Goal: Task Accomplishment & Management: Manage account settings

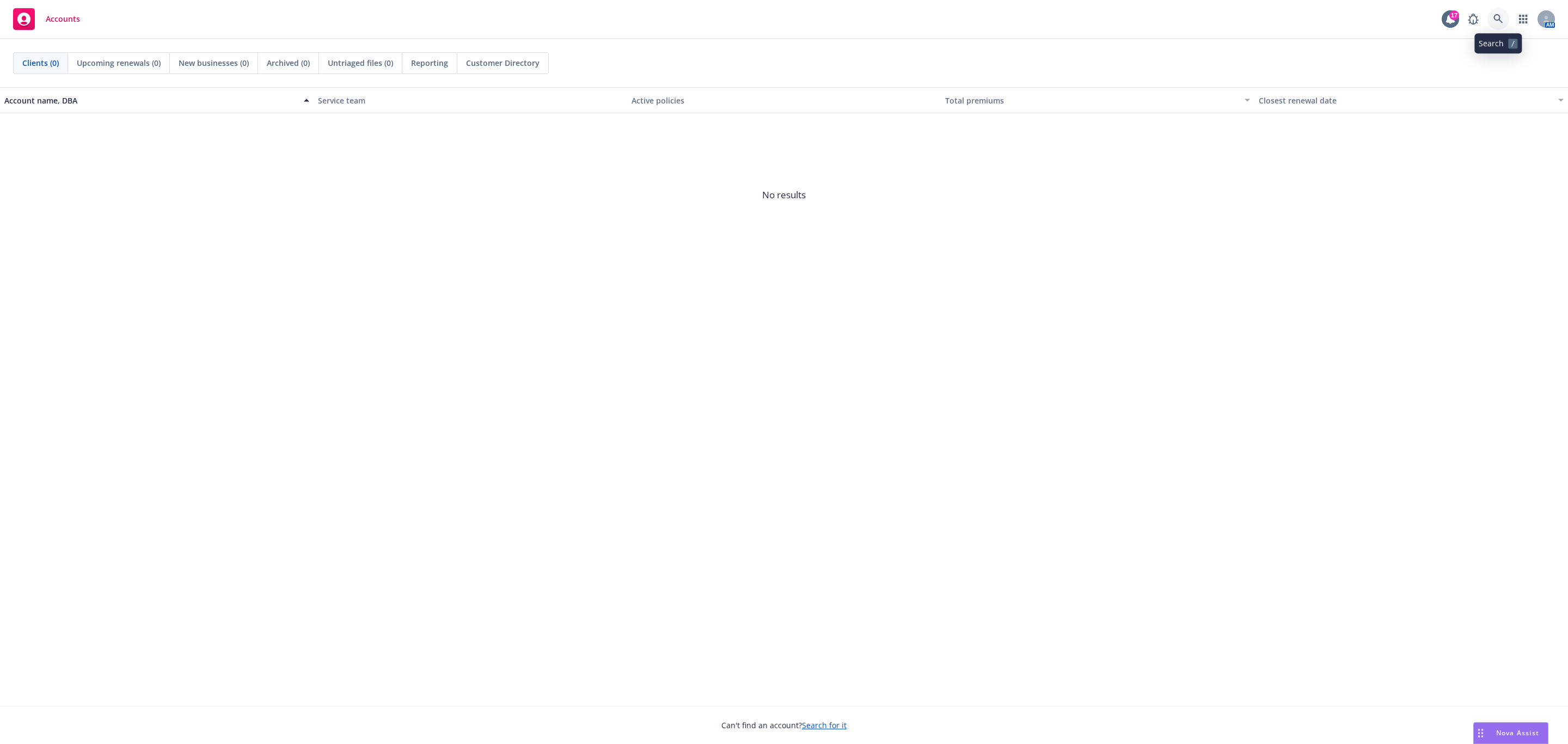
click at [1499, 15] on icon at bounding box center [1498, 19] width 9 height 9
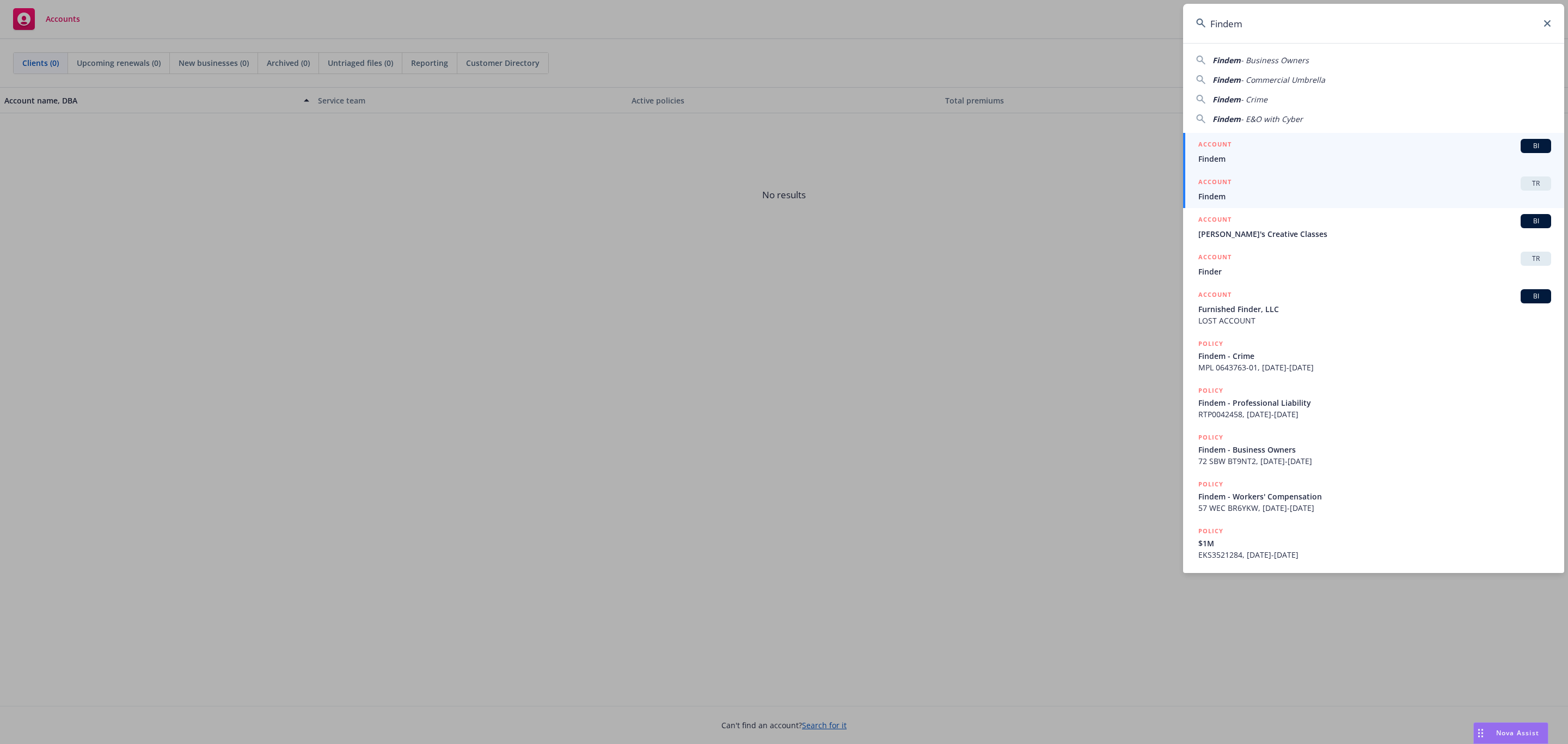
type input "Findem"
click at [1227, 191] on span "Findem" at bounding box center [1374, 196] width 352 height 12
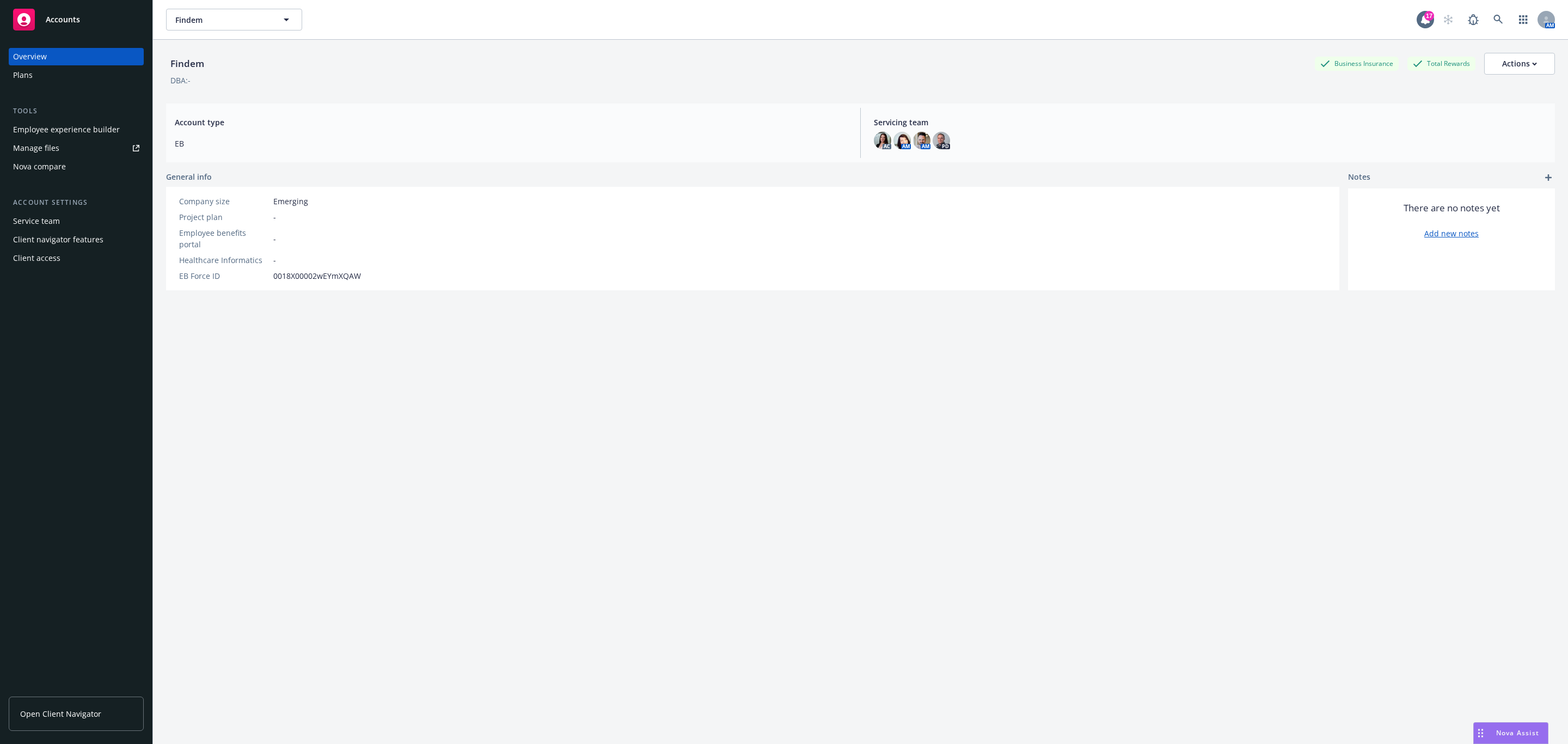
click at [101, 133] on div "Employee experience builder" at bounding box center [67, 130] width 107 height 18
click at [1493, 20] on icon at bounding box center [1498, 20] width 9 height 9
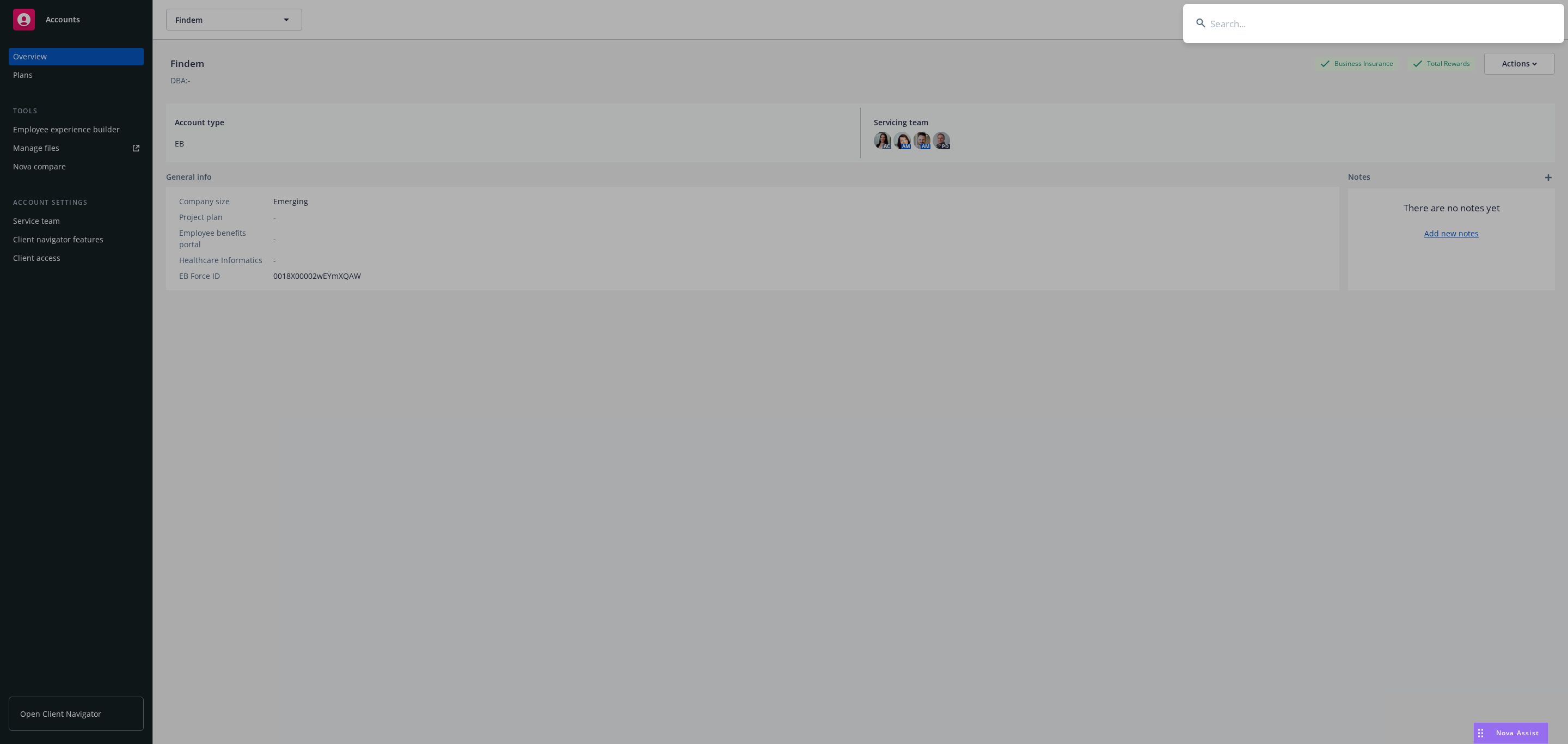
click at [1229, 27] on input at bounding box center [1373, 23] width 381 height 39
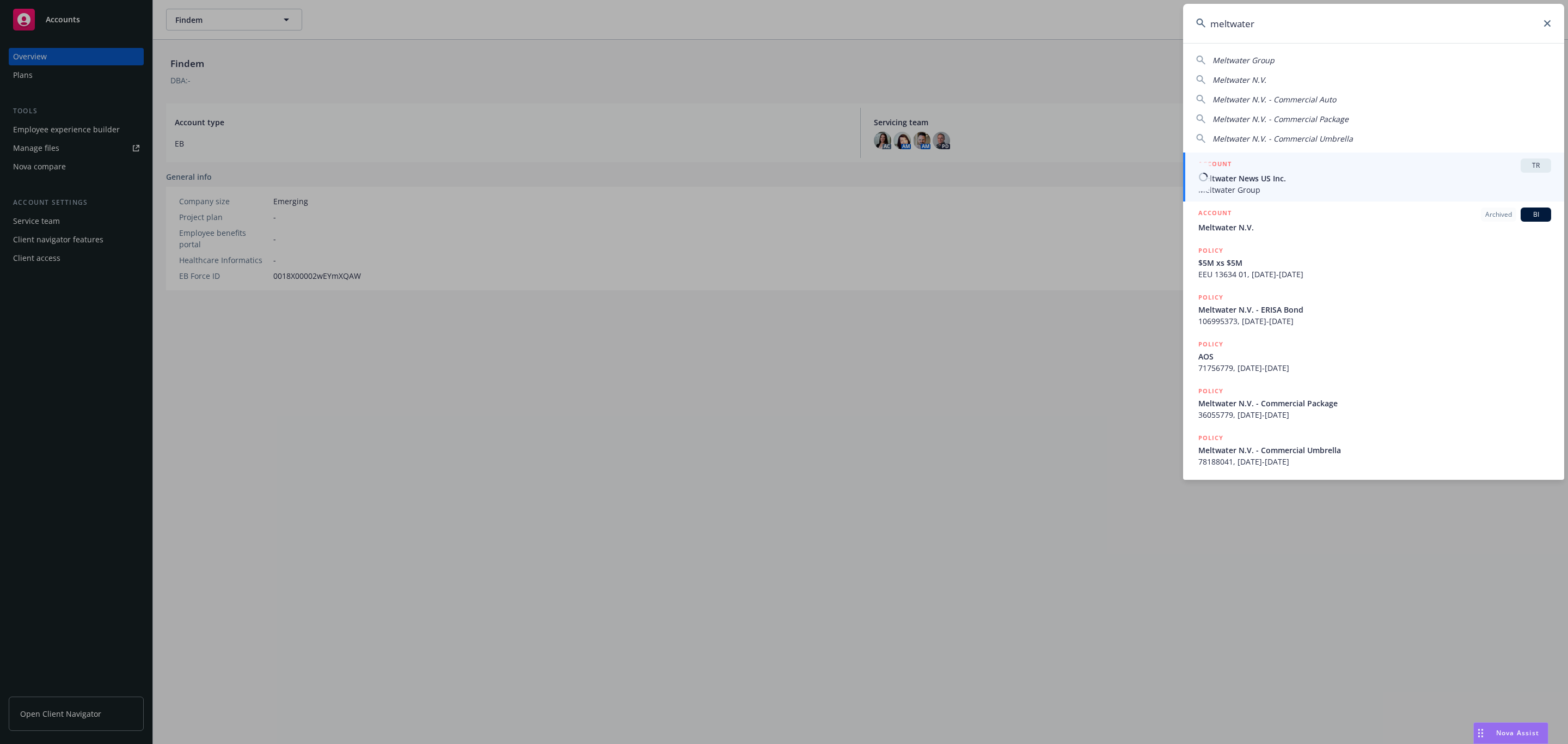
type input "meltwater"
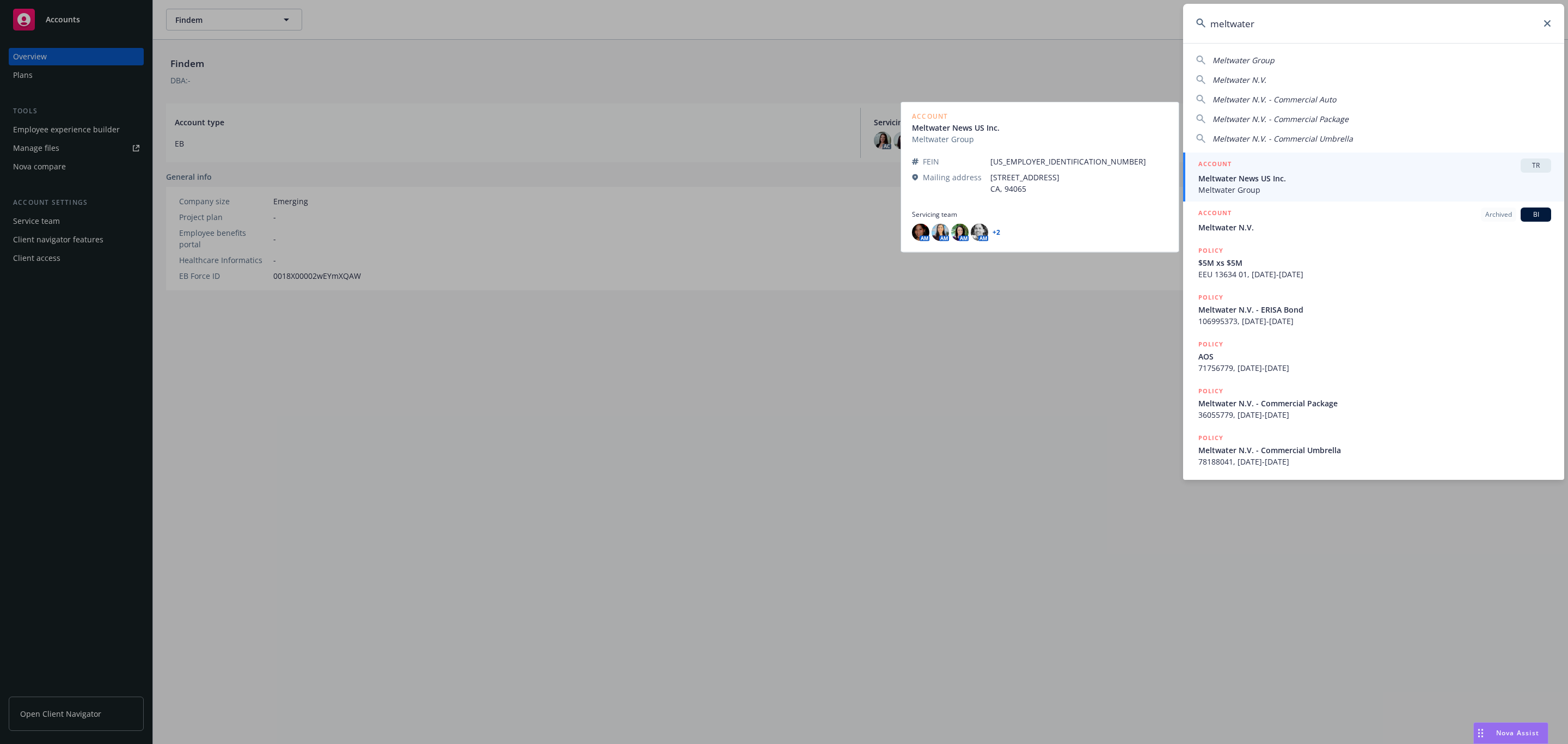
click at [1265, 182] on span "Meltwater News US Inc." at bounding box center [1374, 178] width 352 height 12
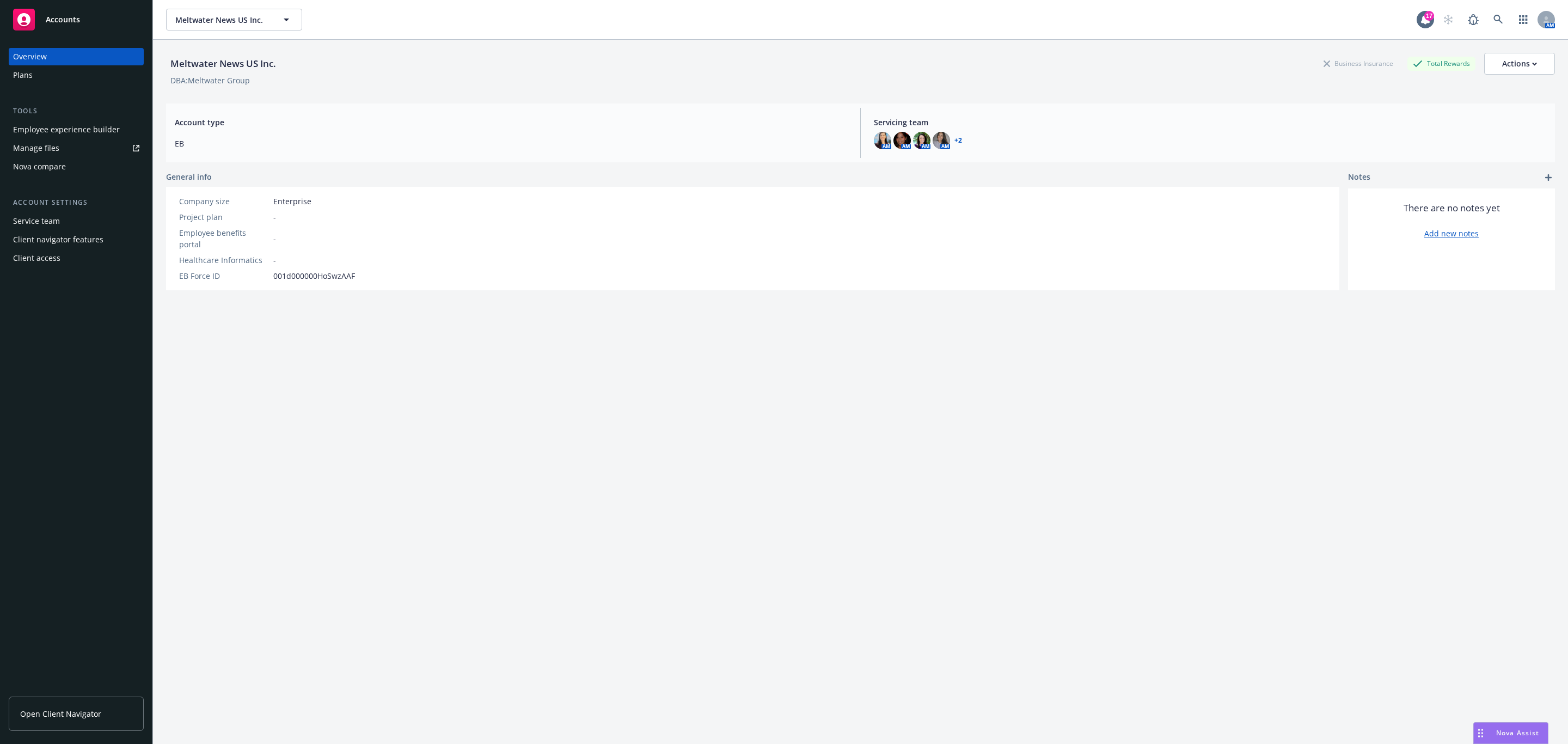
click at [69, 133] on div "Employee experience builder" at bounding box center [67, 130] width 107 height 18
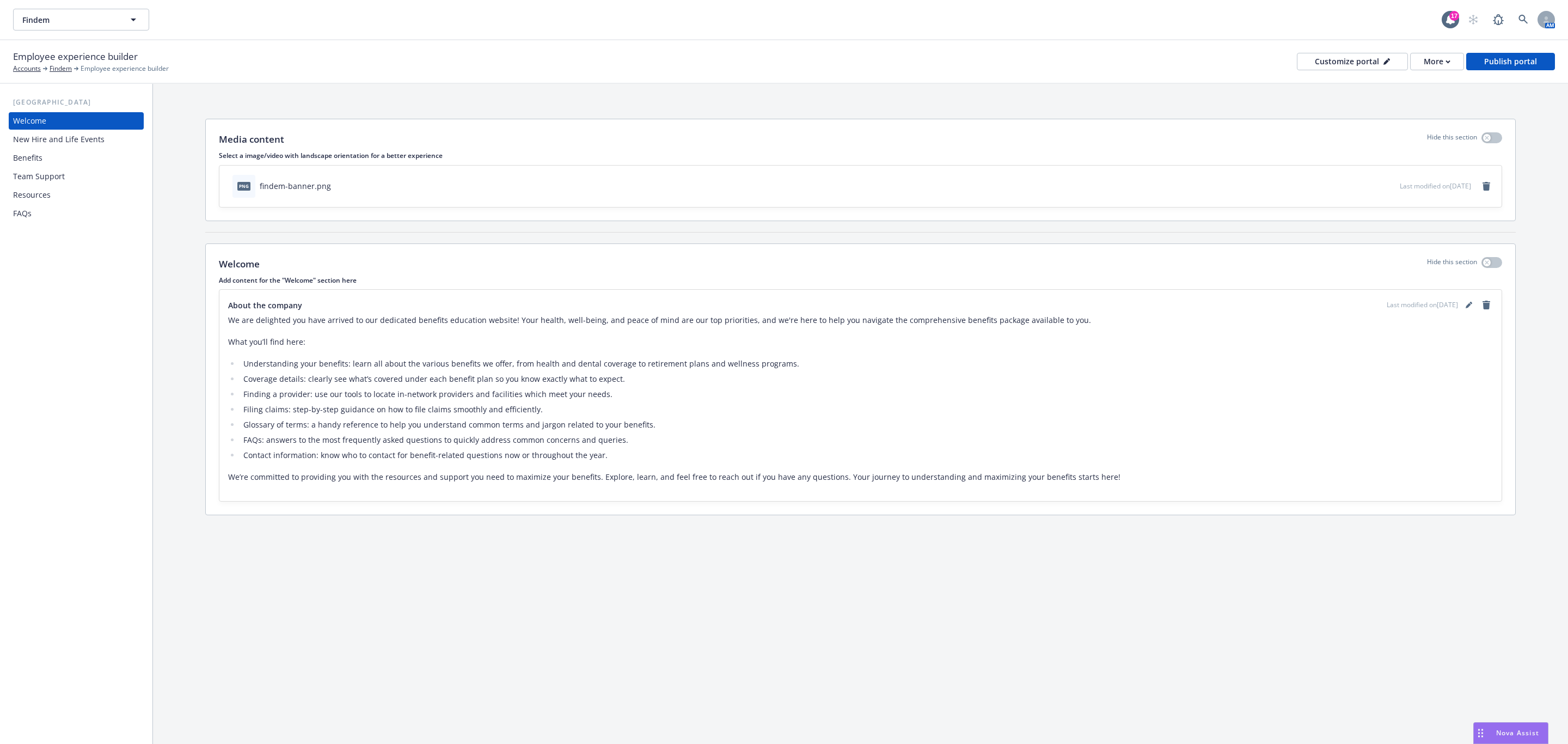
click at [38, 157] on div "Benefits" at bounding box center [28, 158] width 29 height 18
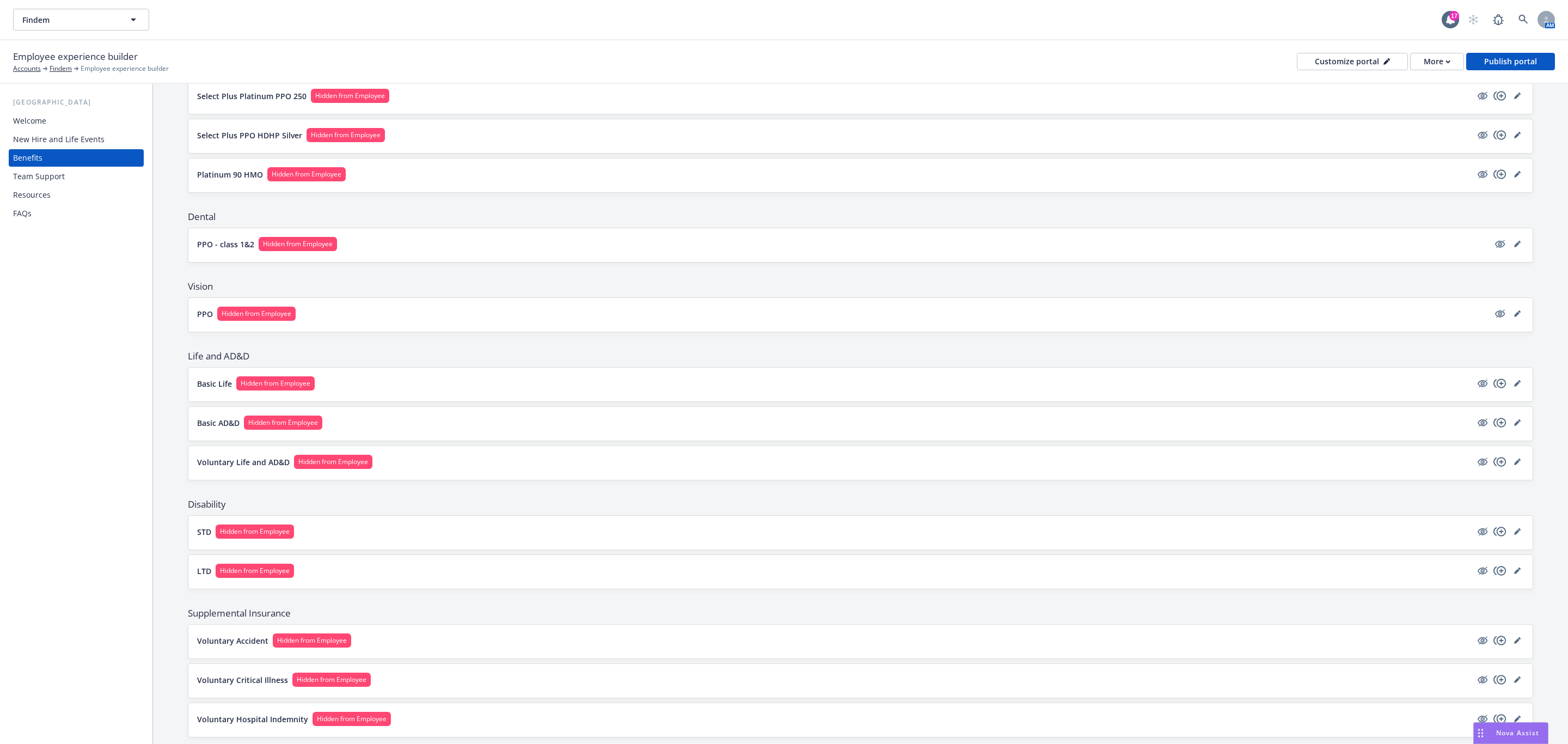
scroll to position [201, 0]
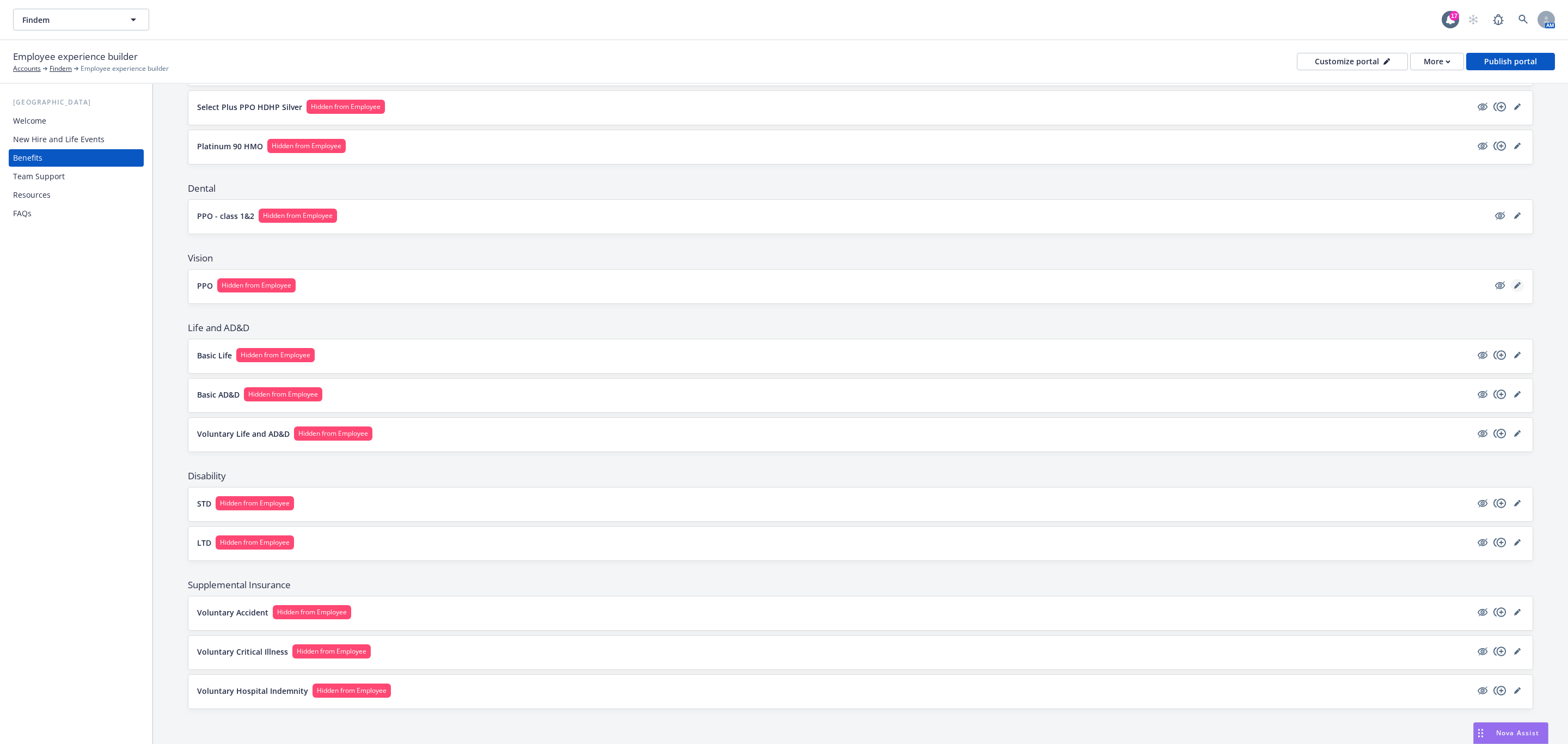
click at [1511, 282] on link "editPencil" at bounding box center [1517, 285] width 13 height 13
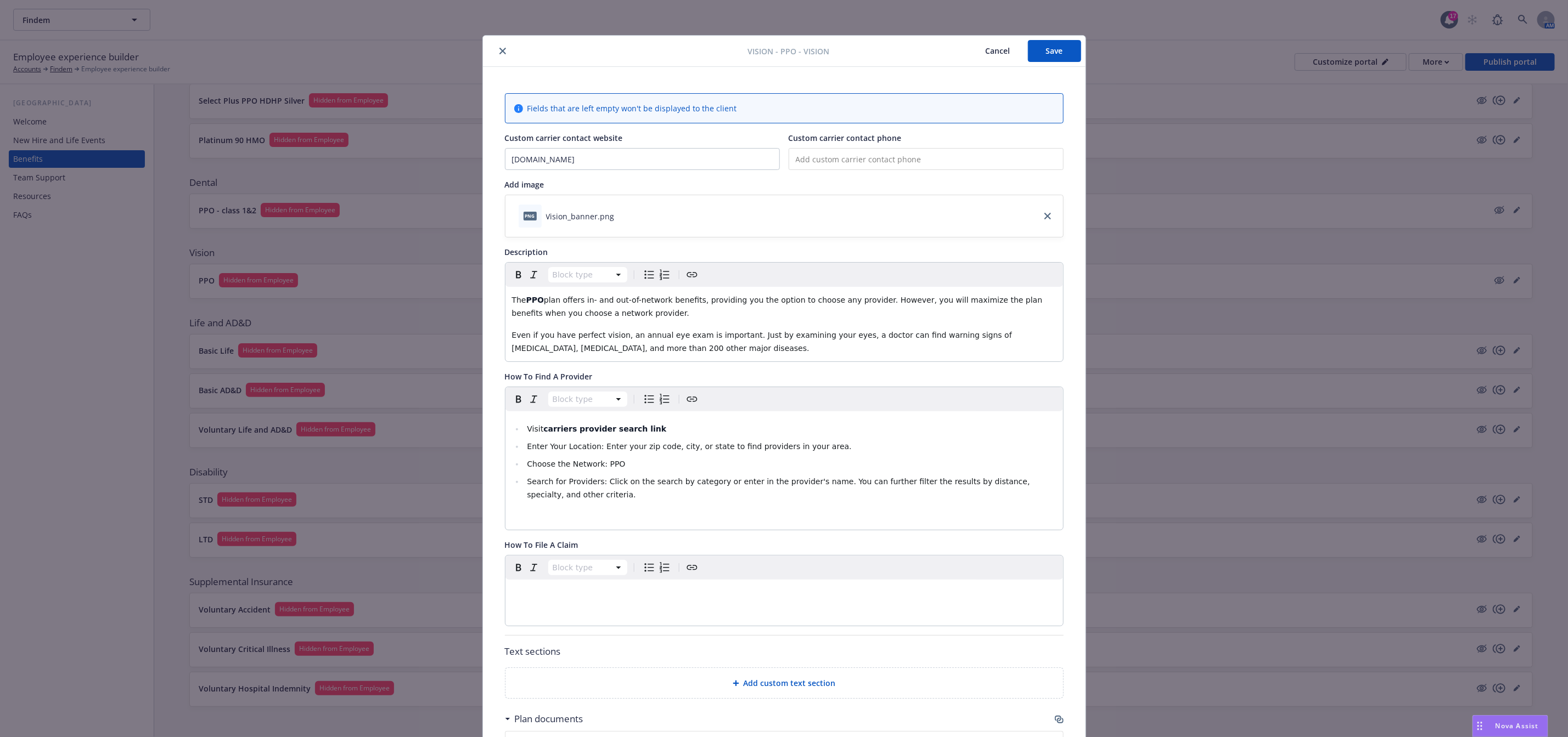
click at [496, 47] on button "close" at bounding box center [502, 51] width 13 height 13
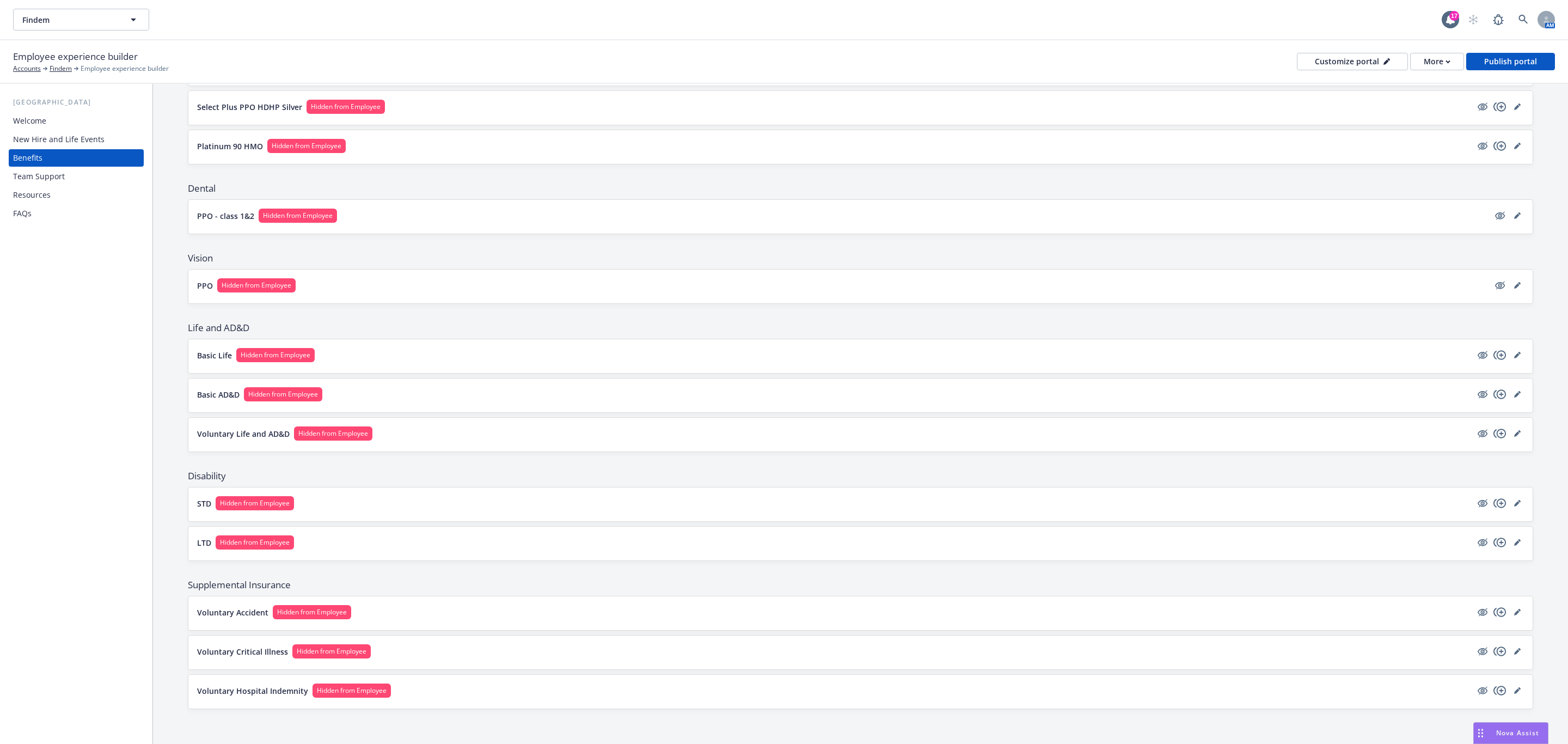
click at [203, 284] on p "PPO" at bounding box center [205, 285] width 16 height 12
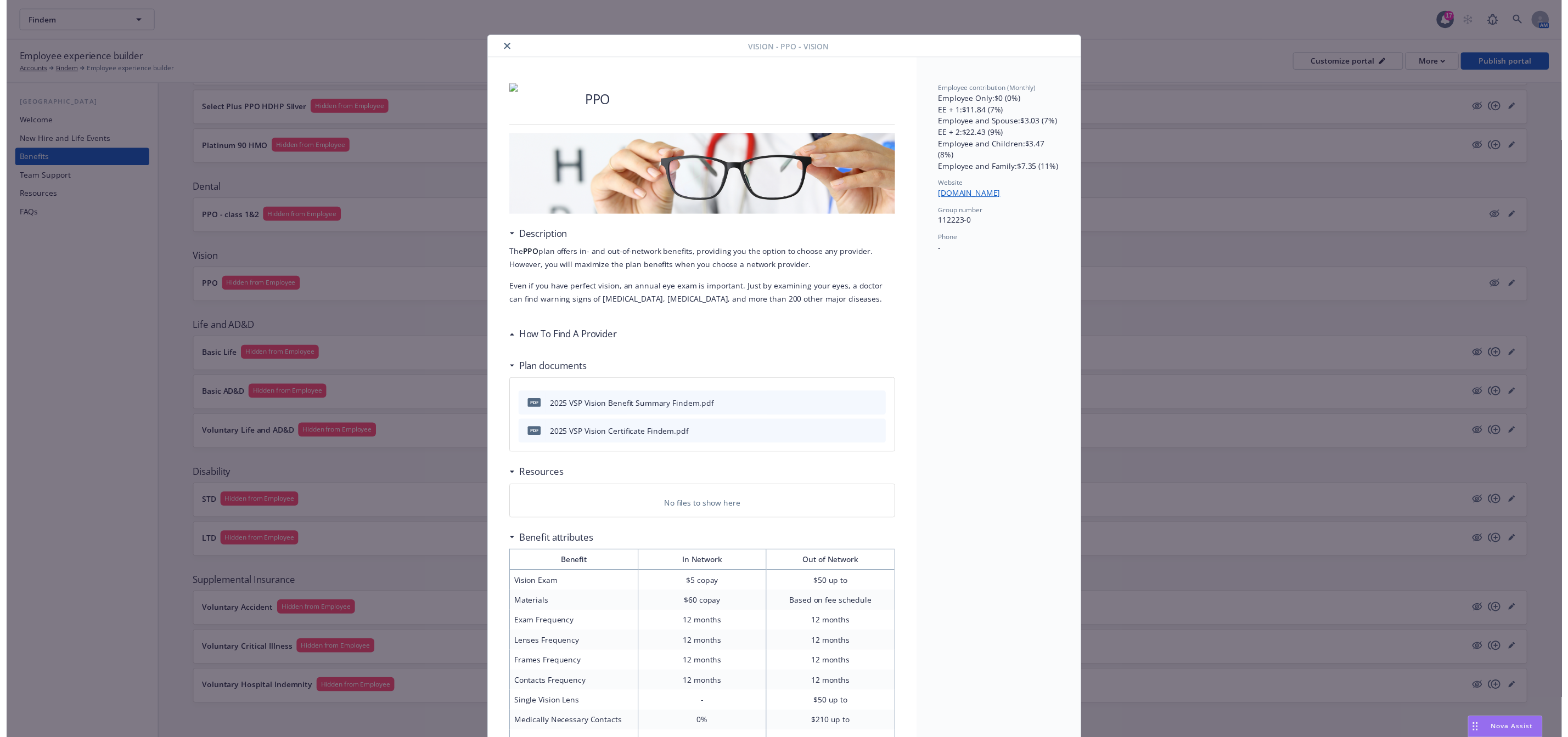
scroll to position [33, 0]
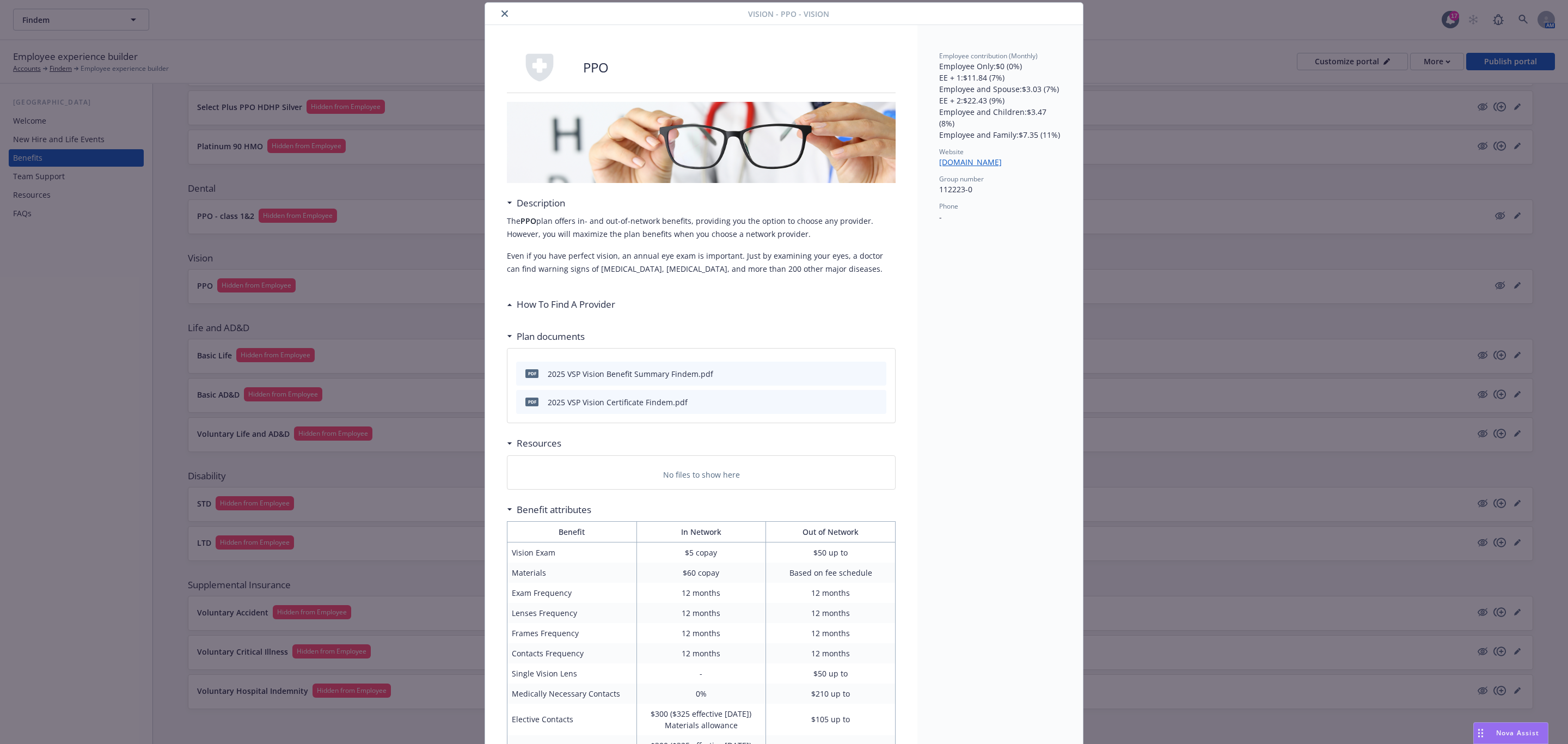
click at [501, 12] on icon "close" at bounding box center [504, 13] width 6 height 6
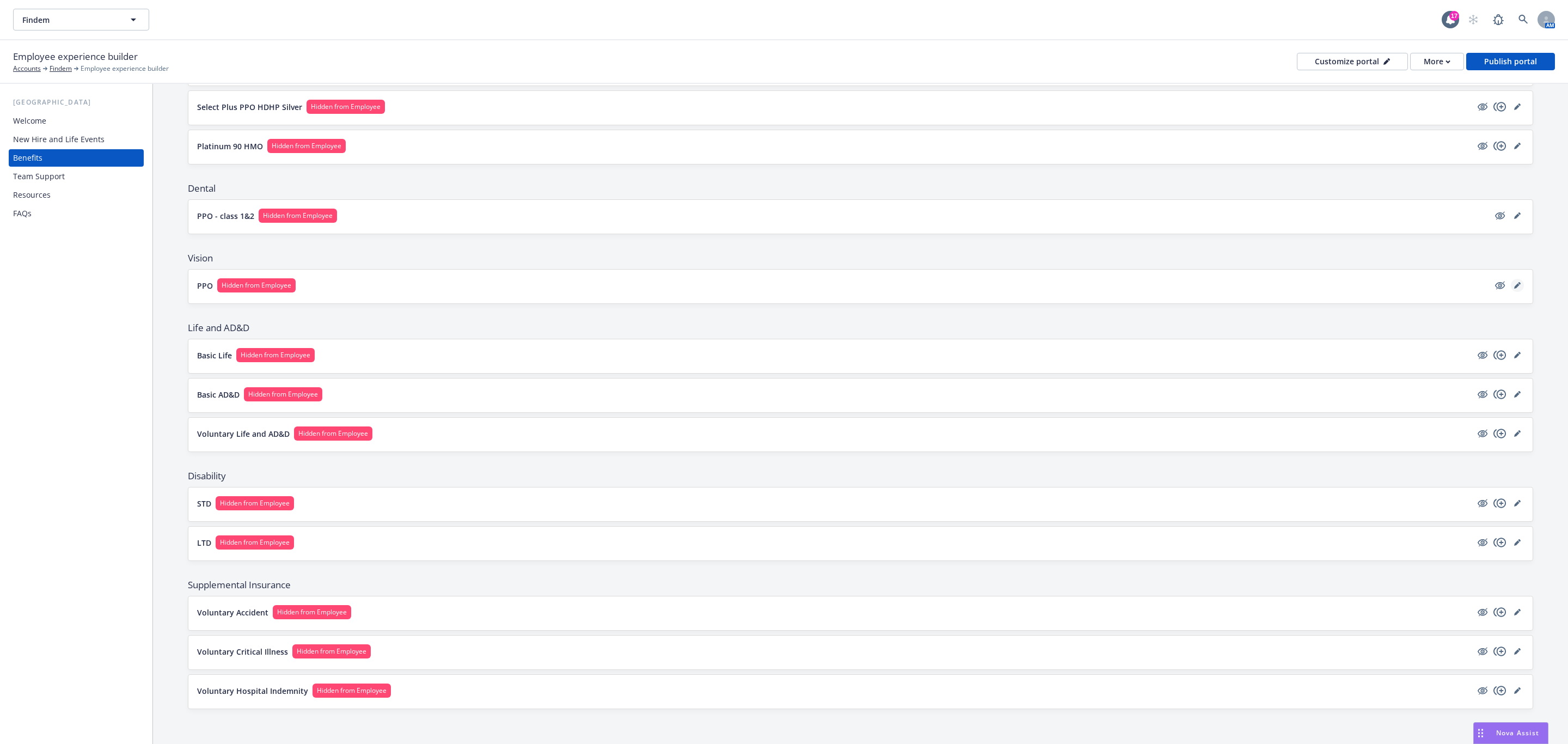
click at [1514, 282] on icon "editPencil" at bounding box center [1516, 285] width 6 height 6
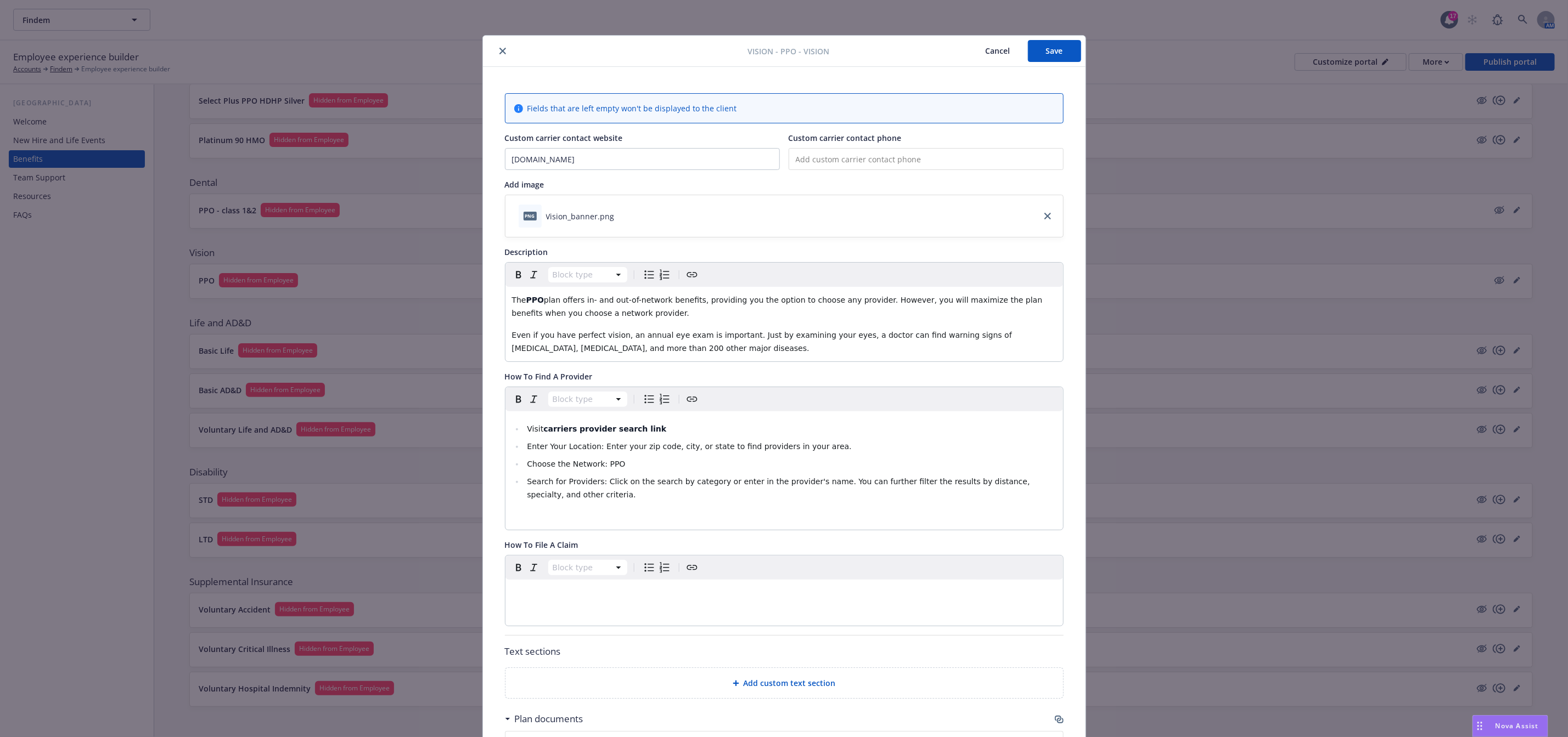
scroll to position [33, 0]
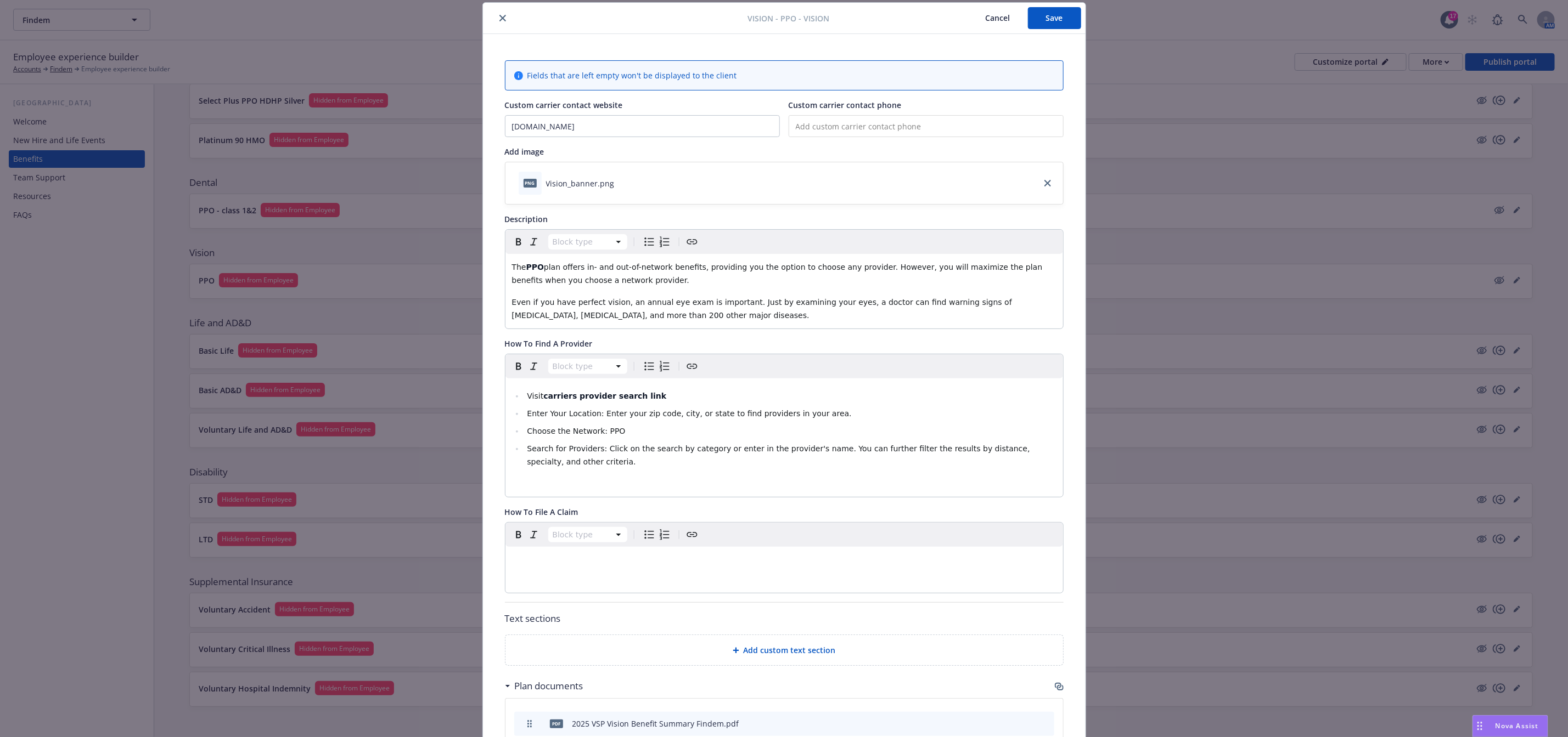
click at [794, 124] on input "tel" at bounding box center [926, 126] width 274 height 22
paste input "(800) 877-7195"
type input "(800) 877-7195"
click at [1028, 22] on button "Save" at bounding box center [1054, 18] width 53 height 22
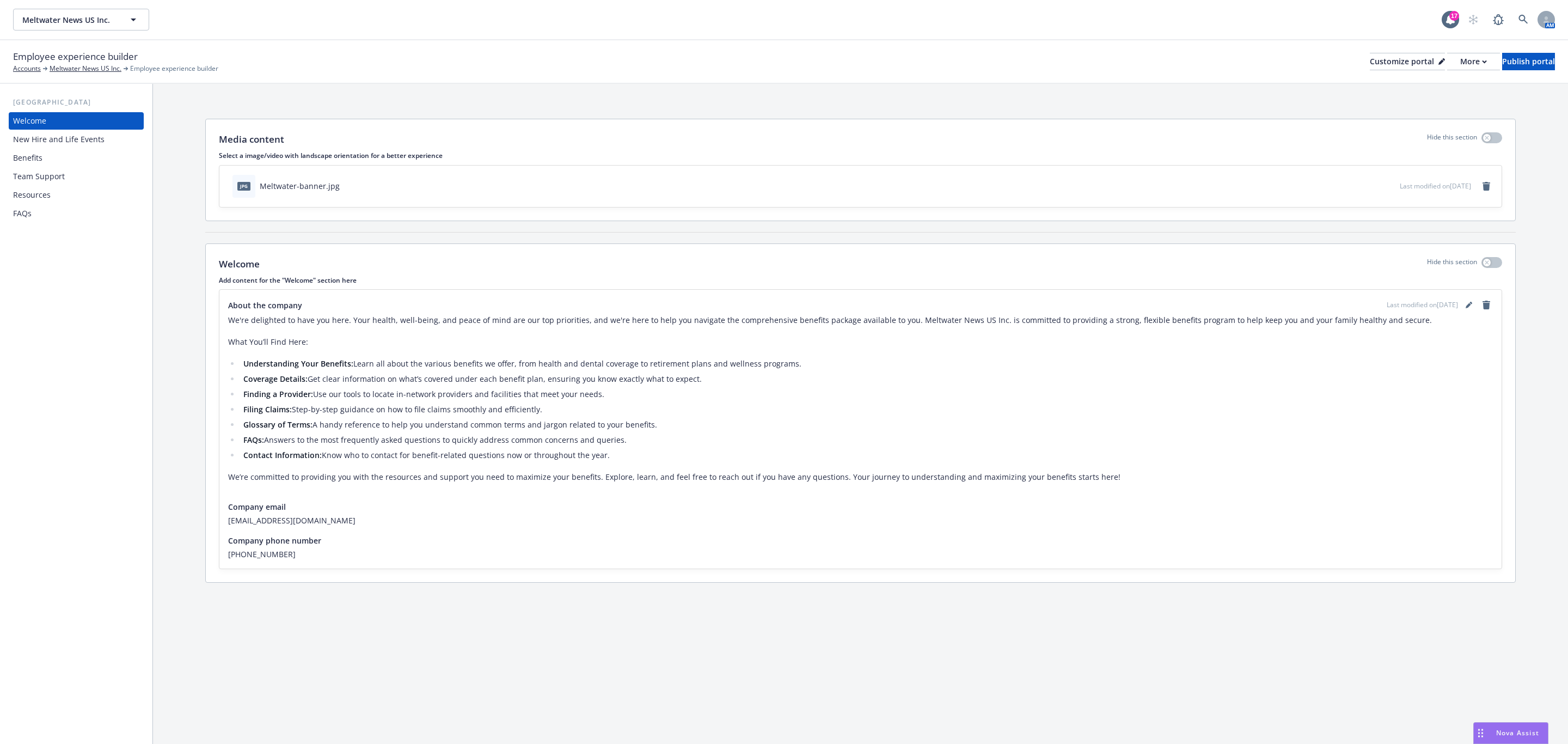
click at [43, 158] on div "Benefits" at bounding box center [77, 158] width 126 height 18
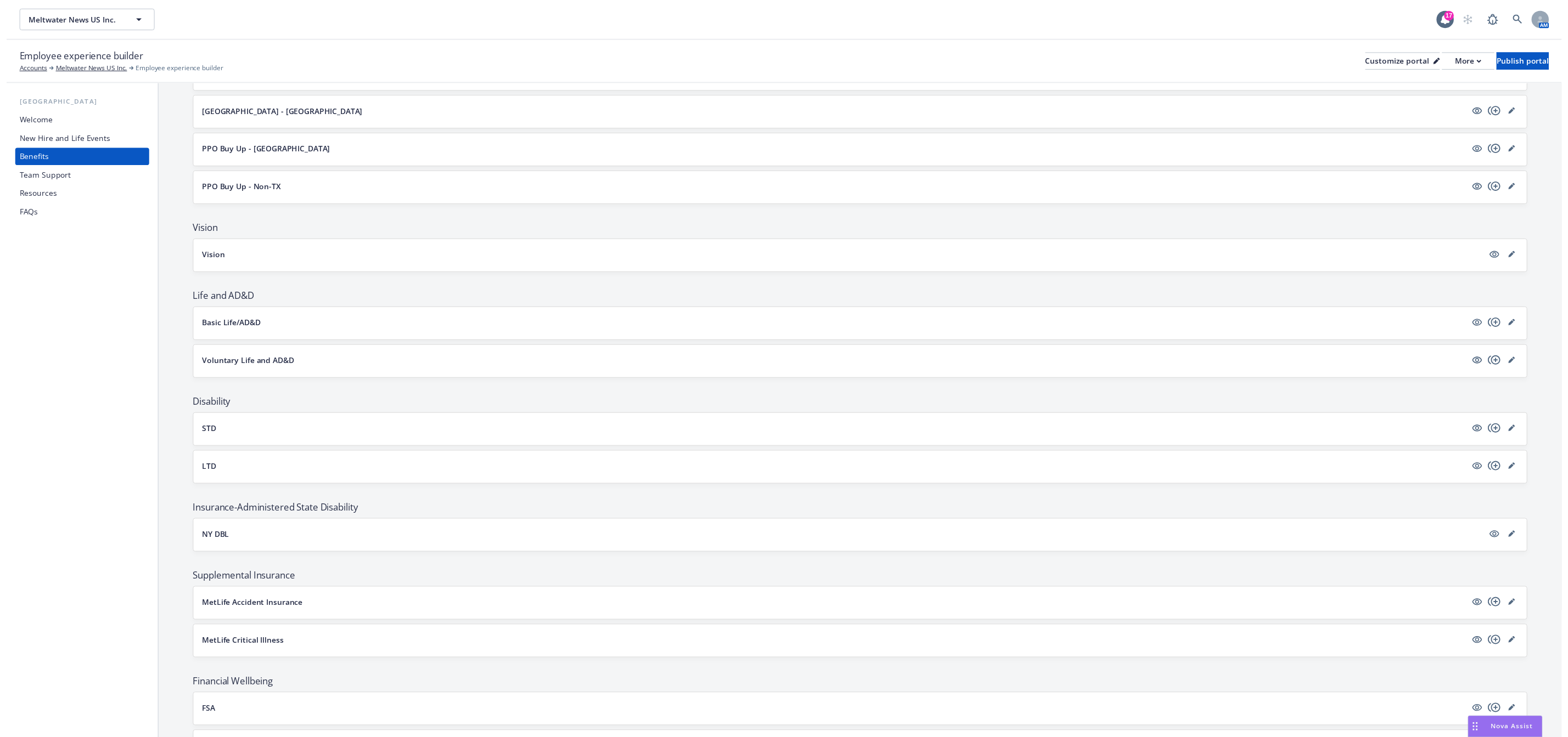
scroll to position [412, 0]
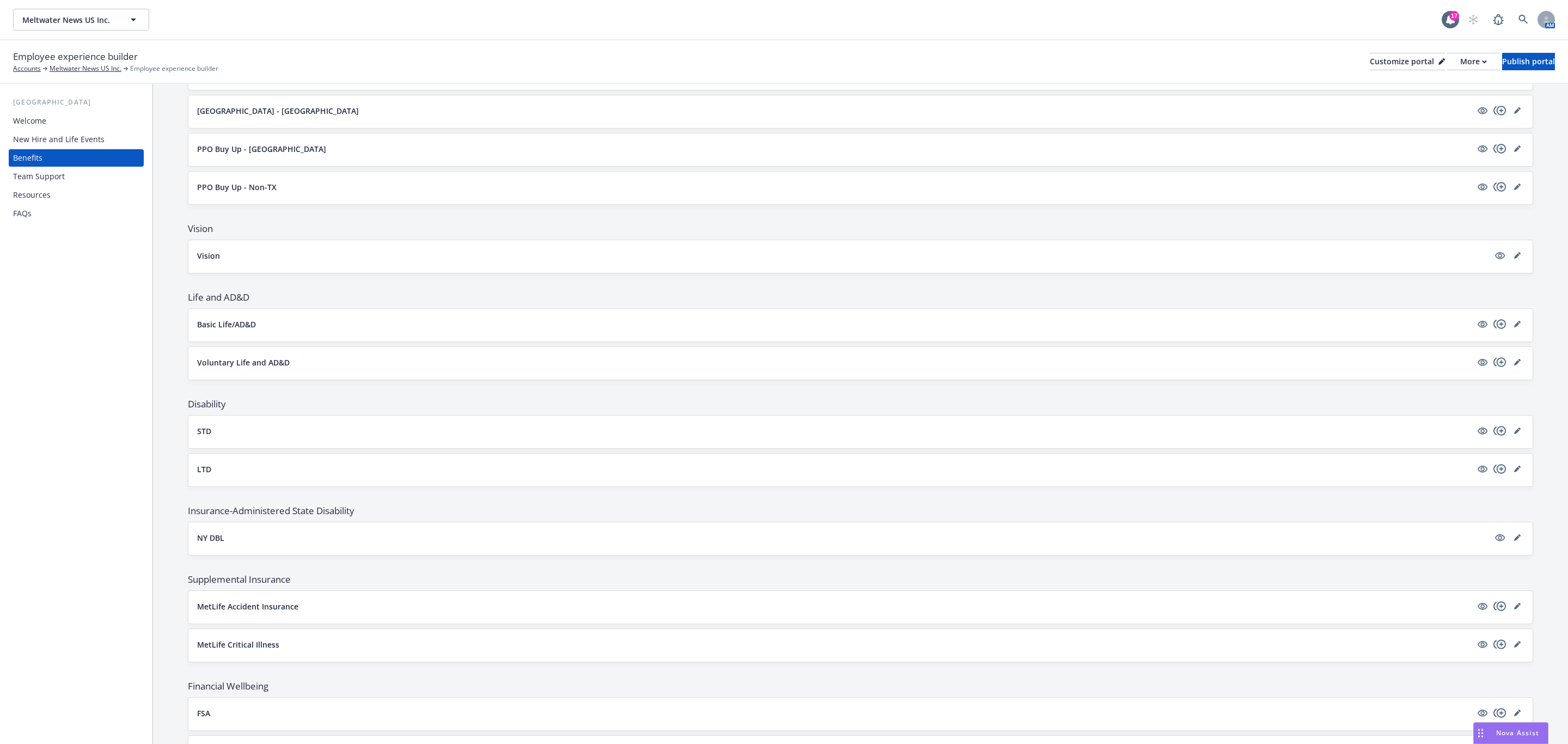
click at [1414, 330] on button "Basic Life/AD&D" at bounding box center [834, 324] width 1274 height 12
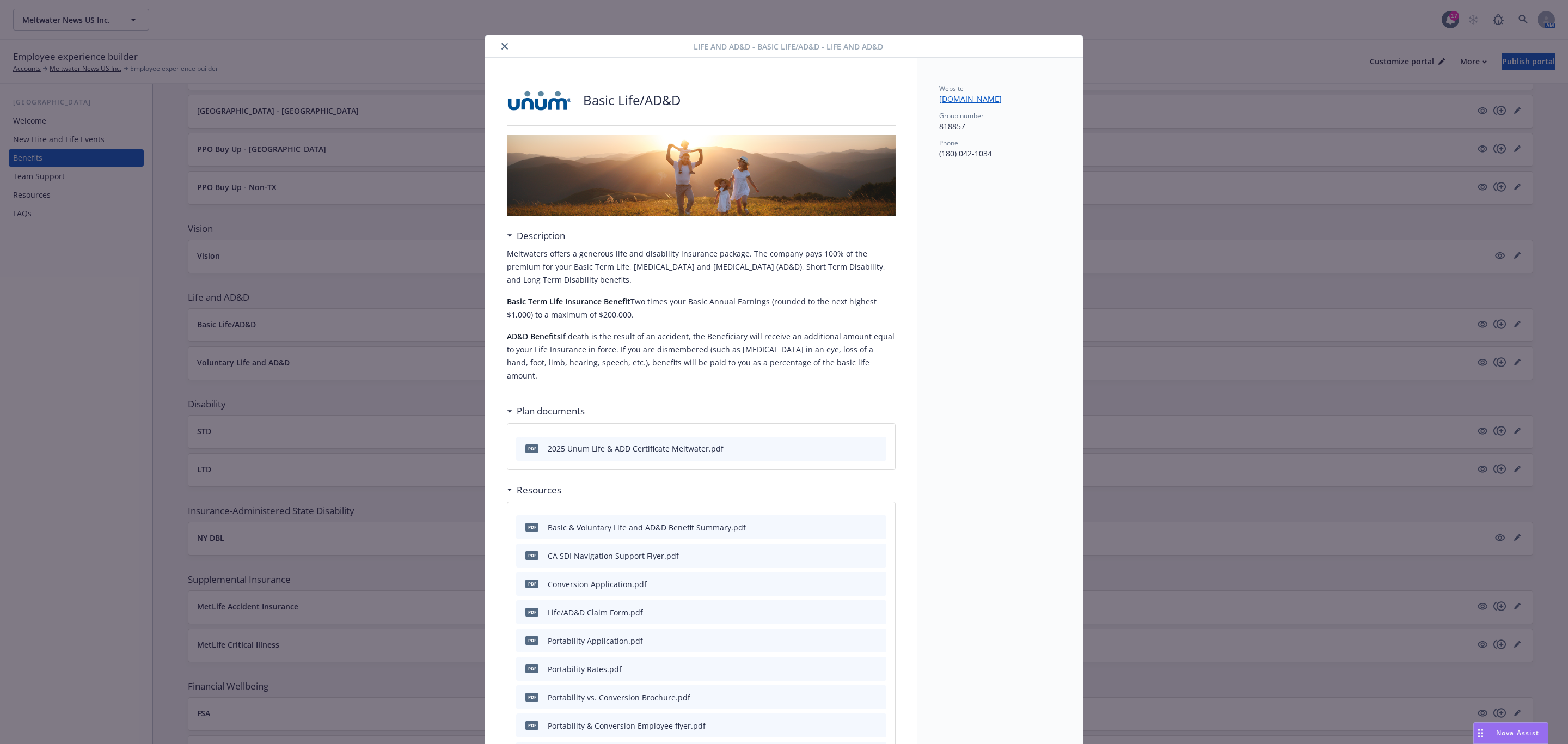
click at [501, 44] on icon "close" at bounding box center [504, 45] width 6 height 6
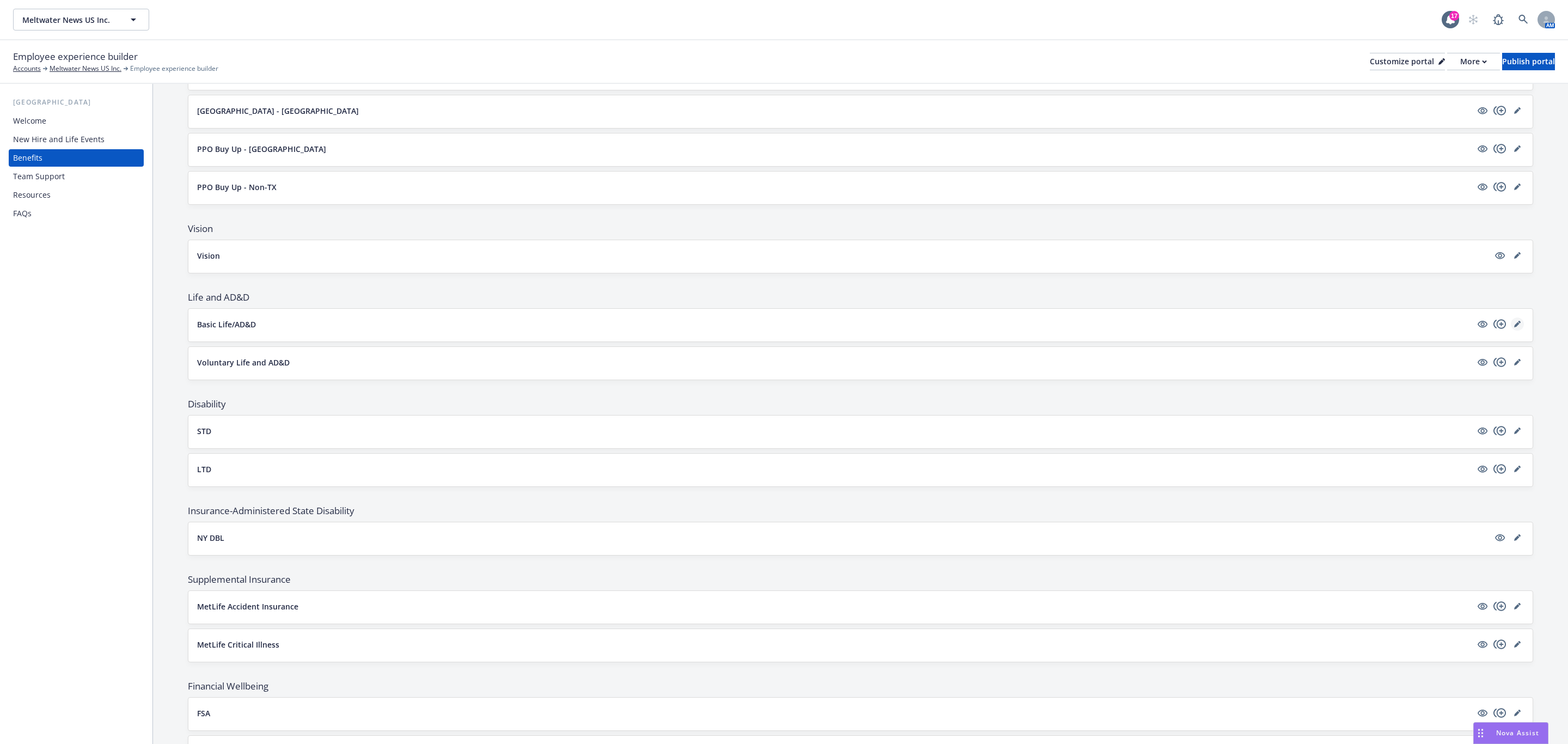
click at [1514, 328] on icon "editPencil" at bounding box center [1516, 325] width 5 height 5
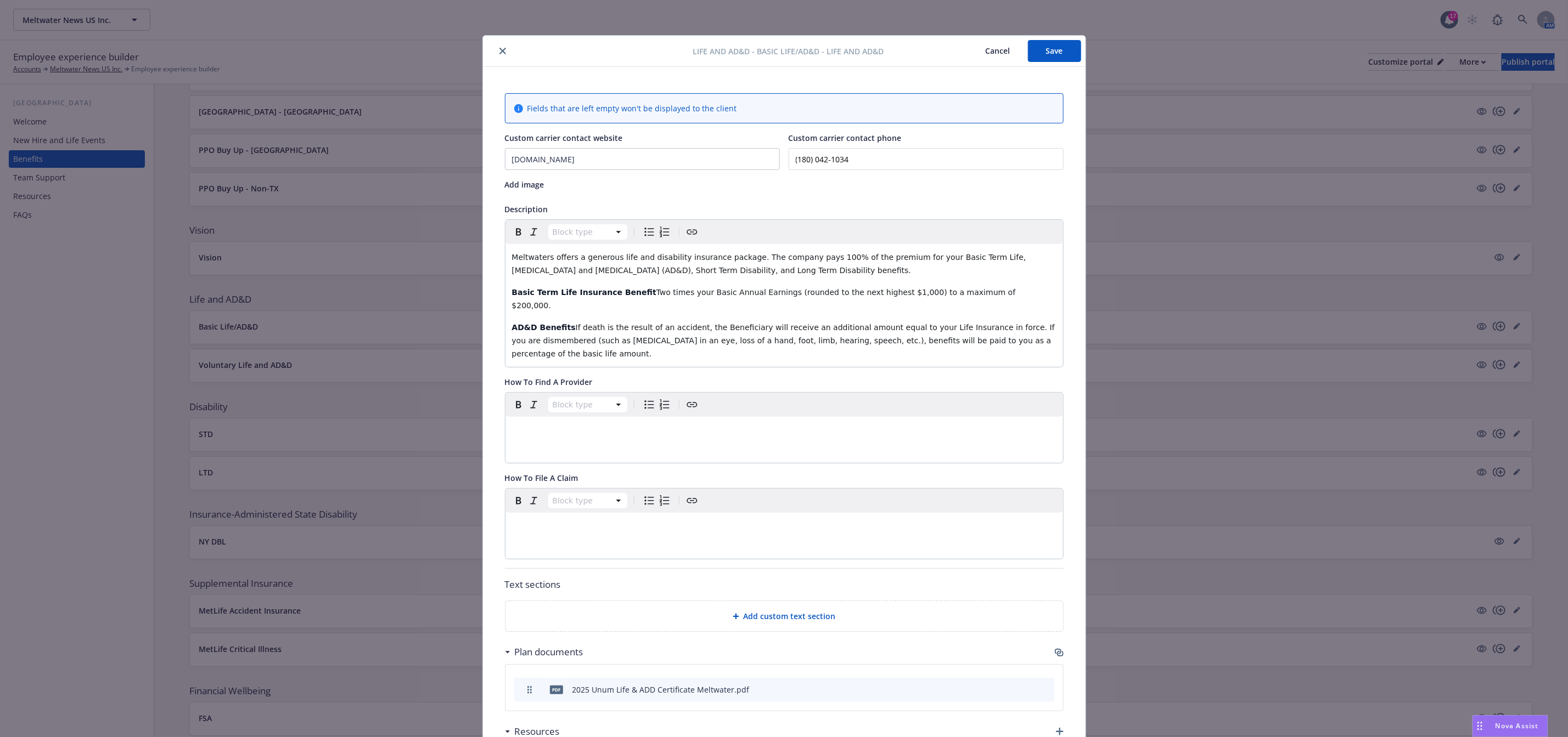
scroll to position [33, 0]
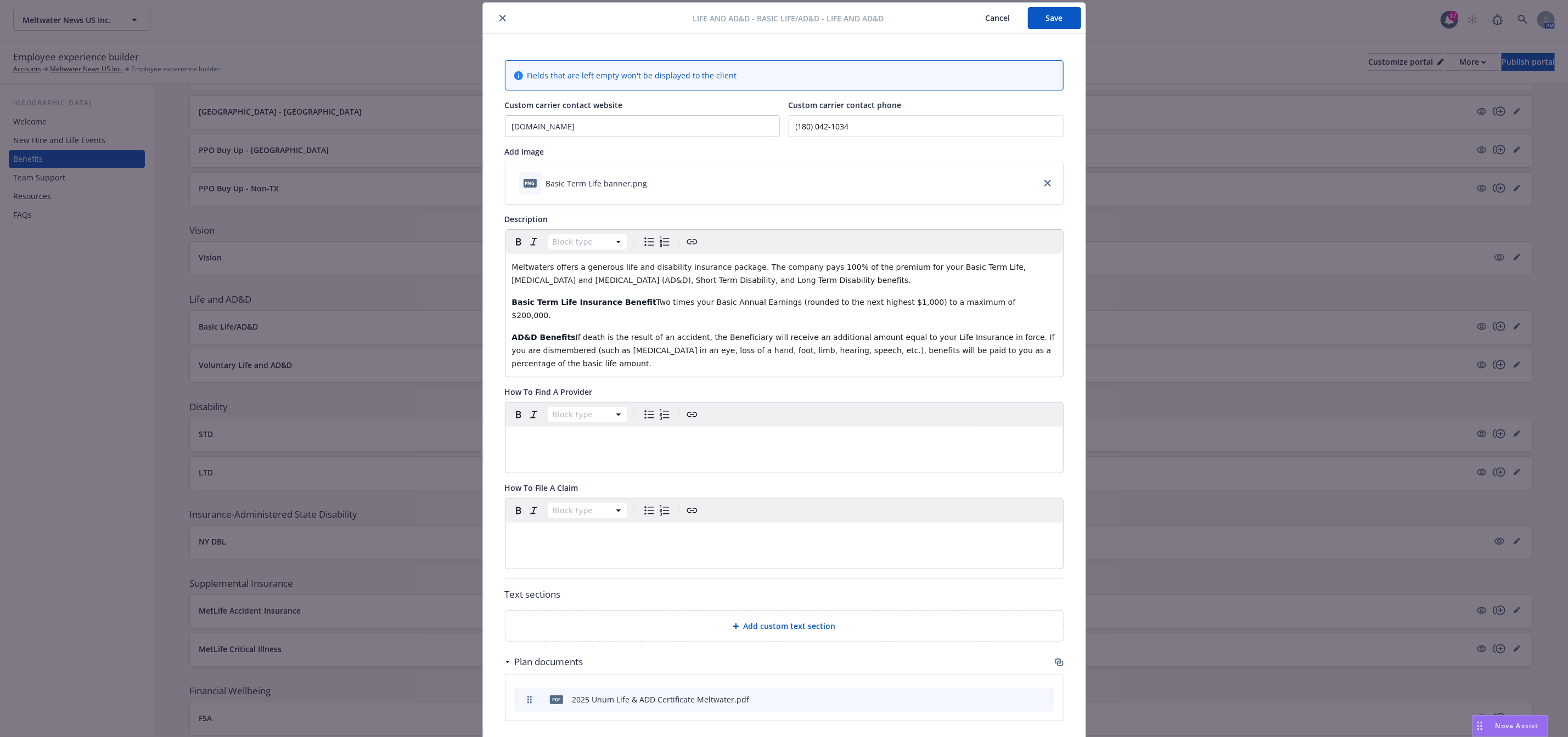
drag, startPoint x: 853, startPoint y: 128, endPoint x: 729, endPoint y: 138, distance: 124.4
click at [729, 138] on div "Fields that are left empty won't be displayed to the client Custom carrier cont…" at bounding box center [784, 581] width 559 height 1043
paste input "800) 421-034"
type input "(800) 421-0344"
click at [1058, 25] on button "Save" at bounding box center [1054, 18] width 53 height 22
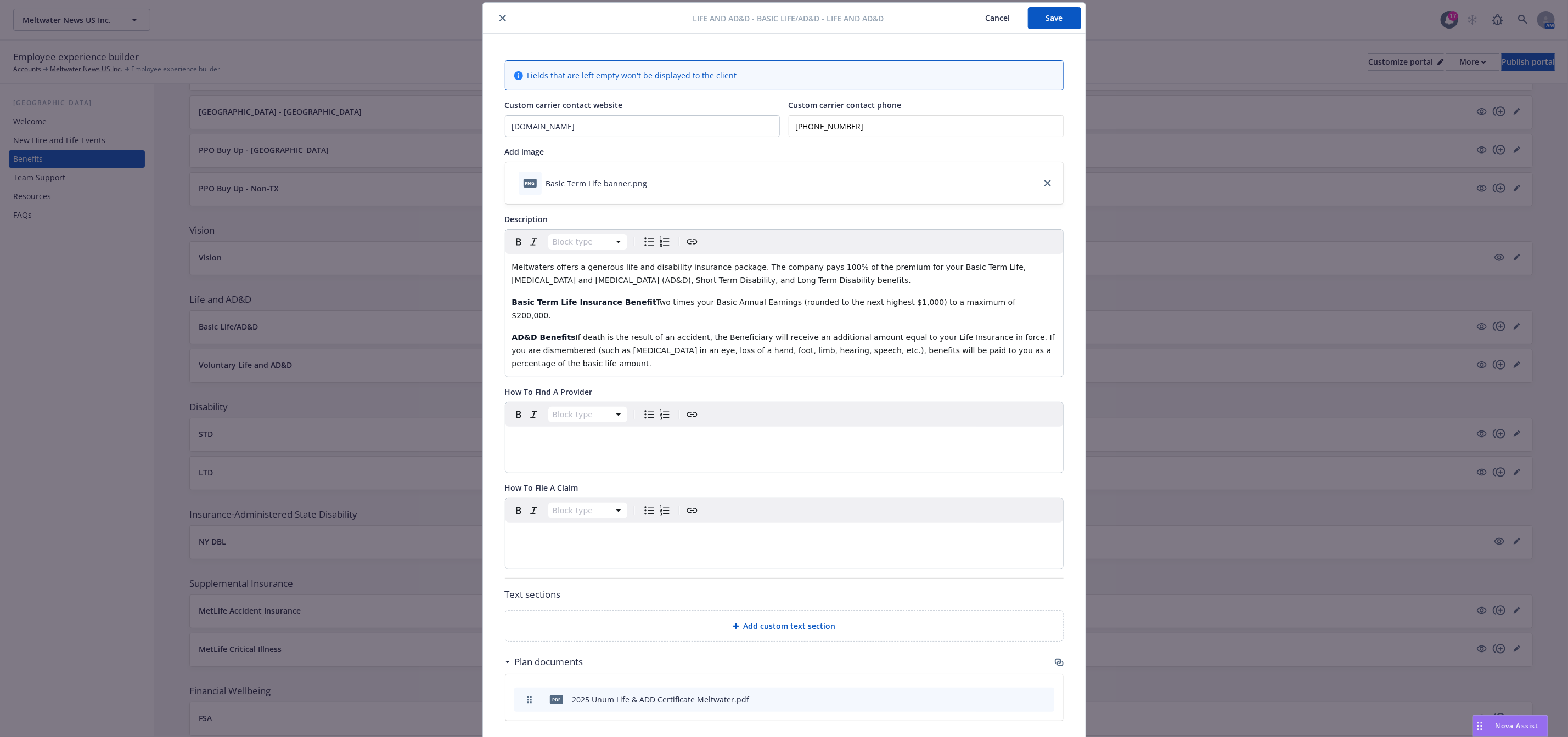
click at [496, 16] on button "close" at bounding box center [502, 18] width 13 height 13
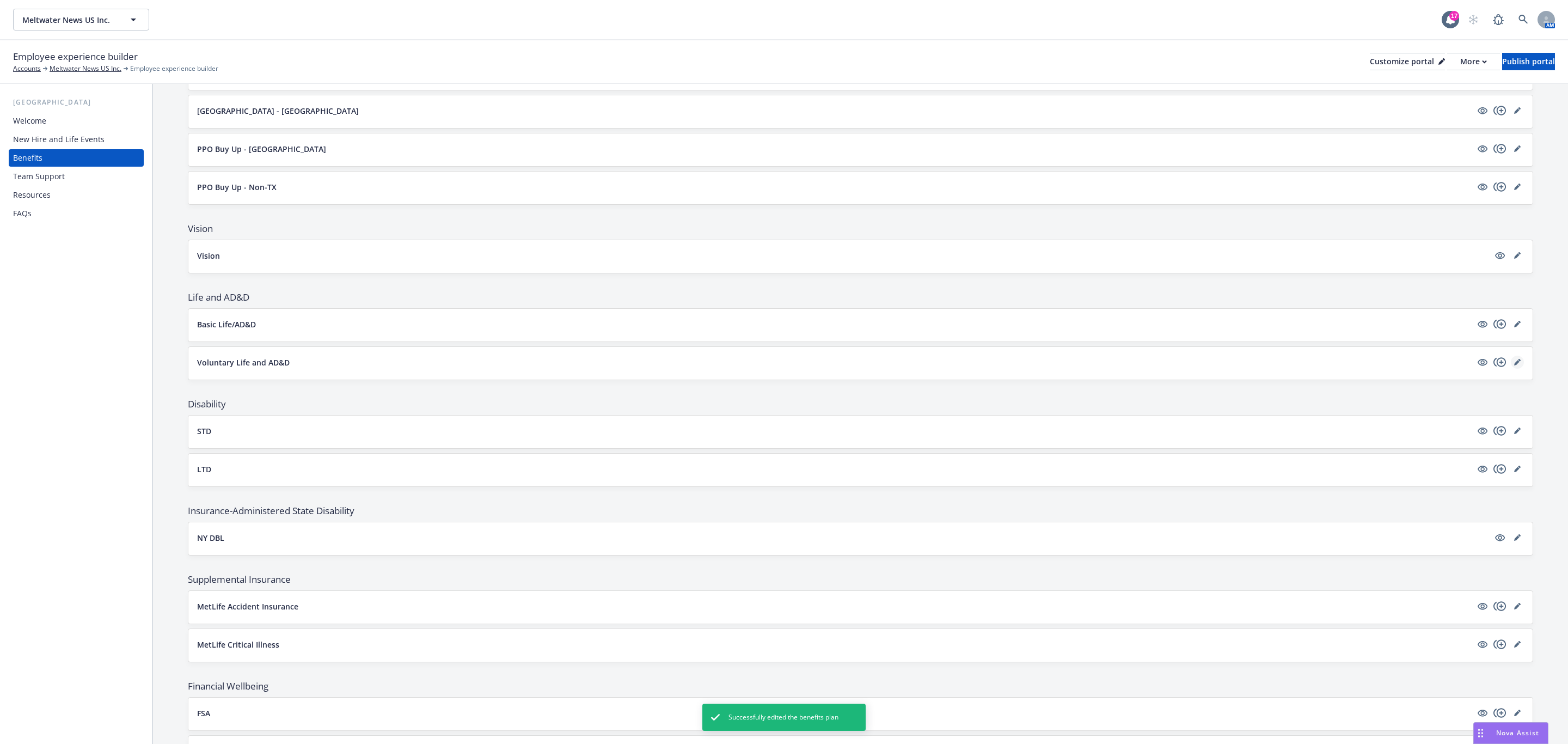
click at [1514, 365] on icon "editPencil" at bounding box center [1516, 361] width 6 height 6
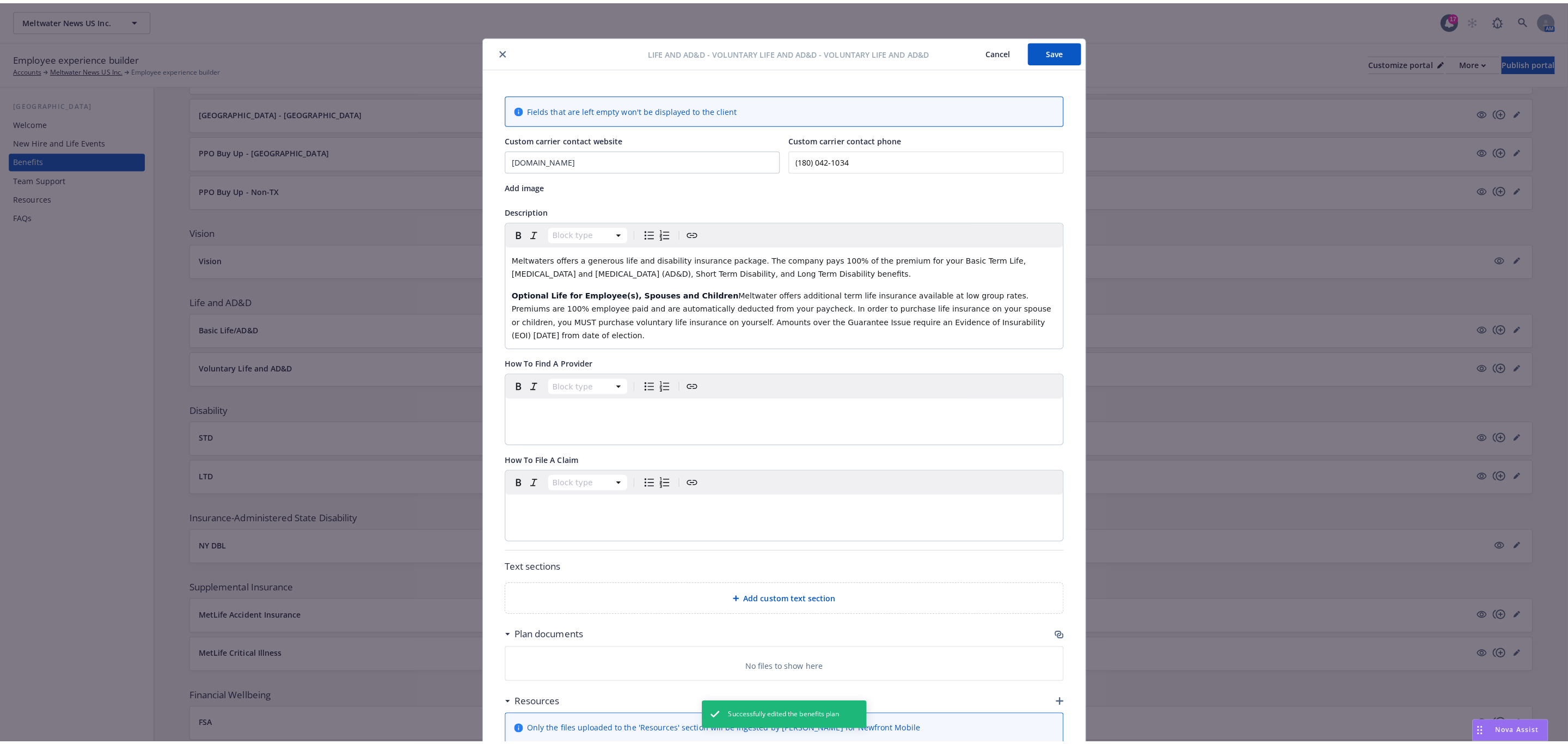
scroll to position [33, 0]
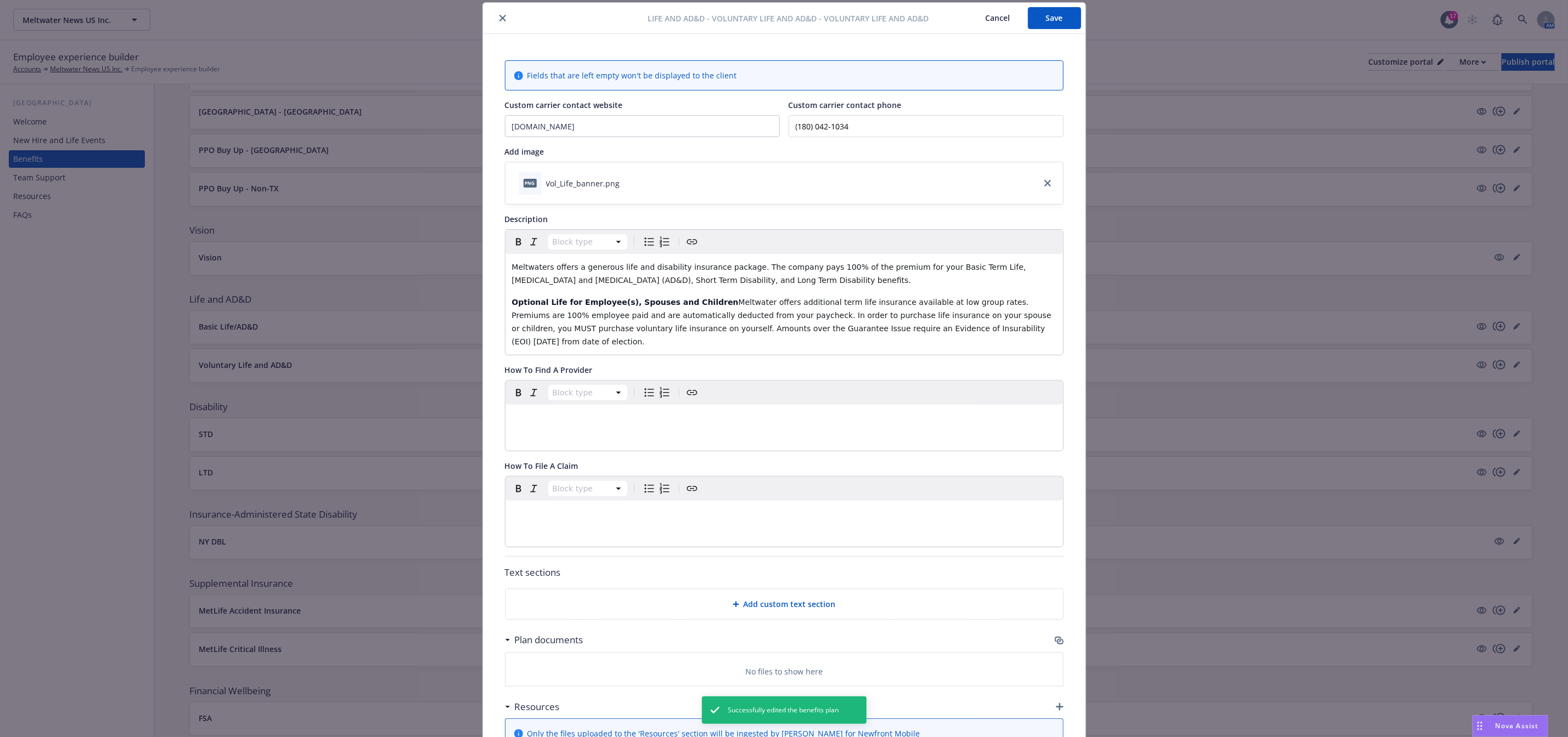
drag, startPoint x: 823, startPoint y: 126, endPoint x: 739, endPoint y: 134, distance: 84.4
click at [739, 134] on div "Custom carrier contact website unum.com Custom carrier contact phone (180) 042-…" at bounding box center [784, 118] width 559 height 38
paste input "800) 421-034"
type input "(800) 421-0344"
click at [1047, 22] on button "Save" at bounding box center [1054, 18] width 53 height 22
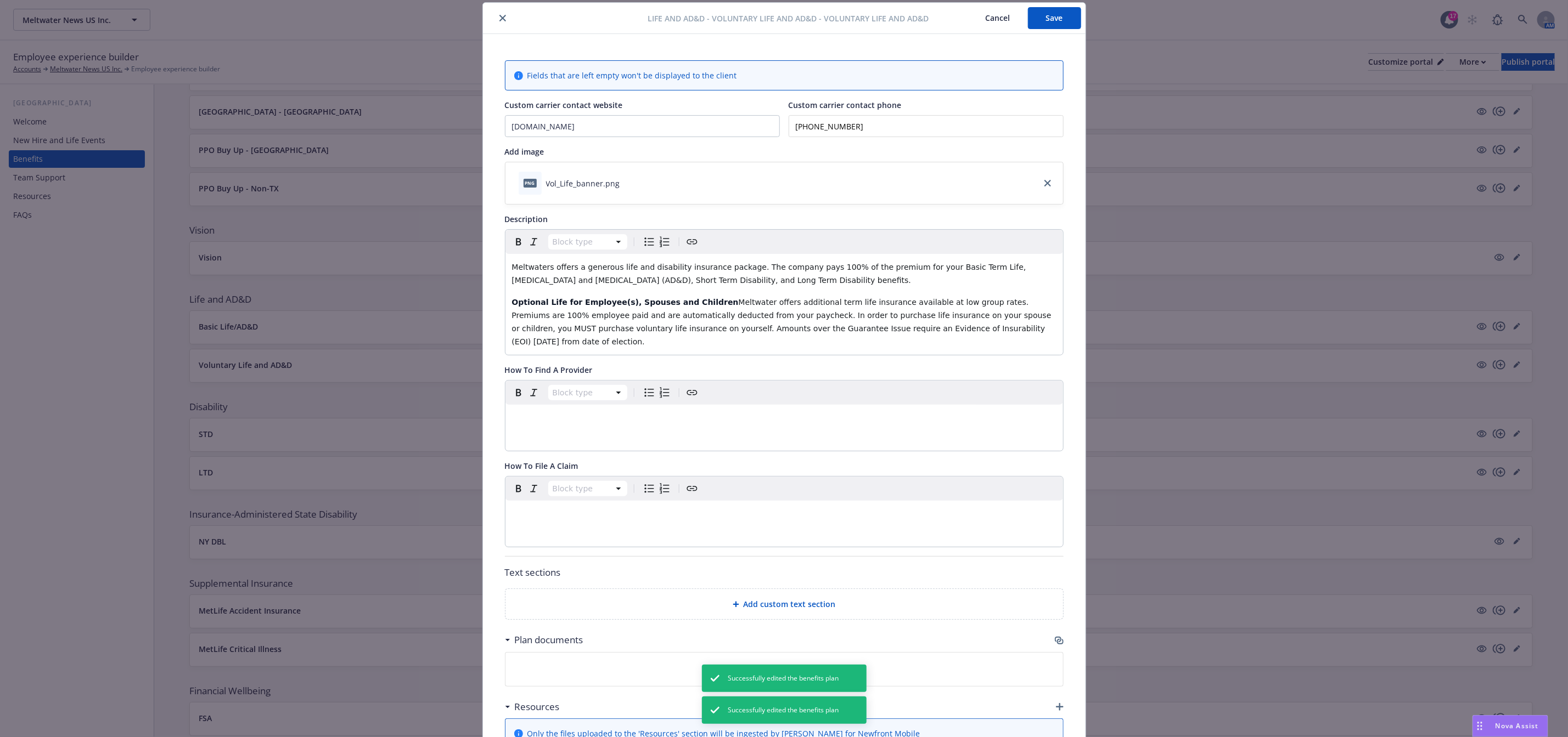
click at [500, 17] on icon "close" at bounding box center [502, 18] width 6 height 6
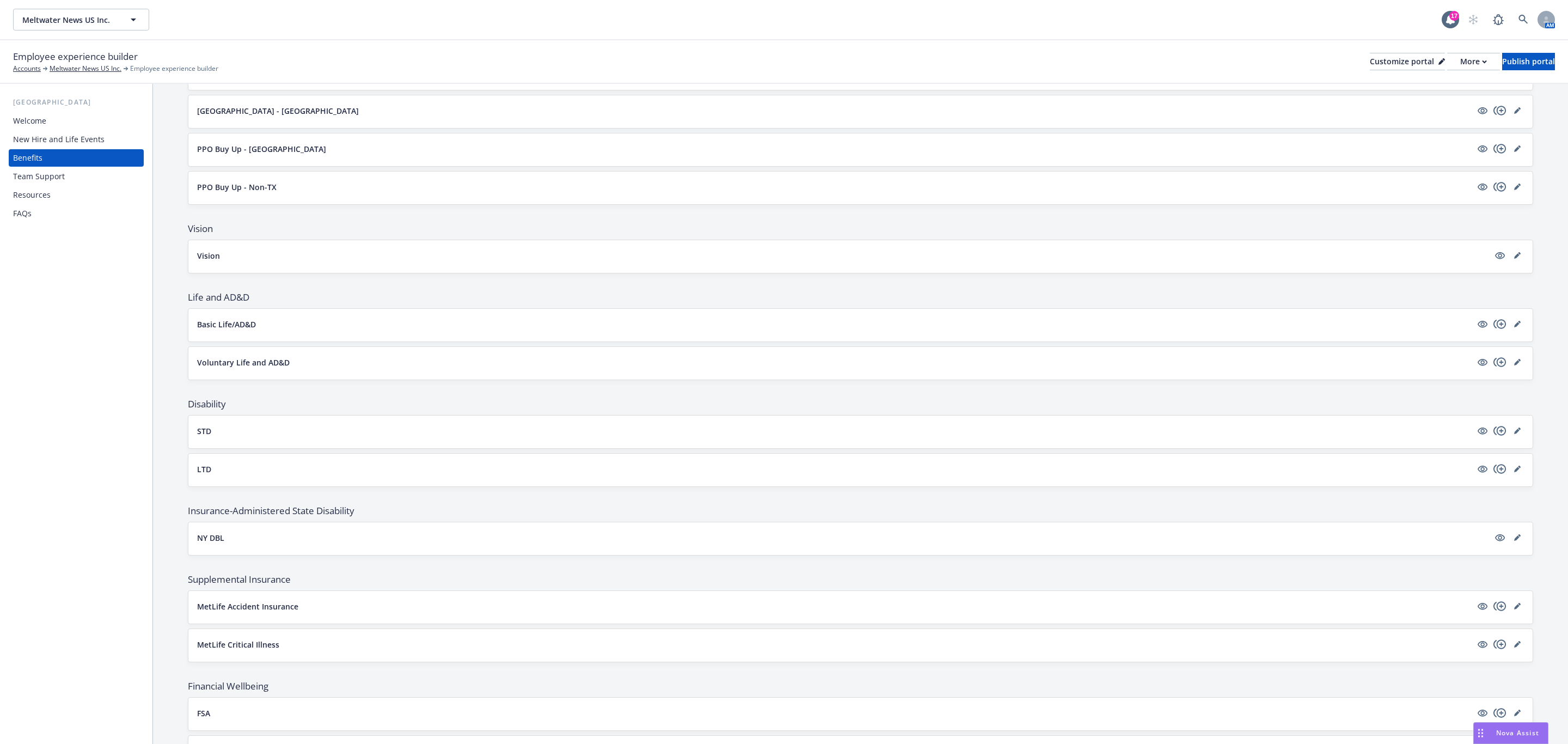
click at [230, 330] on p "Basic Life/AD&D" at bounding box center [226, 324] width 59 height 12
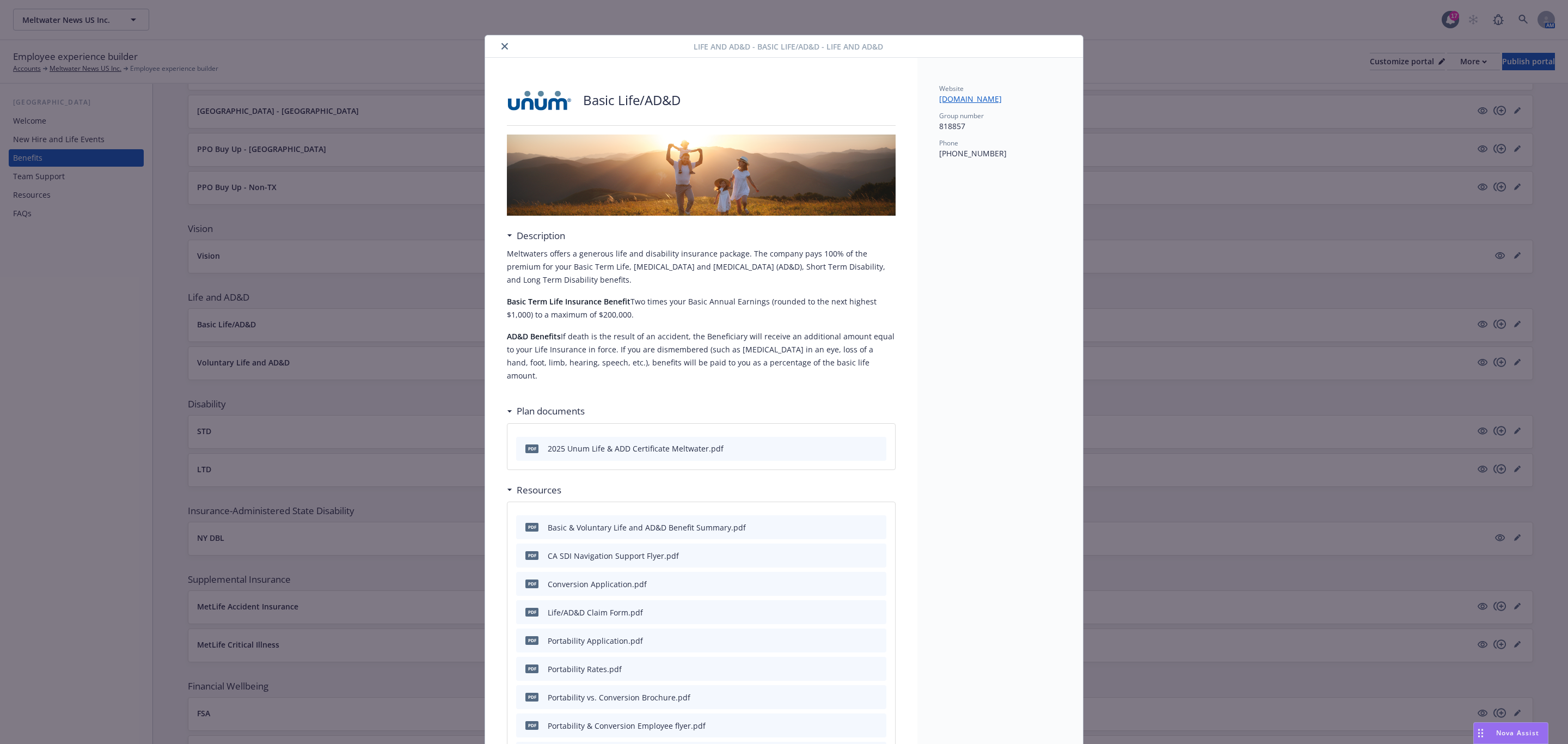
click at [297, 299] on div "Life and AD&D - Basic Life/AD&D - Life and AD&D Basic Life/AD&D Description Mel…" at bounding box center [784, 372] width 1568 height 744
click at [501, 47] on icon "close" at bounding box center [504, 45] width 6 height 6
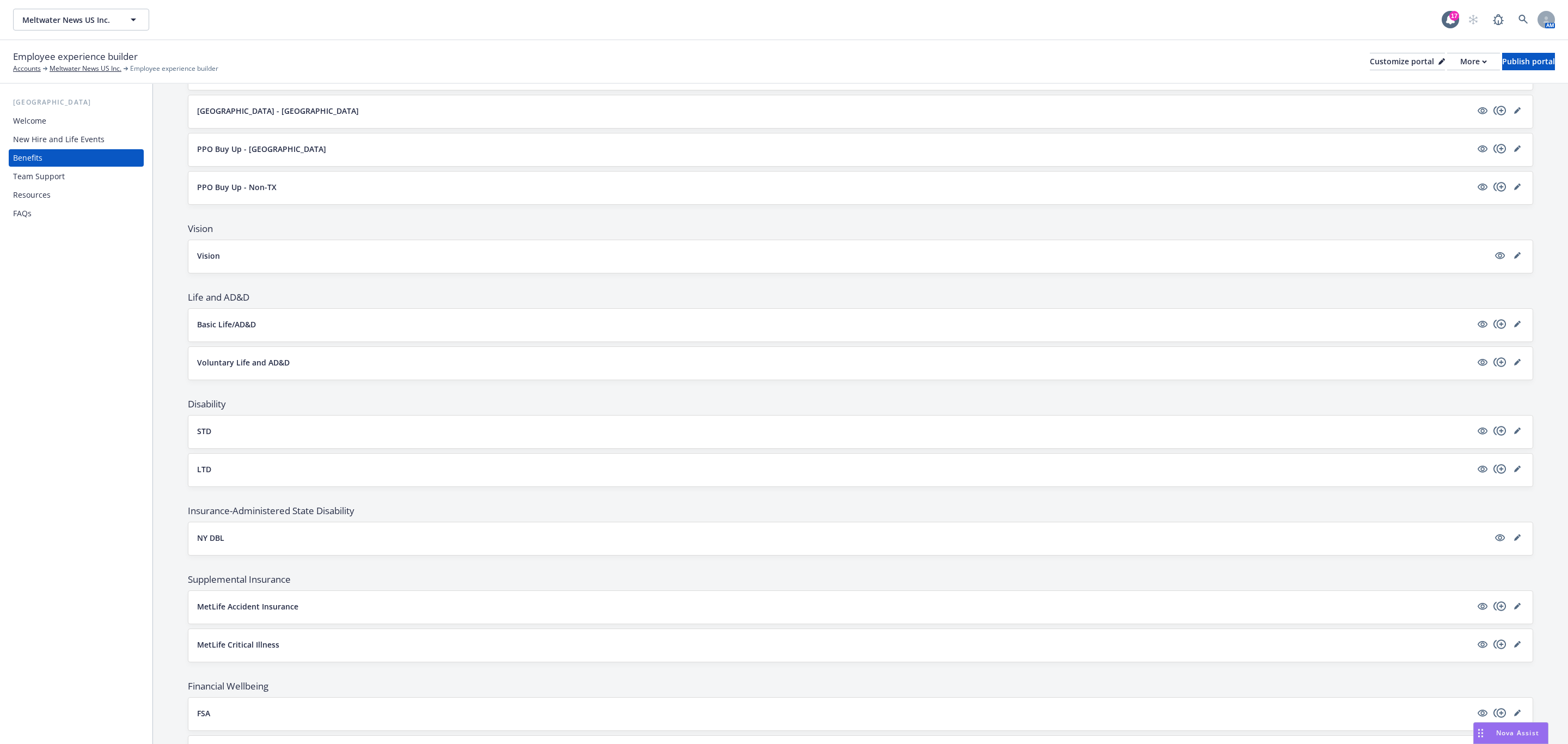
click at [215, 437] on button "STD" at bounding box center [834, 431] width 1274 height 12
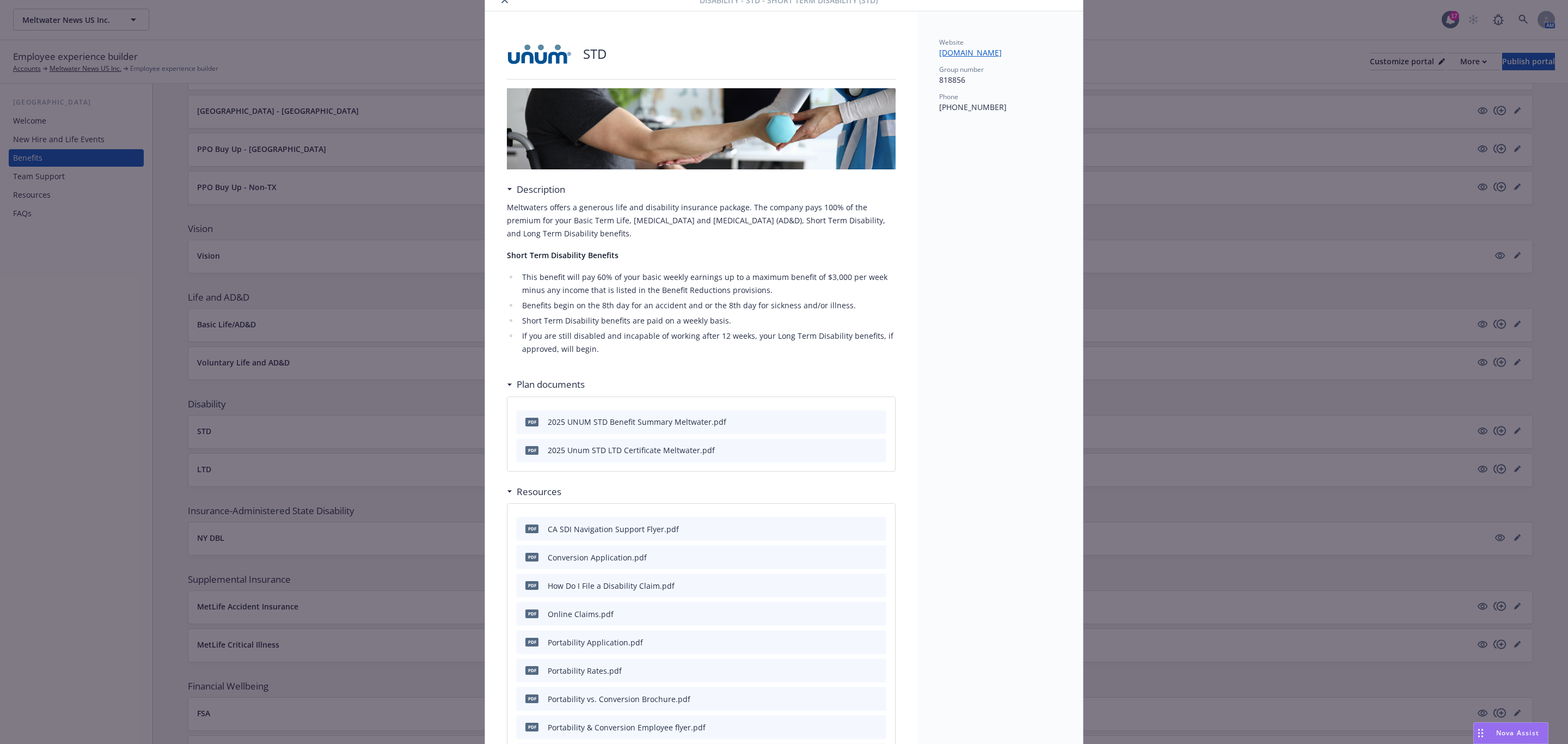
scroll to position [164, 0]
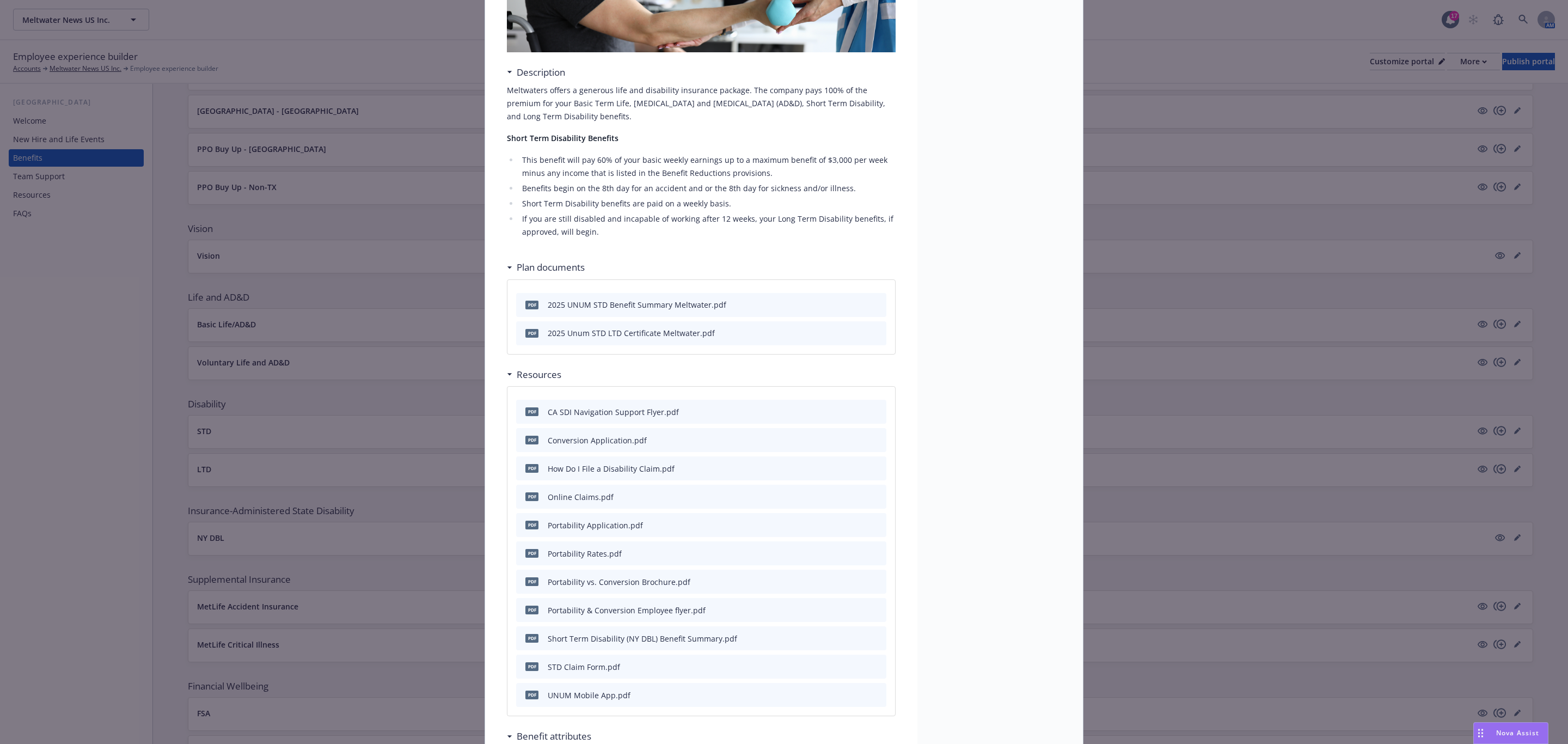
click at [393, 392] on div "Disability - STD - Short Term Disability (STD) STD Description Meltwaters offer…" at bounding box center [784, 372] width 1568 height 744
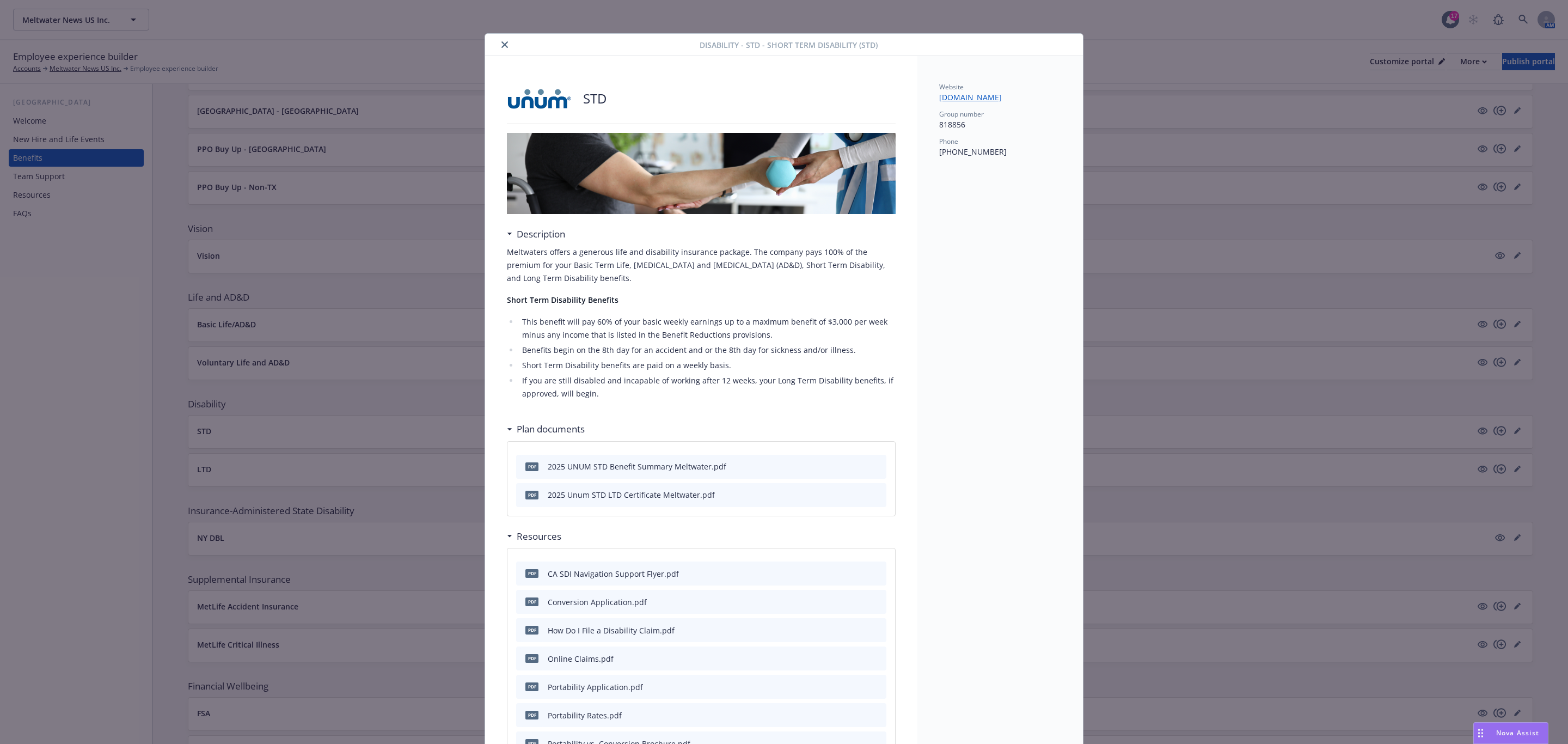
scroll to position [0, 0]
click at [498, 44] on button "close" at bounding box center [505, 46] width 13 height 13
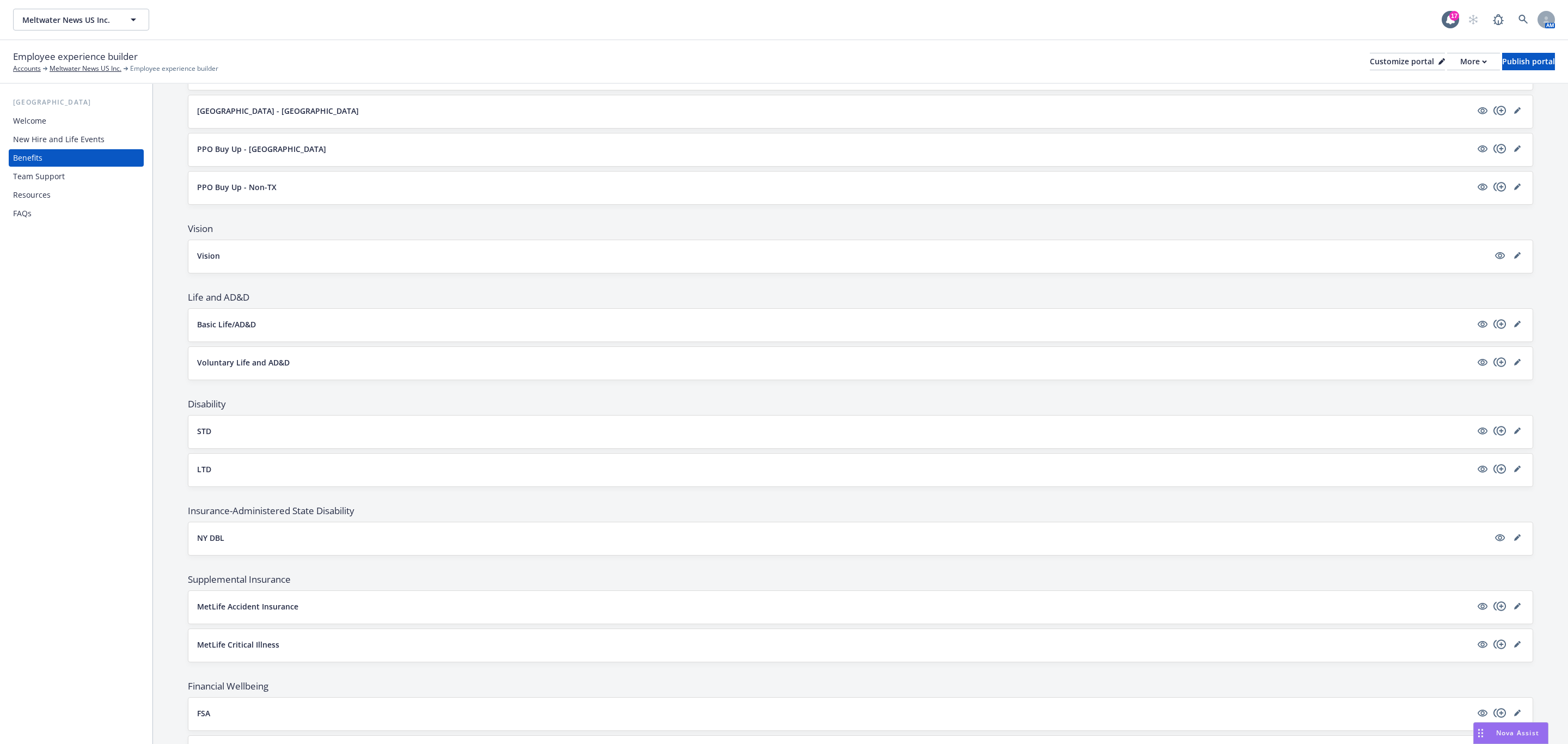
click at [226, 330] on p "Basic Life/AD&D" at bounding box center [226, 324] width 59 height 12
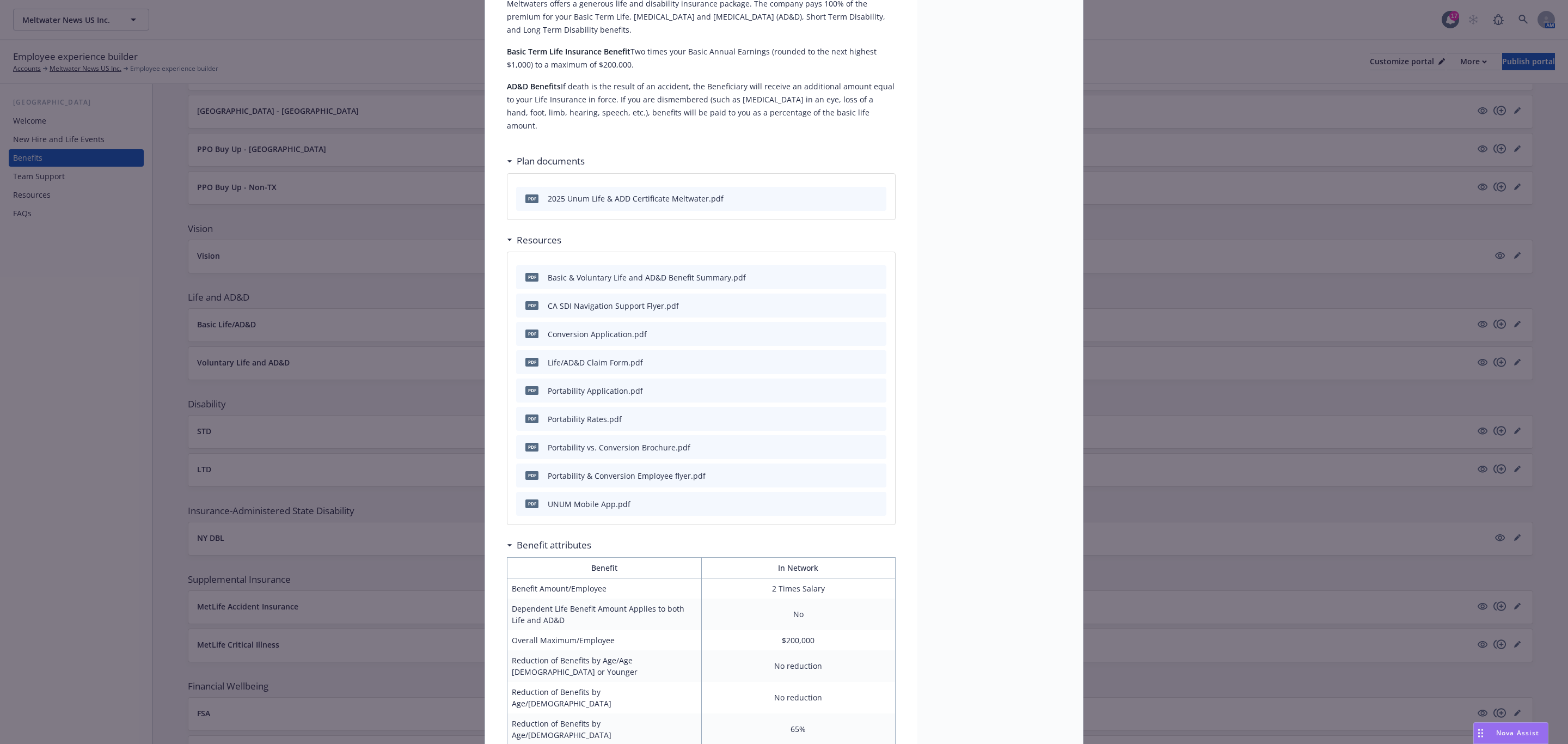
scroll to position [278, 0]
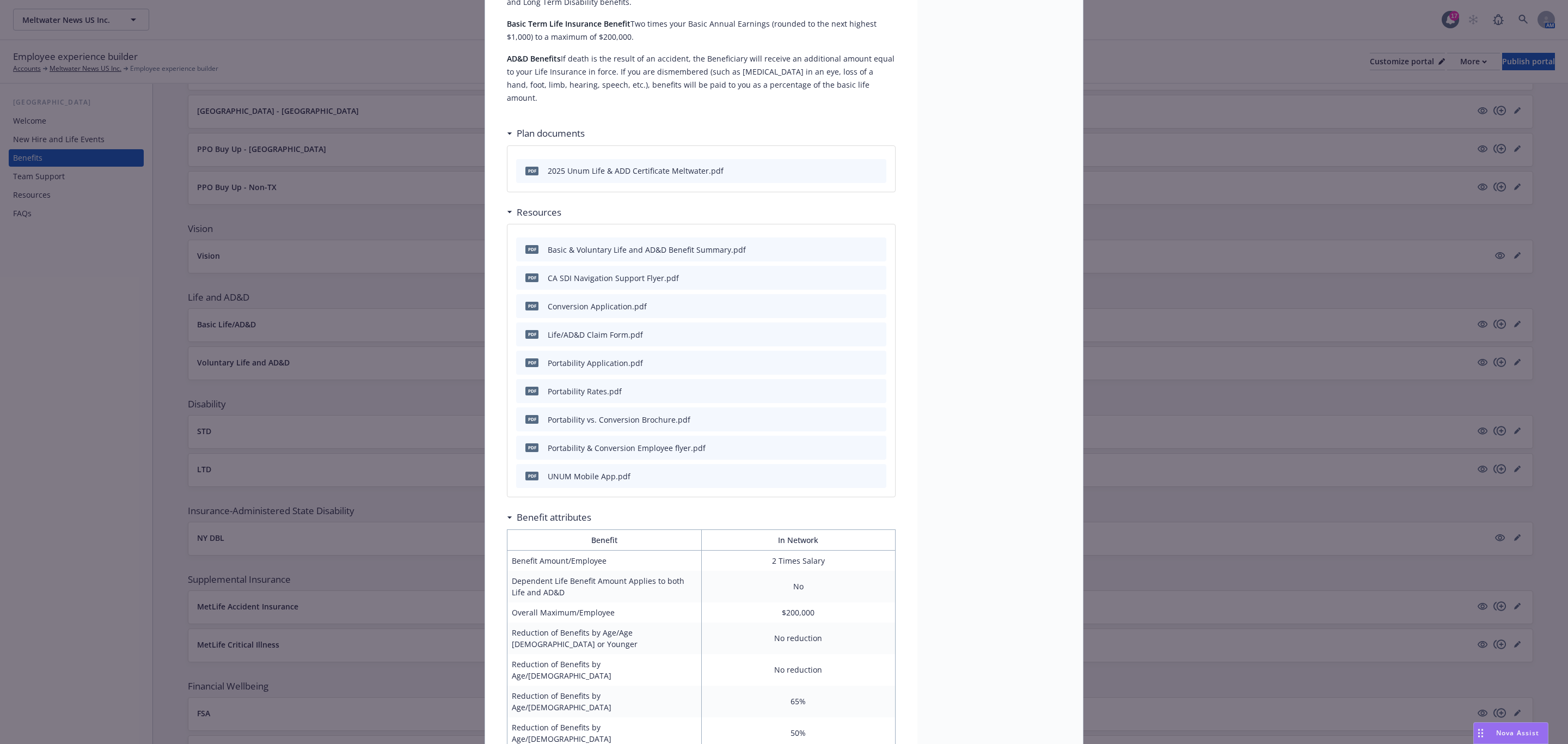
click at [444, 294] on div "Life and AD&D - Basic Life/AD&D - Life and AD&D Basic Life/AD&D Description Mel…" at bounding box center [784, 372] width 1568 height 744
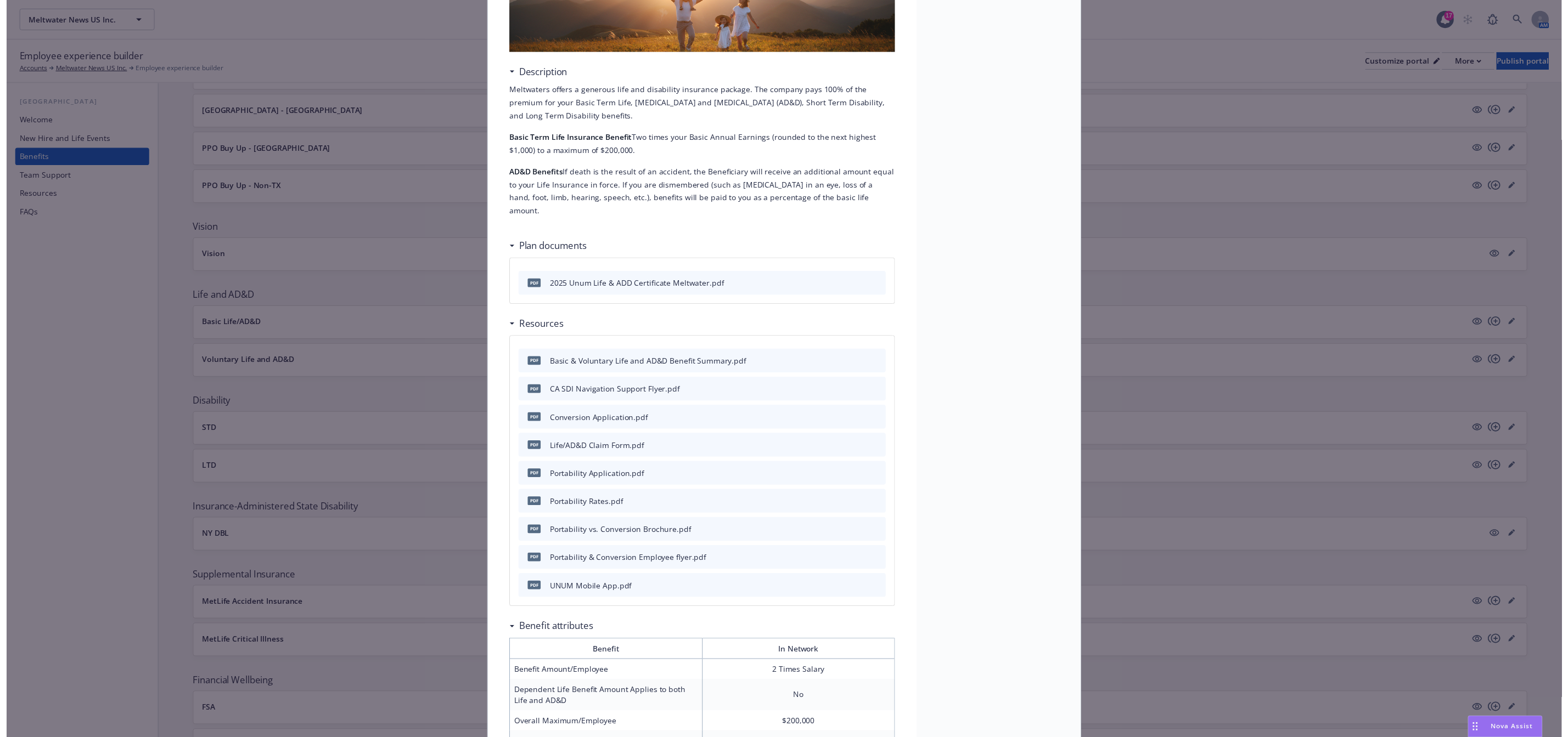
scroll to position [33, 0]
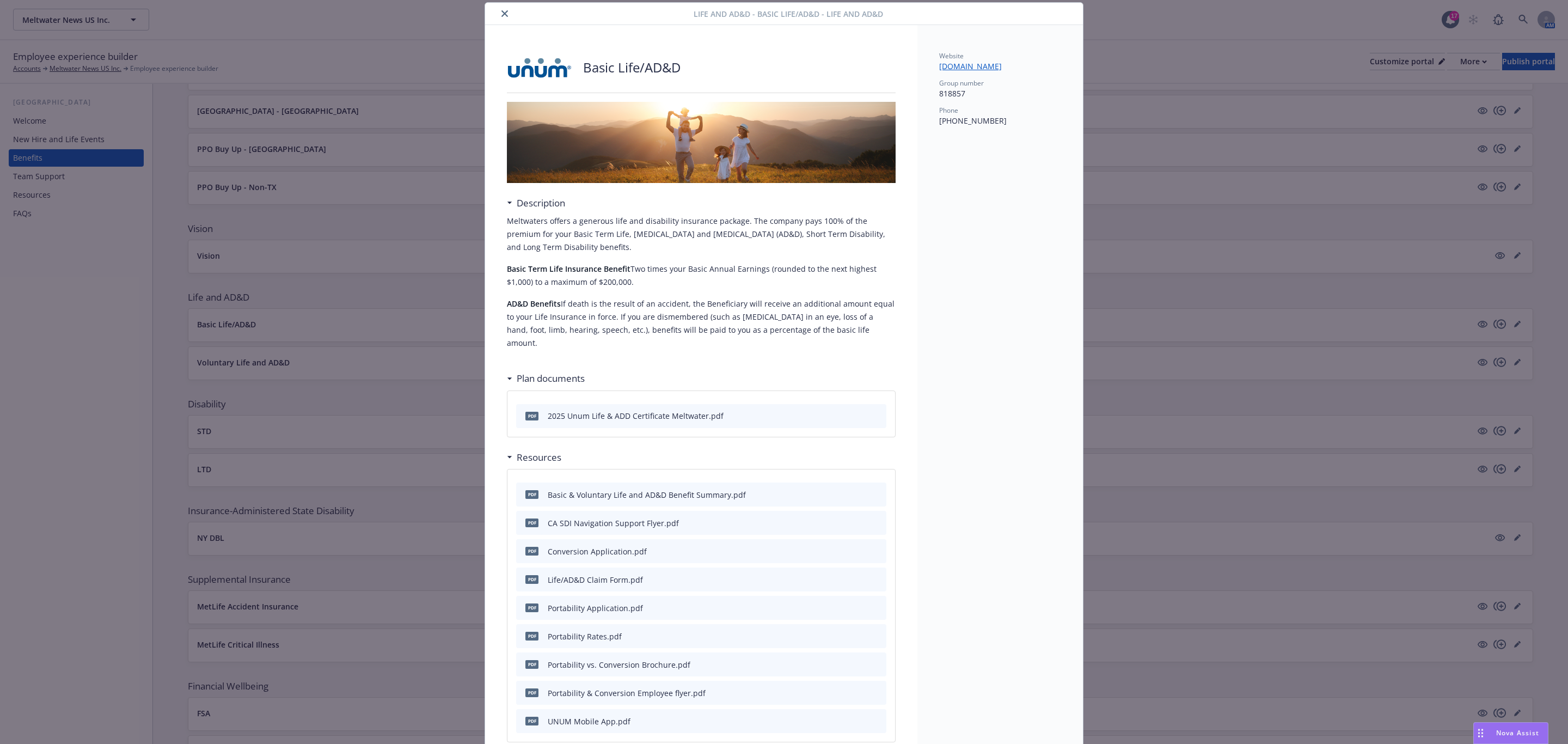
click at [504, 9] on button "close" at bounding box center [505, 13] width 13 height 13
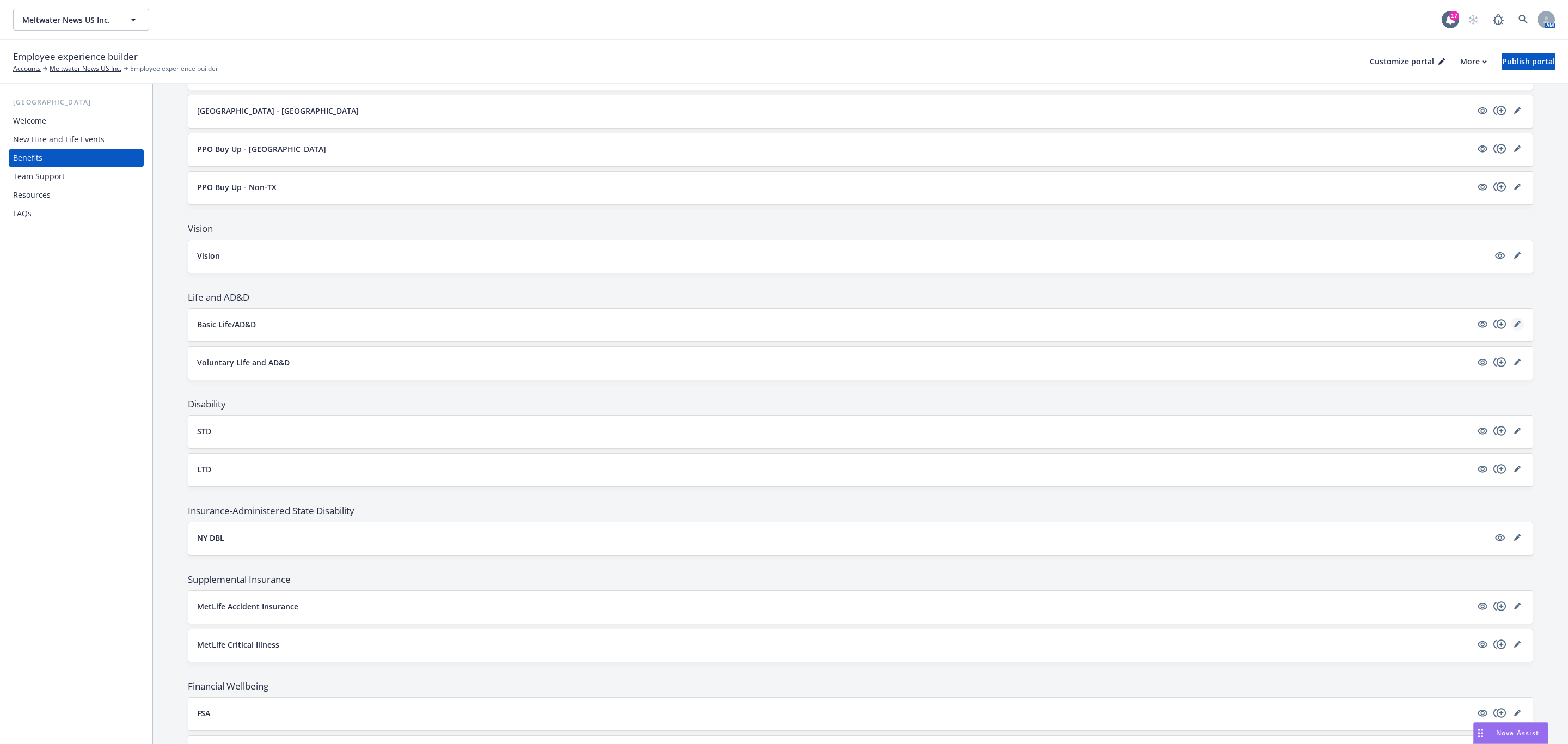
click at [1514, 328] on icon "editPencil" at bounding box center [1516, 323] width 6 height 6
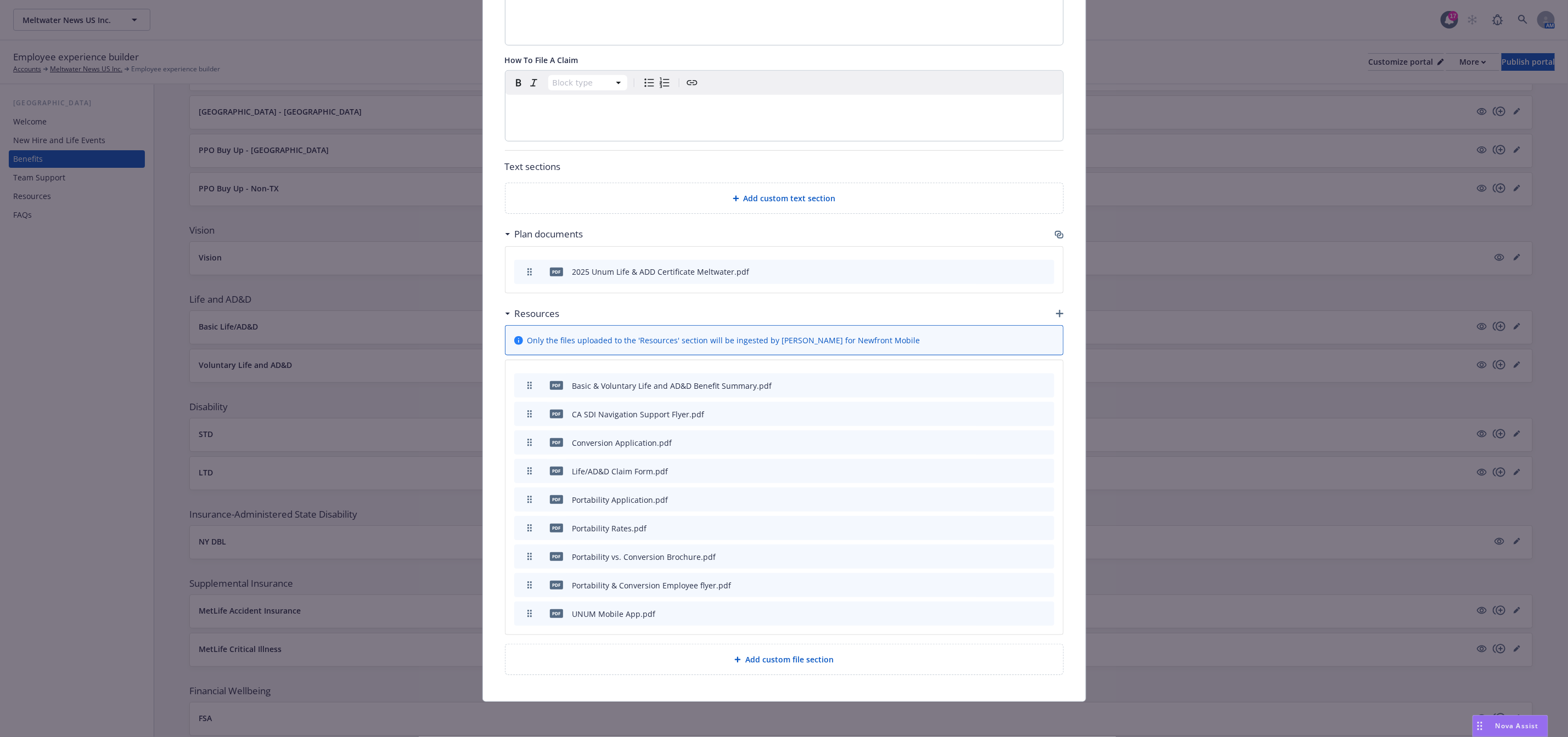
click at [1056, 313] on icon "button" at bounding box center [1059, 314] width 8 height 8
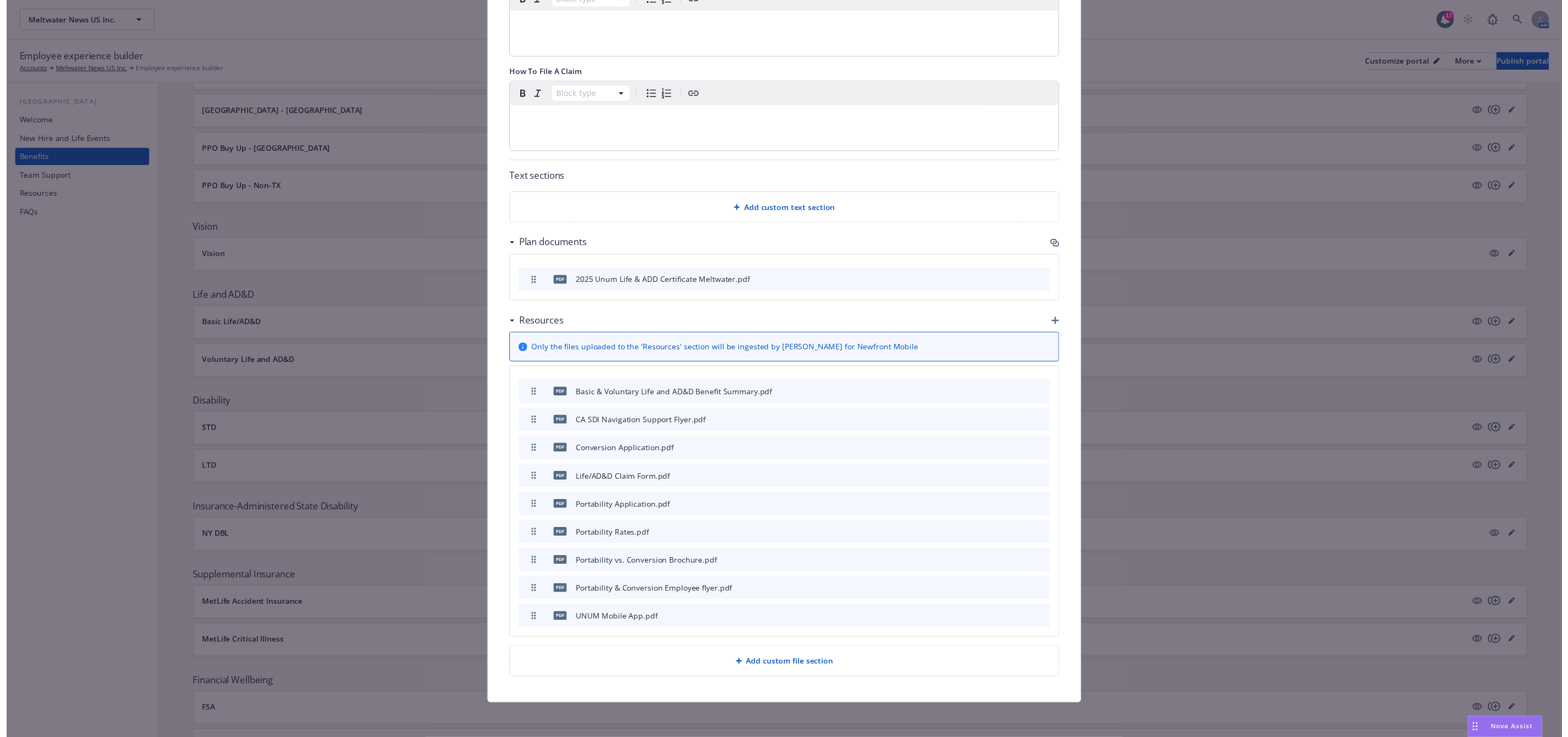
scroll to position [455, 0]
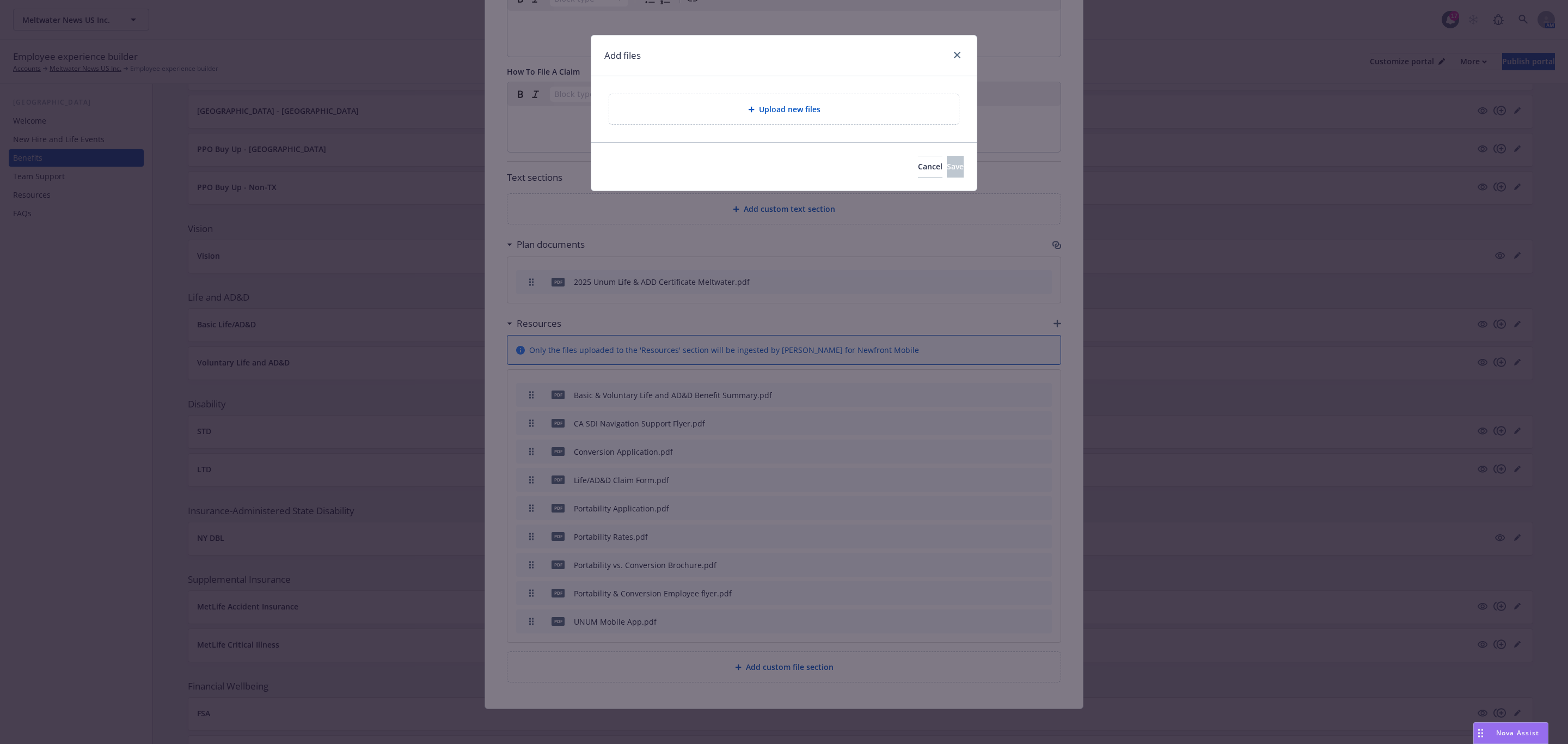
click at [713, 109] on div "Upload new files" at bounding box center [783, 109] width 332 height 12
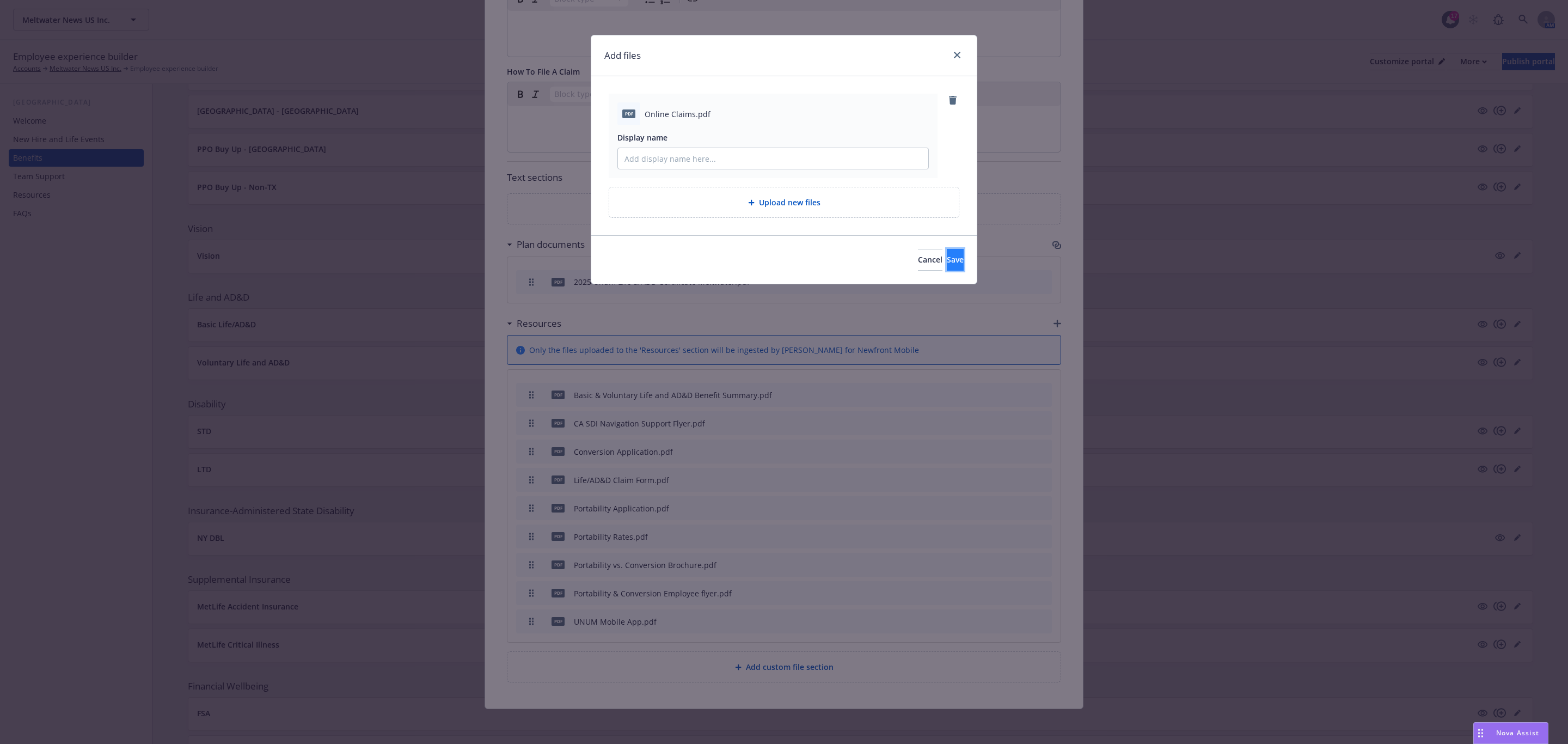
click at [947, 262] on span "Save" at bounding box center [955, 260] width 17 height 11
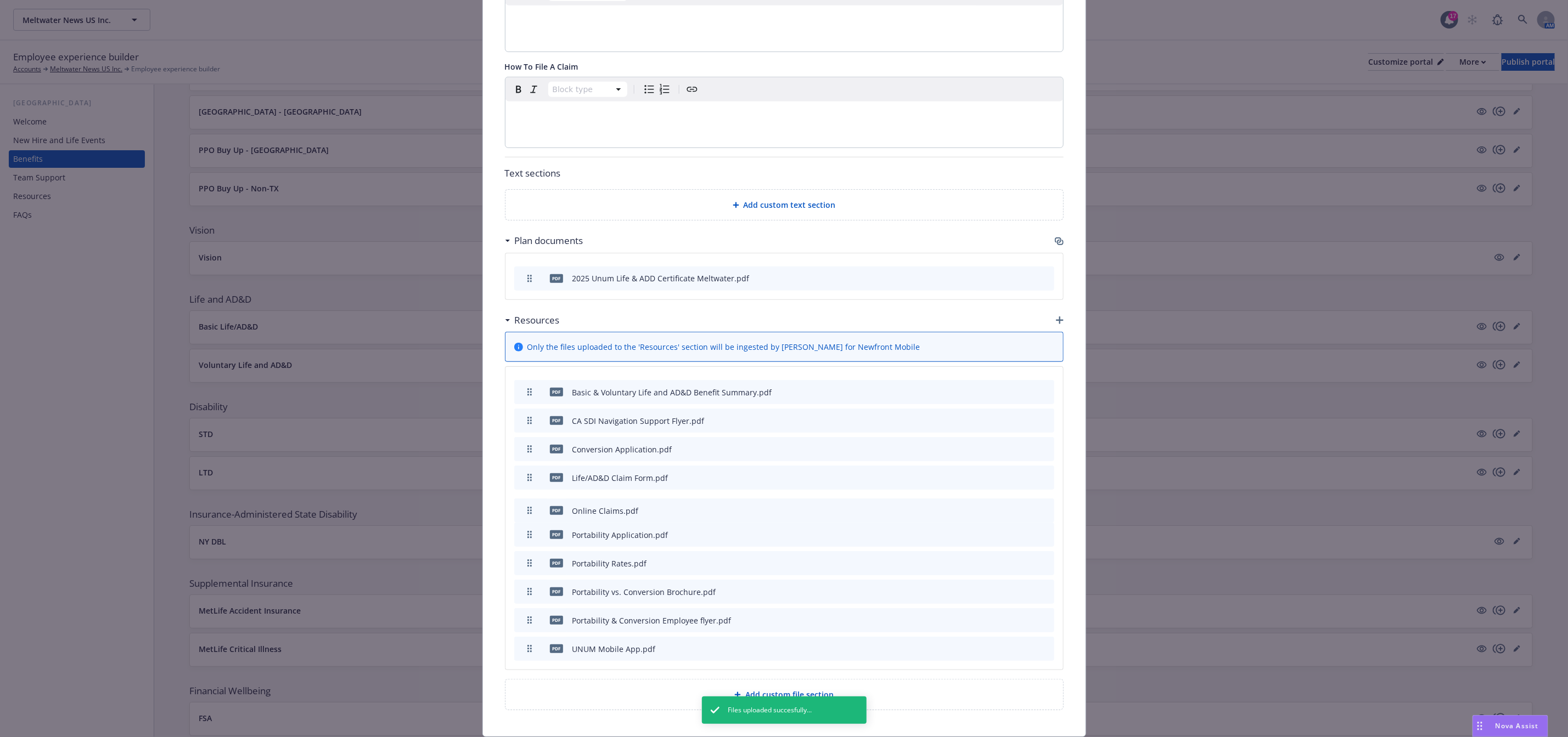
drag, startPoint x: 522, startPoint y: 654, endPoint x: 542, endPoint y: 512, distance: 143.4
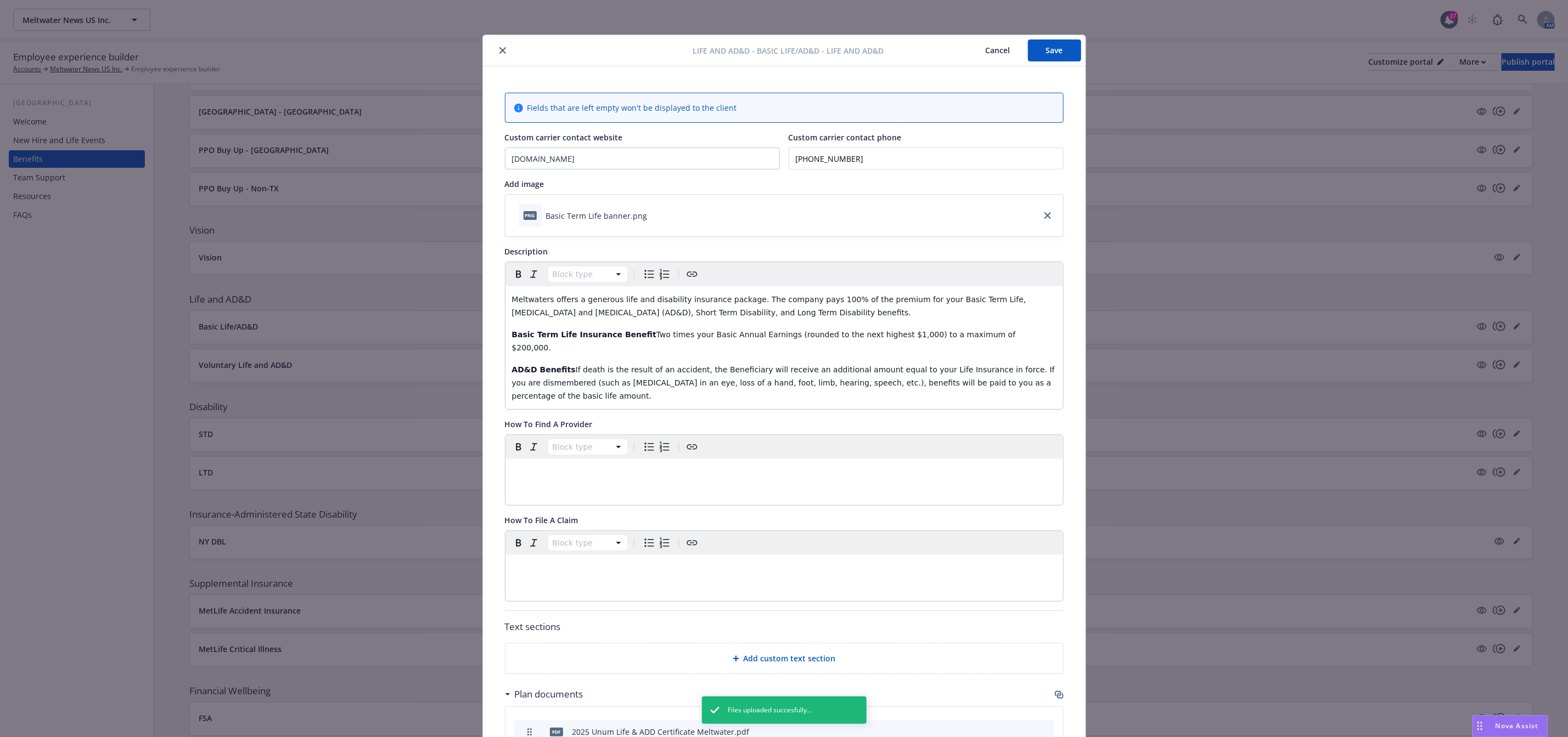
scroll to position [0, 0]
click at [1037, 55] on button "Save" at bounding box center [1054, 51] width 53 height 22
click at [501, 49] on button "close" at bounding box center [502, 51] width 13 height 13
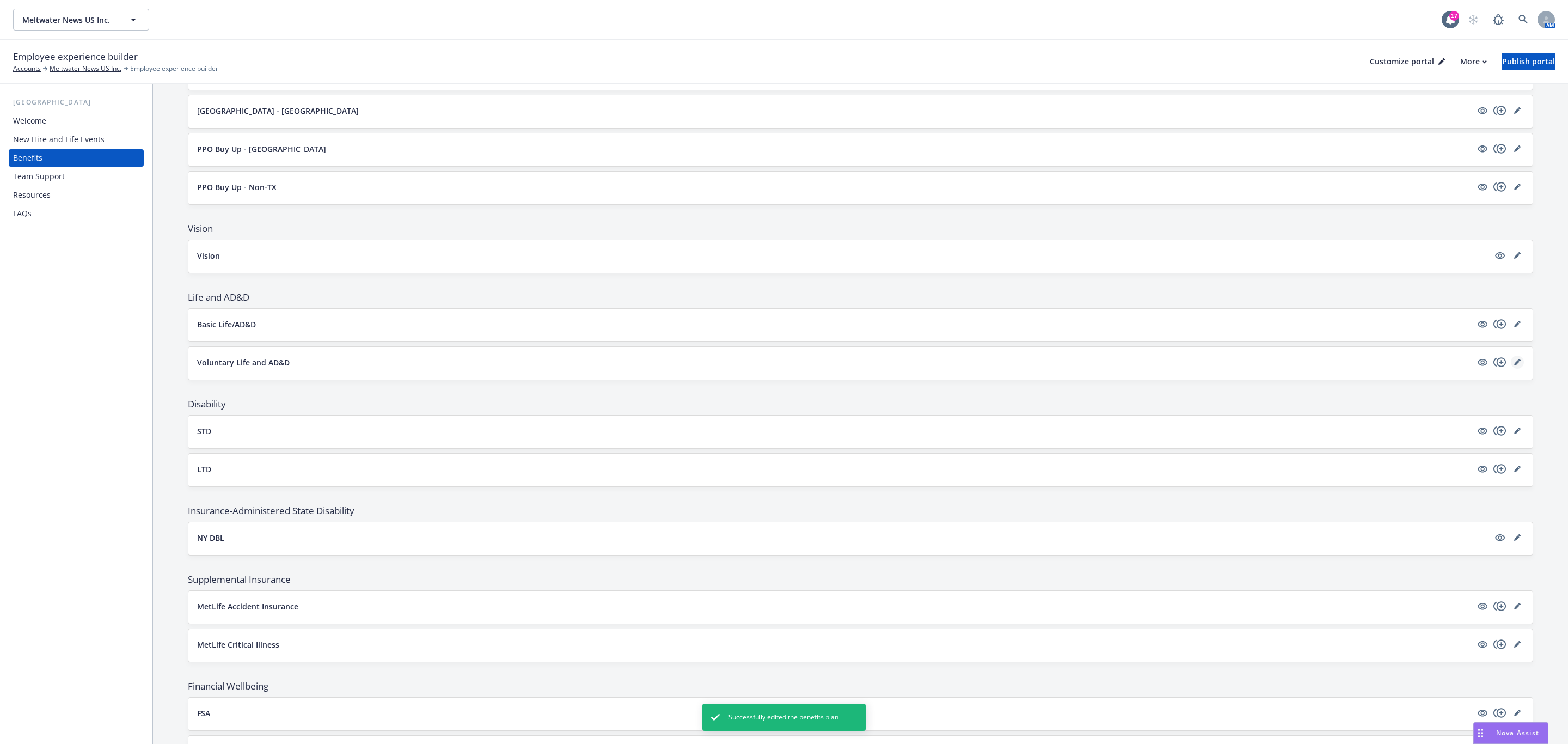
click at [1514, 365] on icon "editPencil" at bounding box center [1516, 362] width 5 height 5
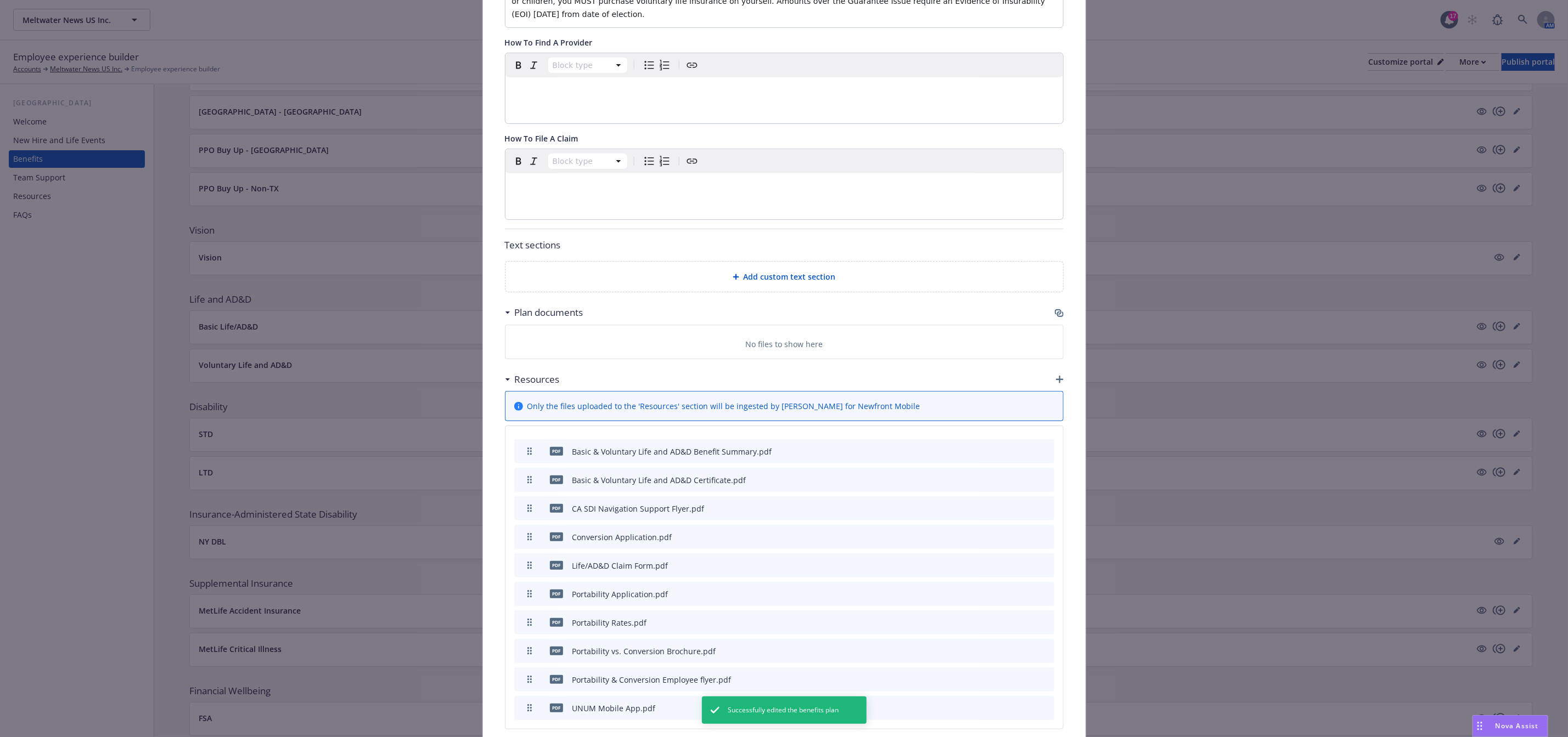
scroll to position [445, 0]
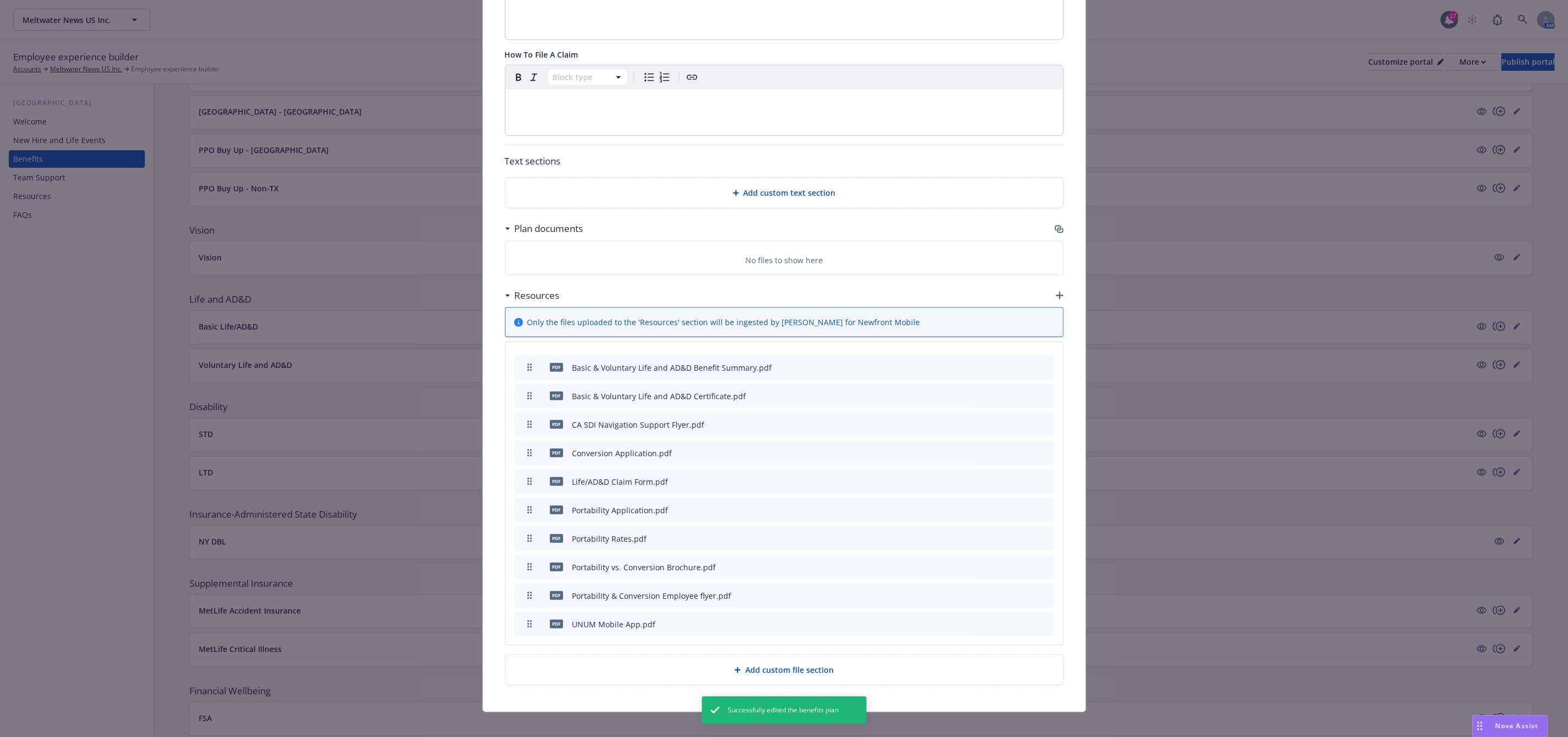
click at [1056, 298] on icon "button" at bounding box center [1059, 295] width 8 height 8
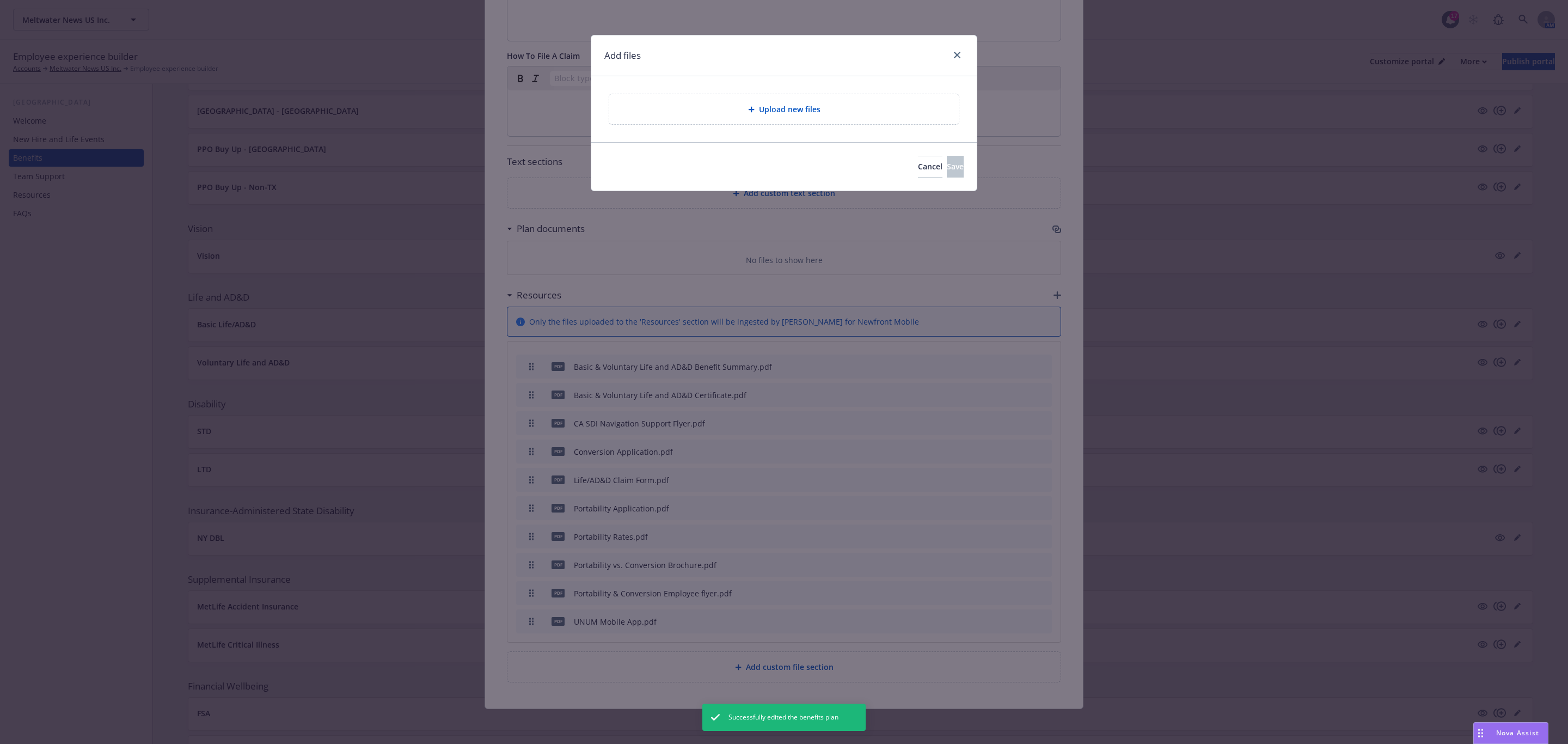
click at [784, 116] on div "Upload new files" at bounding box center [783, 109] width 332 height 12
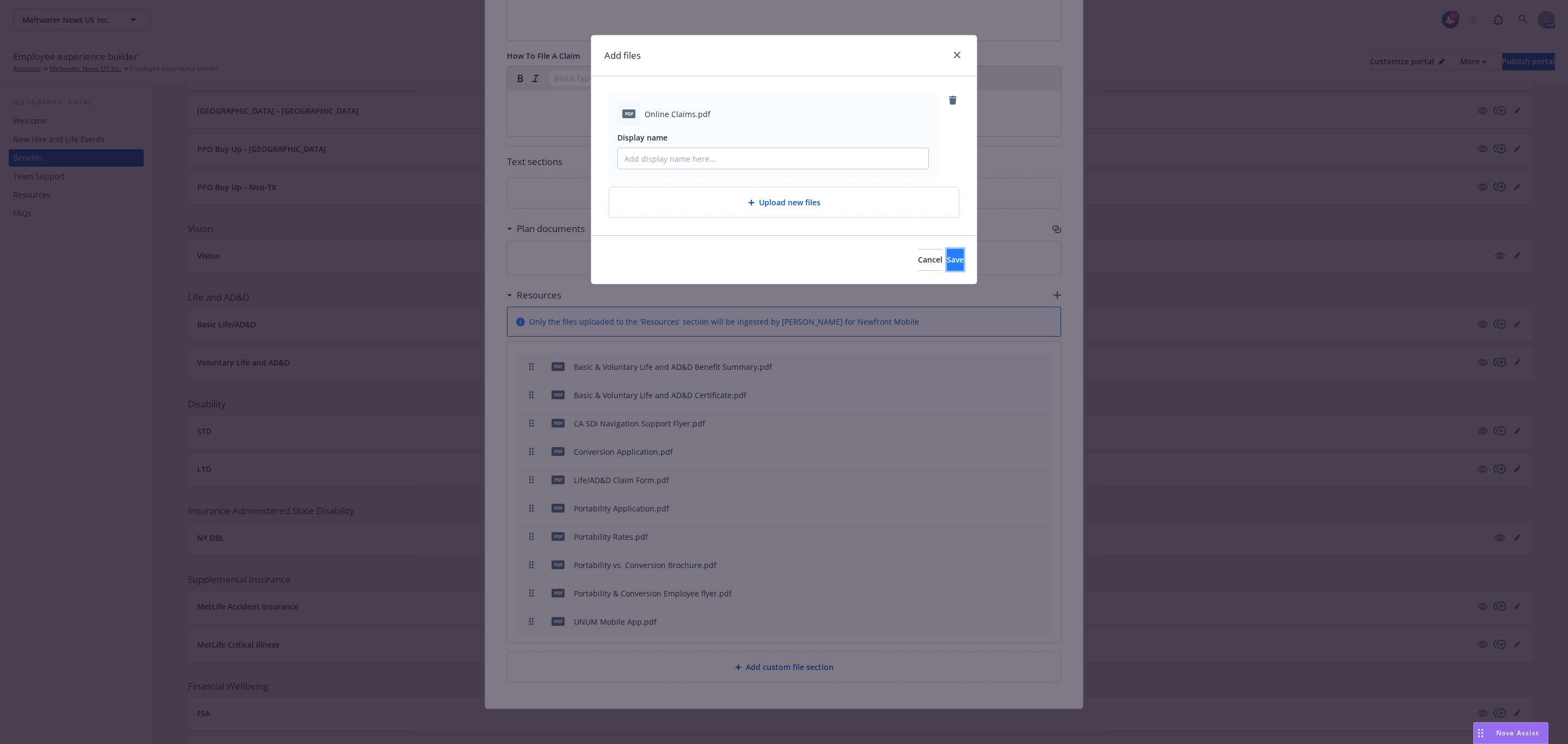
click at [947, 264] on span "Save" at bounding box center [955, 260] width 17 height 11
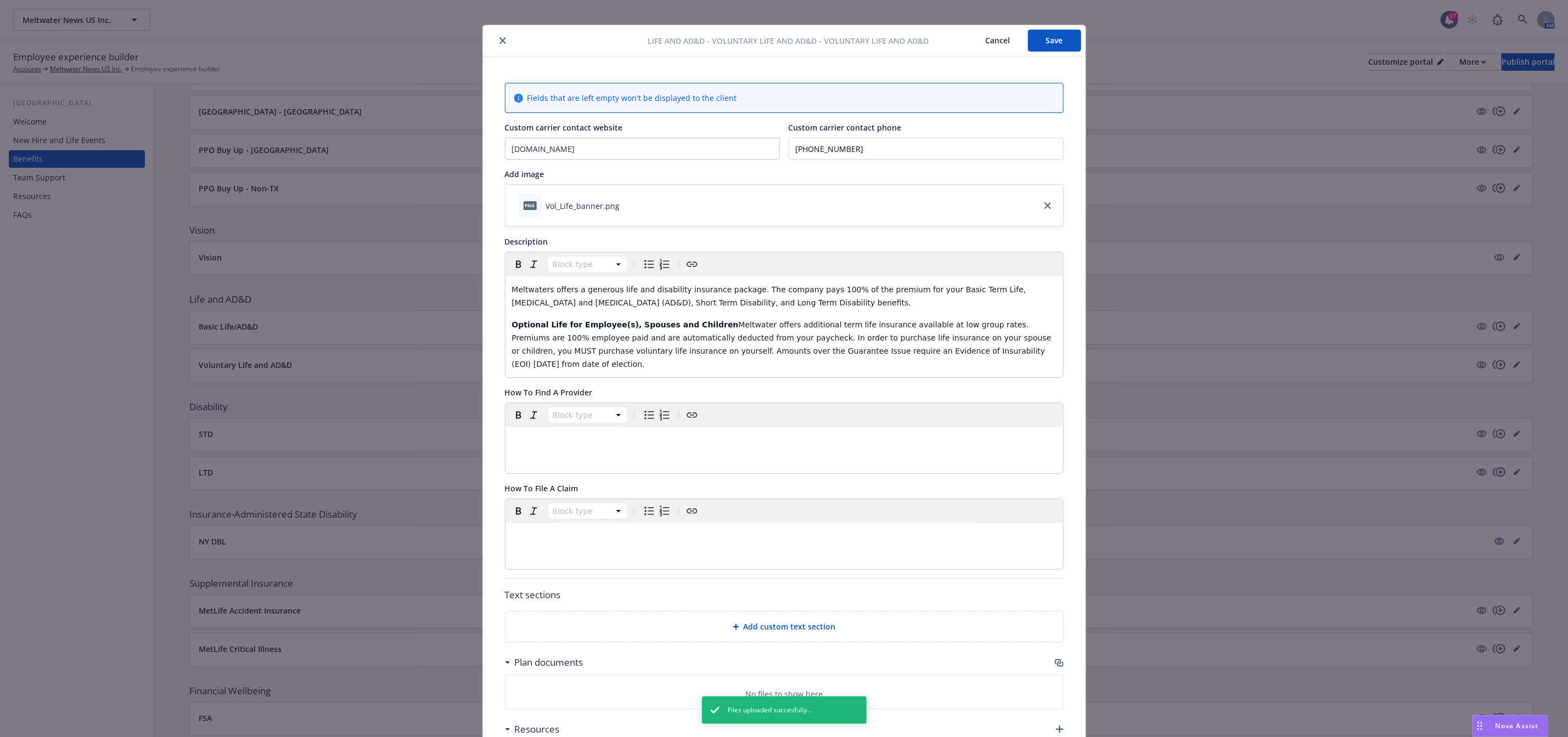
scroll to position [0, 0]
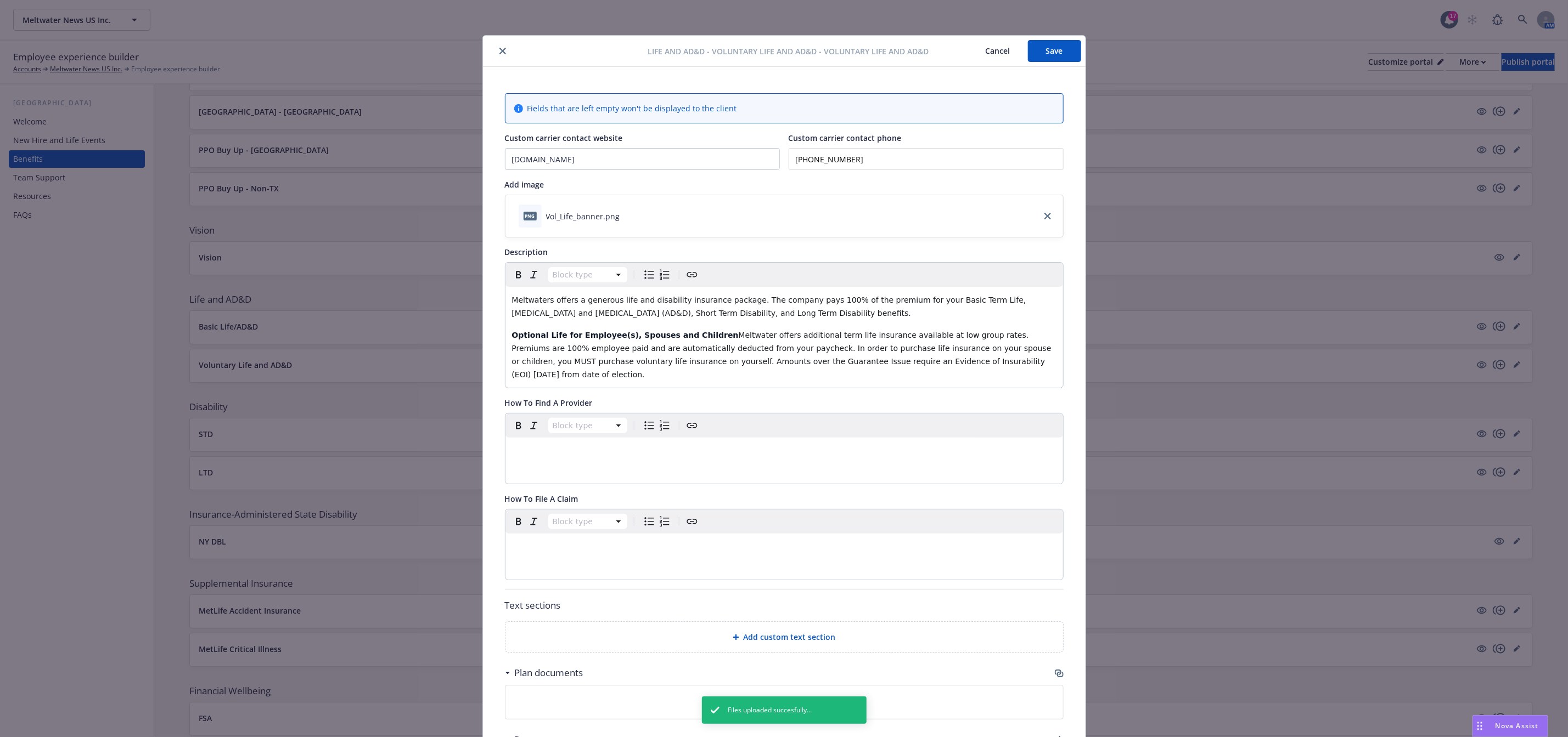
click at [1052, 51] on button "Save" at bounding box center [1054, 51] width 53 height 22
click at [1058, 56] on button "Save" at bounding box center [1054, 51] width 53 height 22
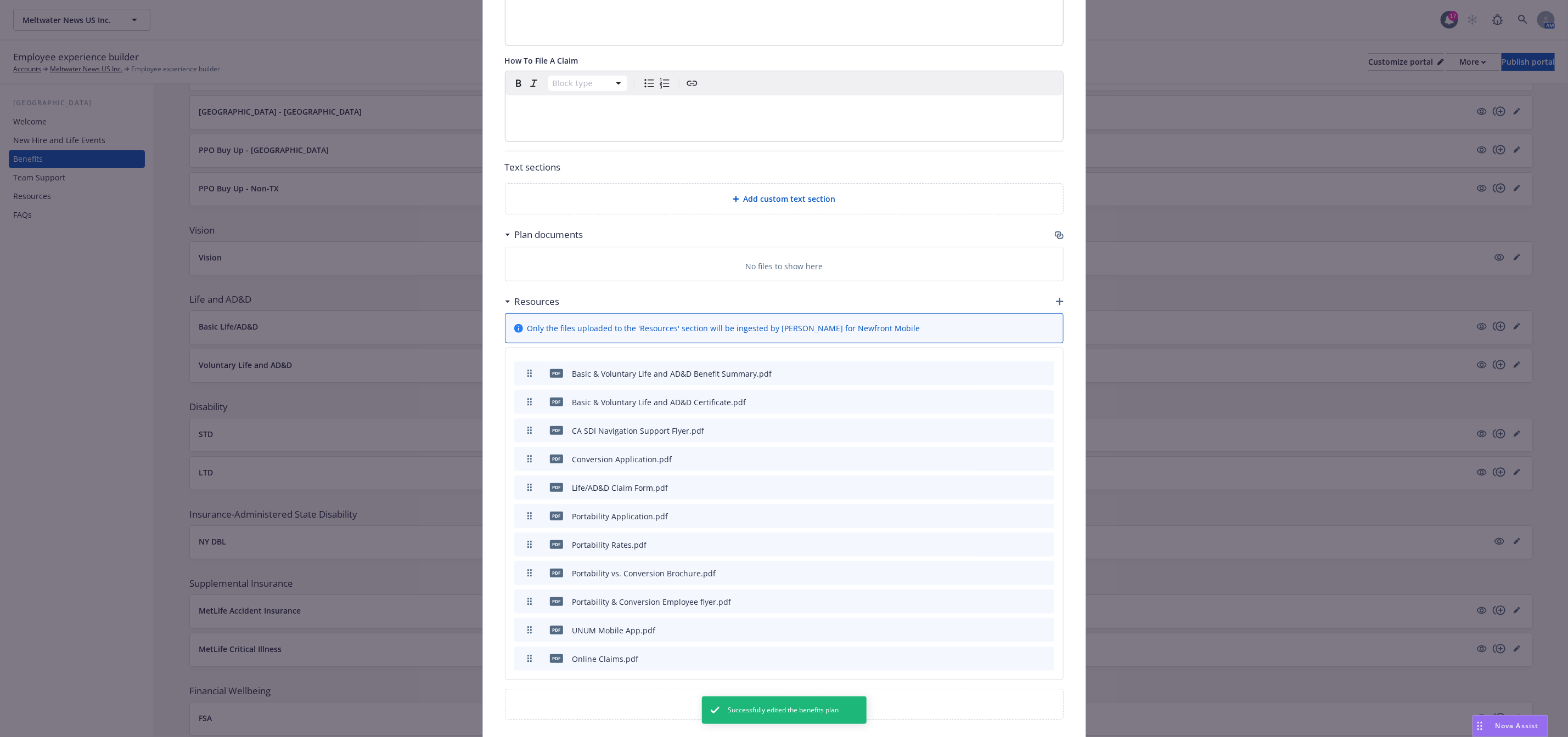
scroll to position [490, 0]
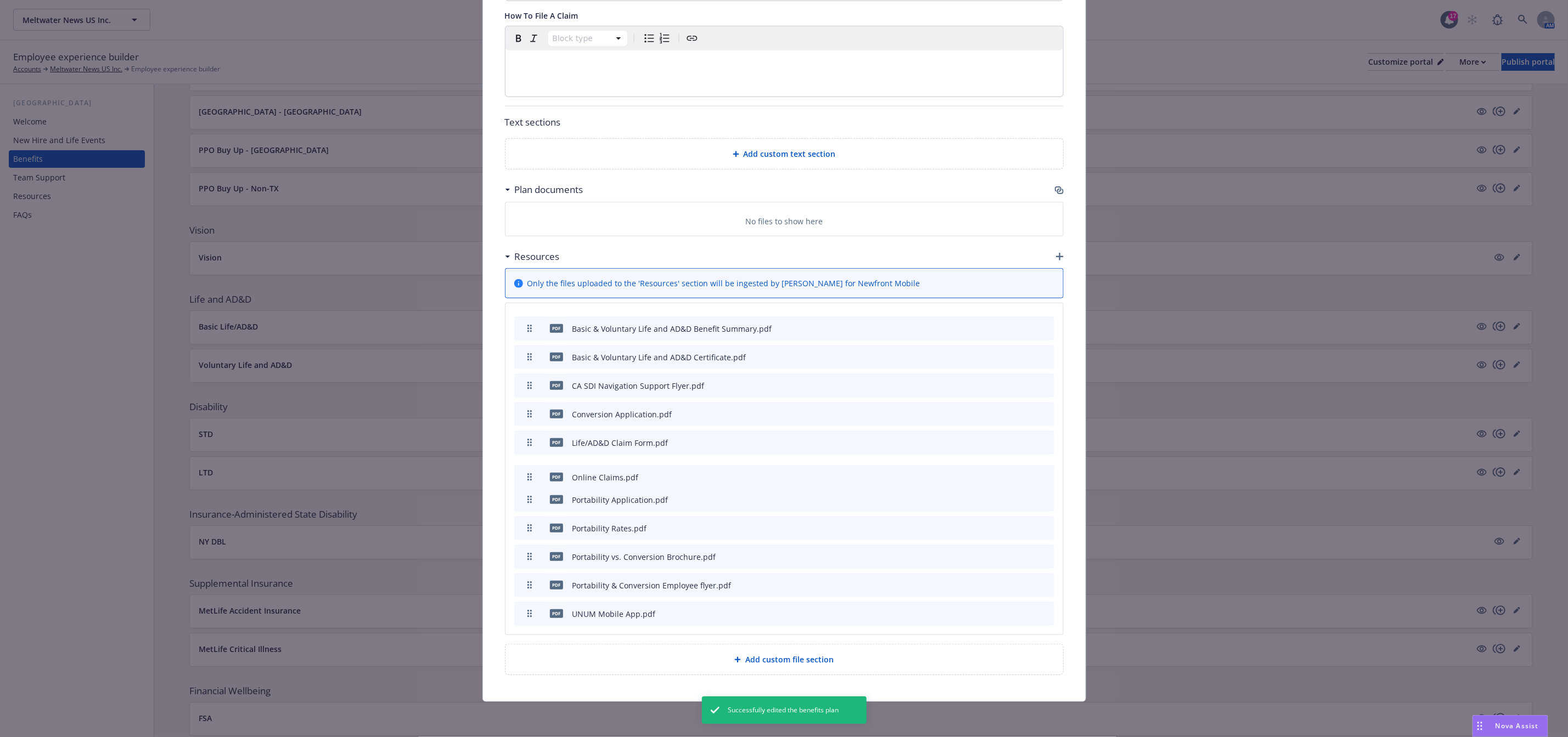
drag, startPoint x: 525, startPoint y: 612, endPoint x: 521, endPoint y: 474, distance: 138.1
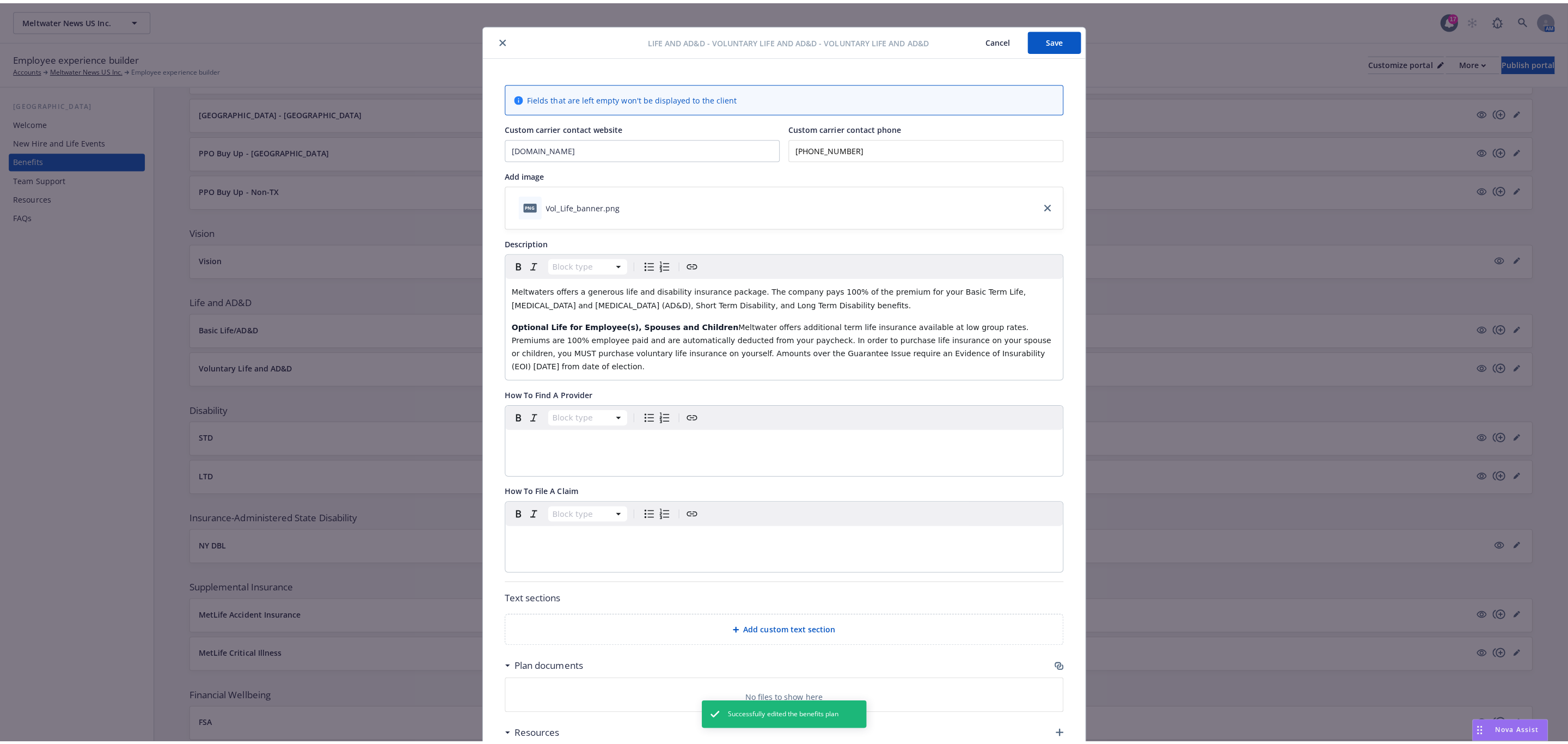
scroll to position [0, 0]
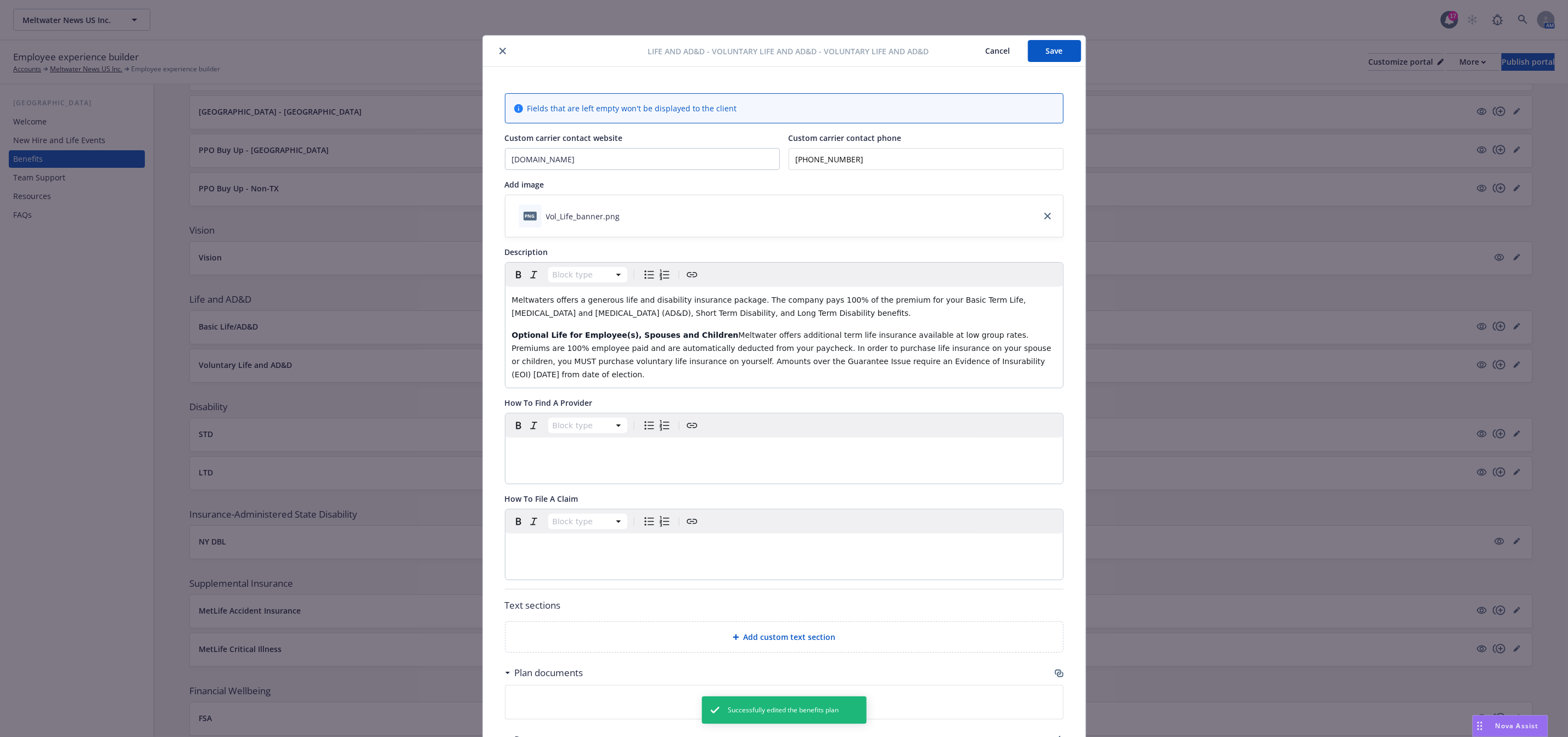
click at [1060, 50] on button "Save" at bounding box center [1054, 51] width 53 height 22
click at [500, 51] on icon "close" at bounding box center [502, 50] width 6 height 6
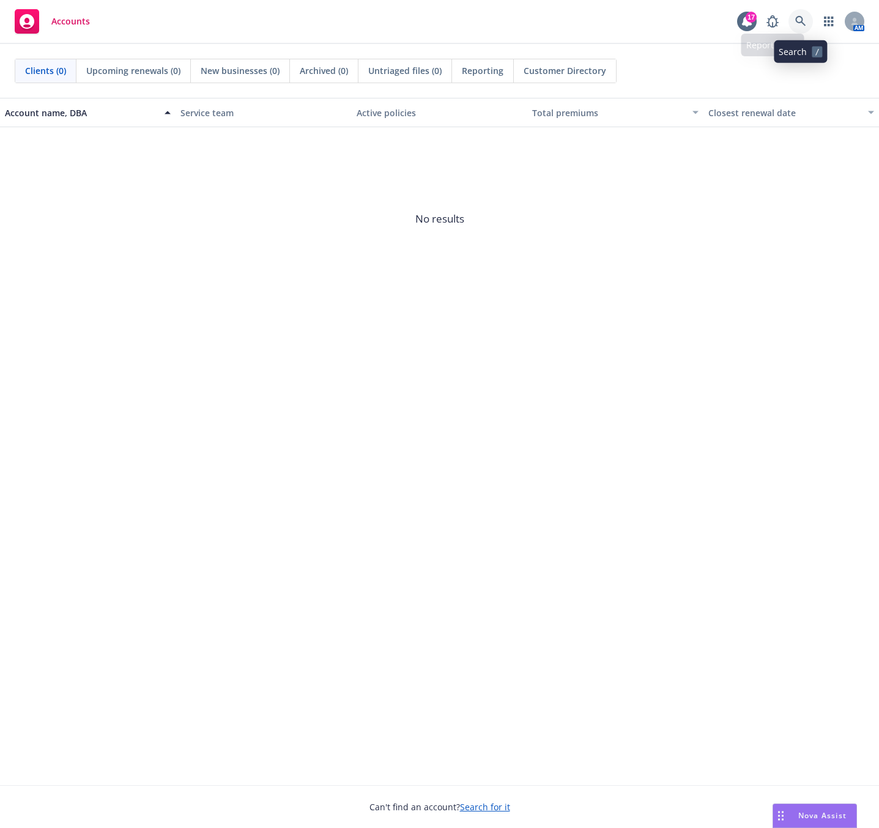
click at [796, 24] on icon at bounding box center [800, 21] width 11 height 11
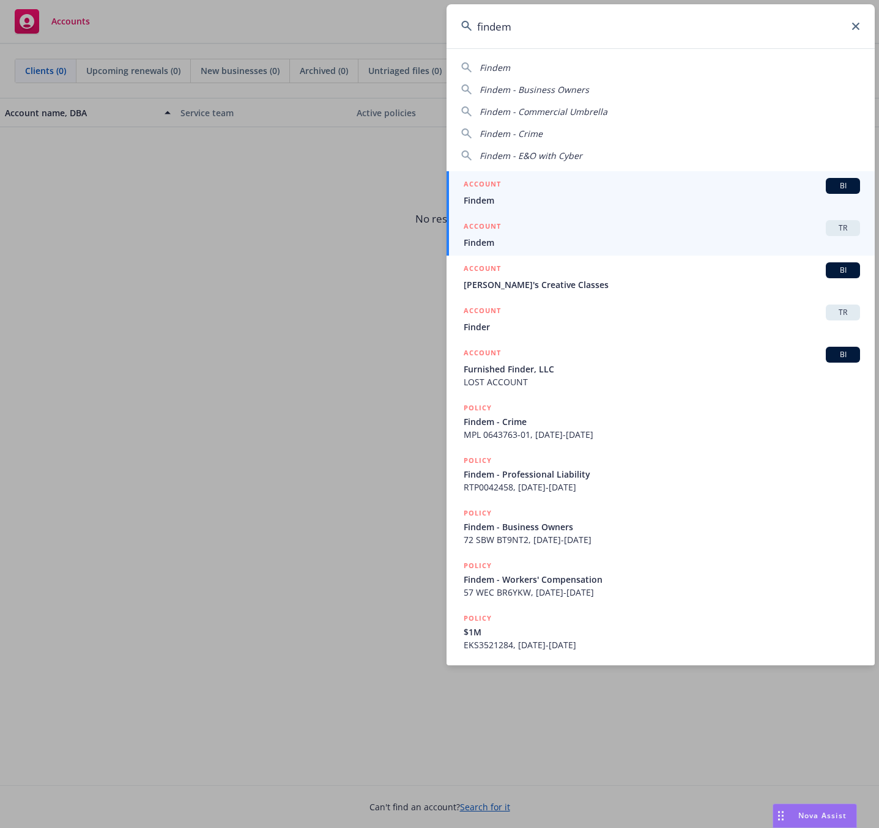
type input "findem"
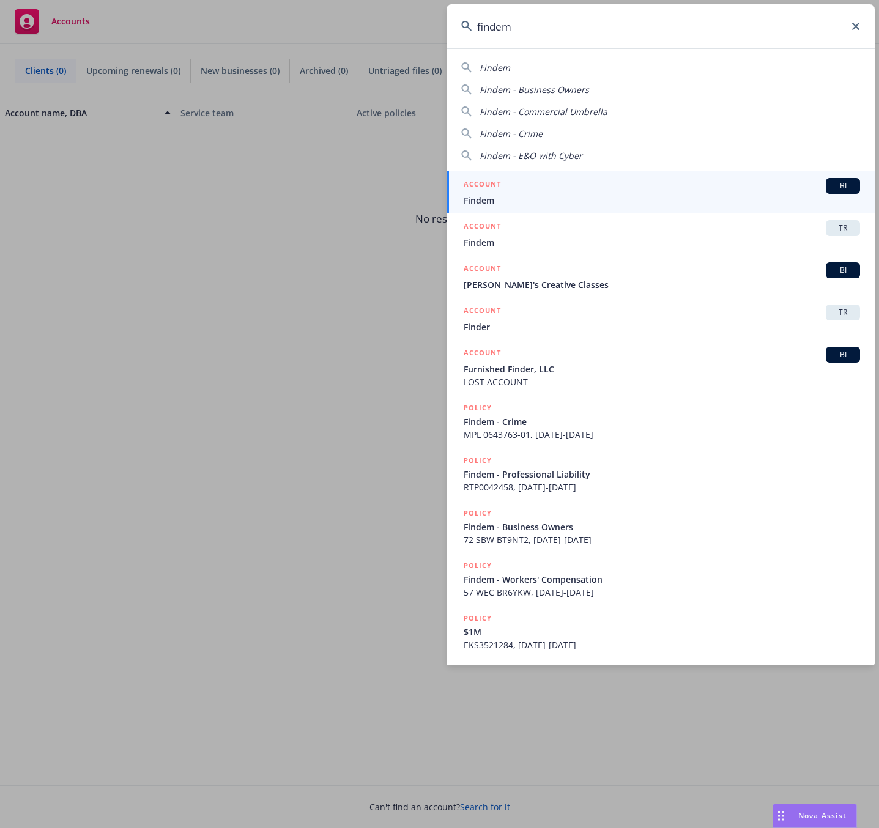
click at [521, 242] on span "Findem" at bounding box center [662, 242] width 396 height 13
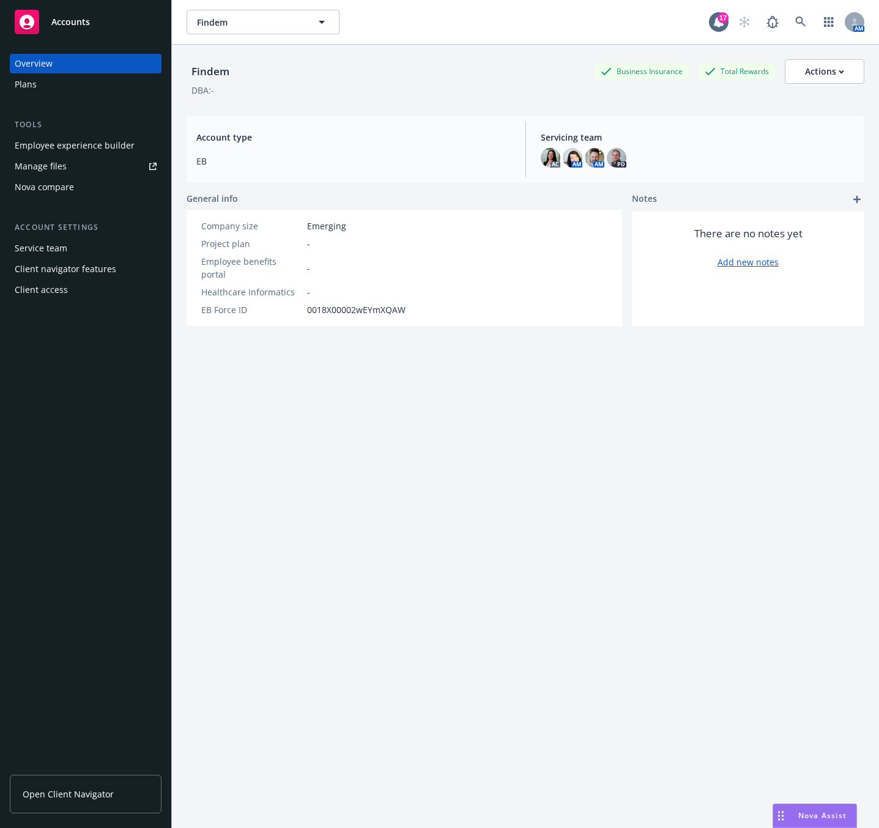
click at [42, 163] on div "Manage files" at bounding box center [41, 167] width 52 height 20
click at [41, 83] on div "Plans" at bounding box center [86, 85] width 142 height 20
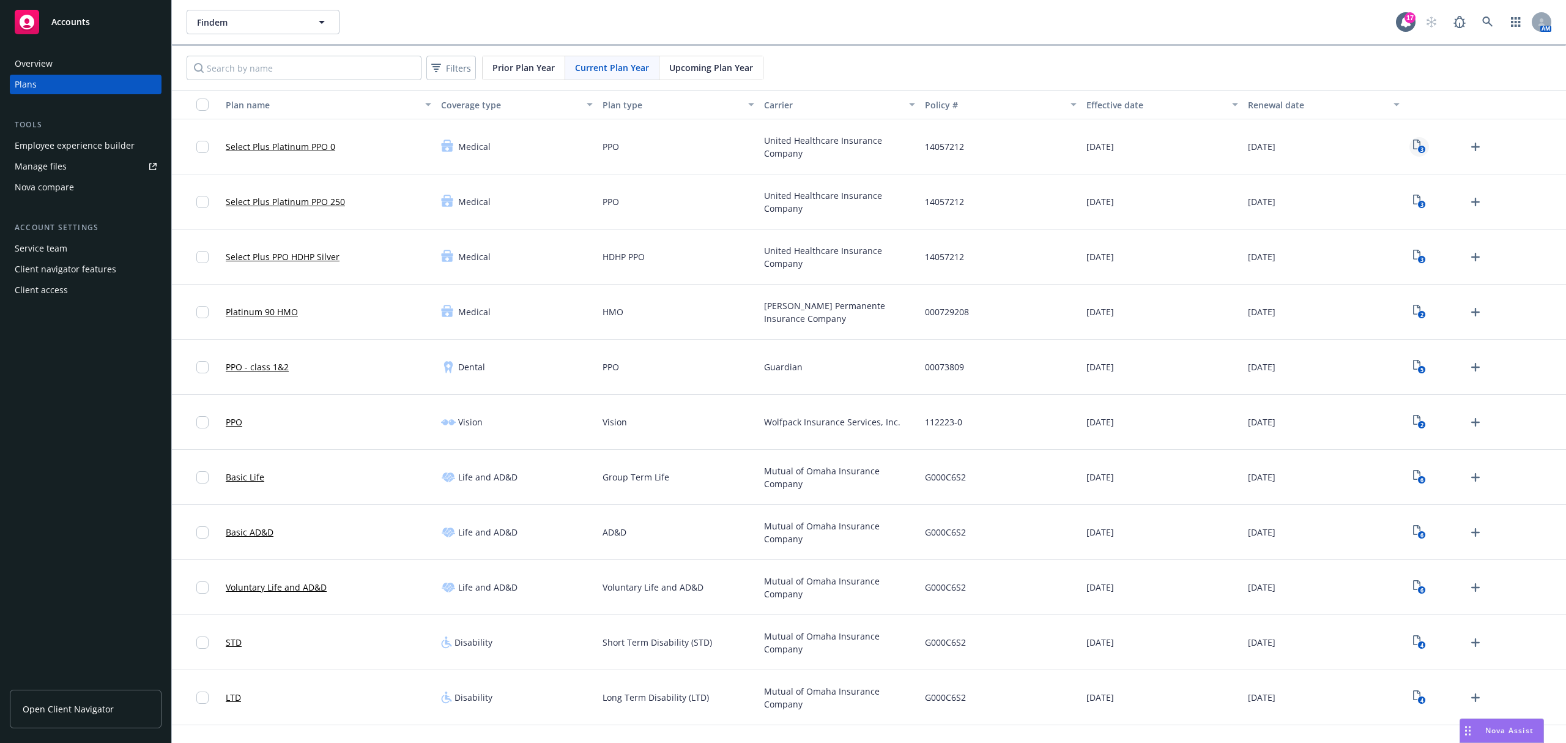
click at [878, 146] on icon "3" at bounding box center [1419, 146] width 13 height 14
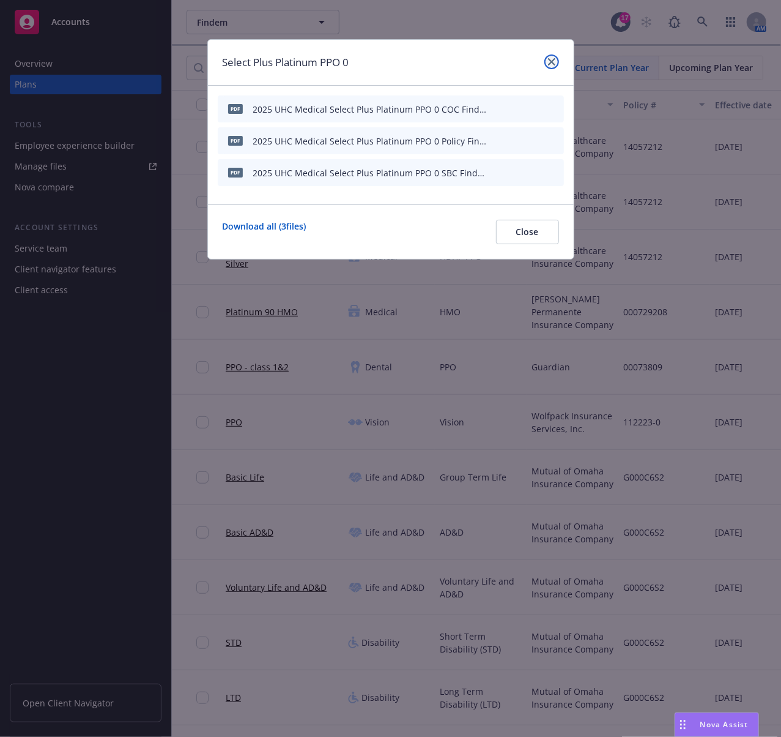
click at [552, 62] on icon "close" at bounding box center [551, 61] width 7 height 7
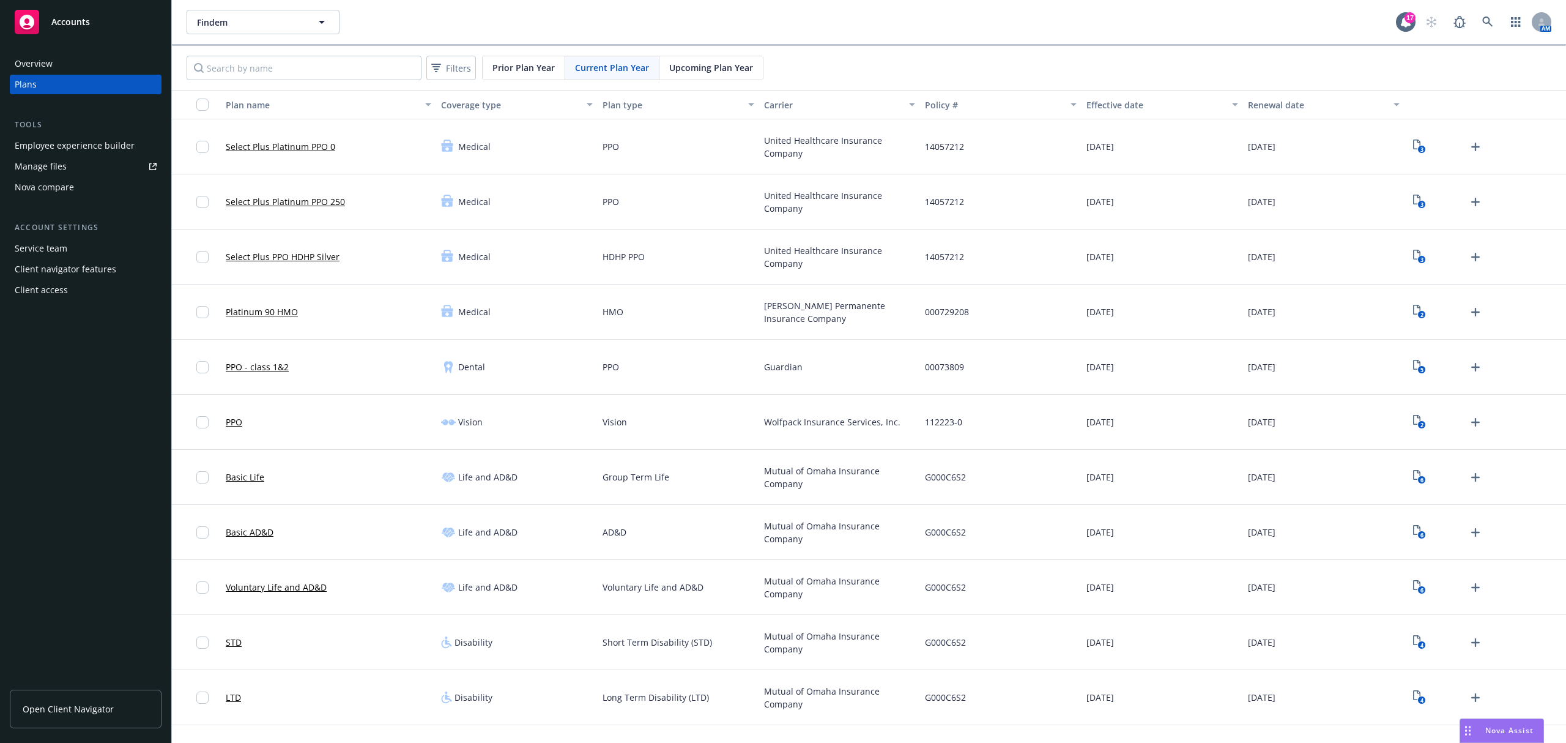
click at [724, 59] on div "Upcoming Plan Year" at bounding box center [710, 67] width 103 height 23
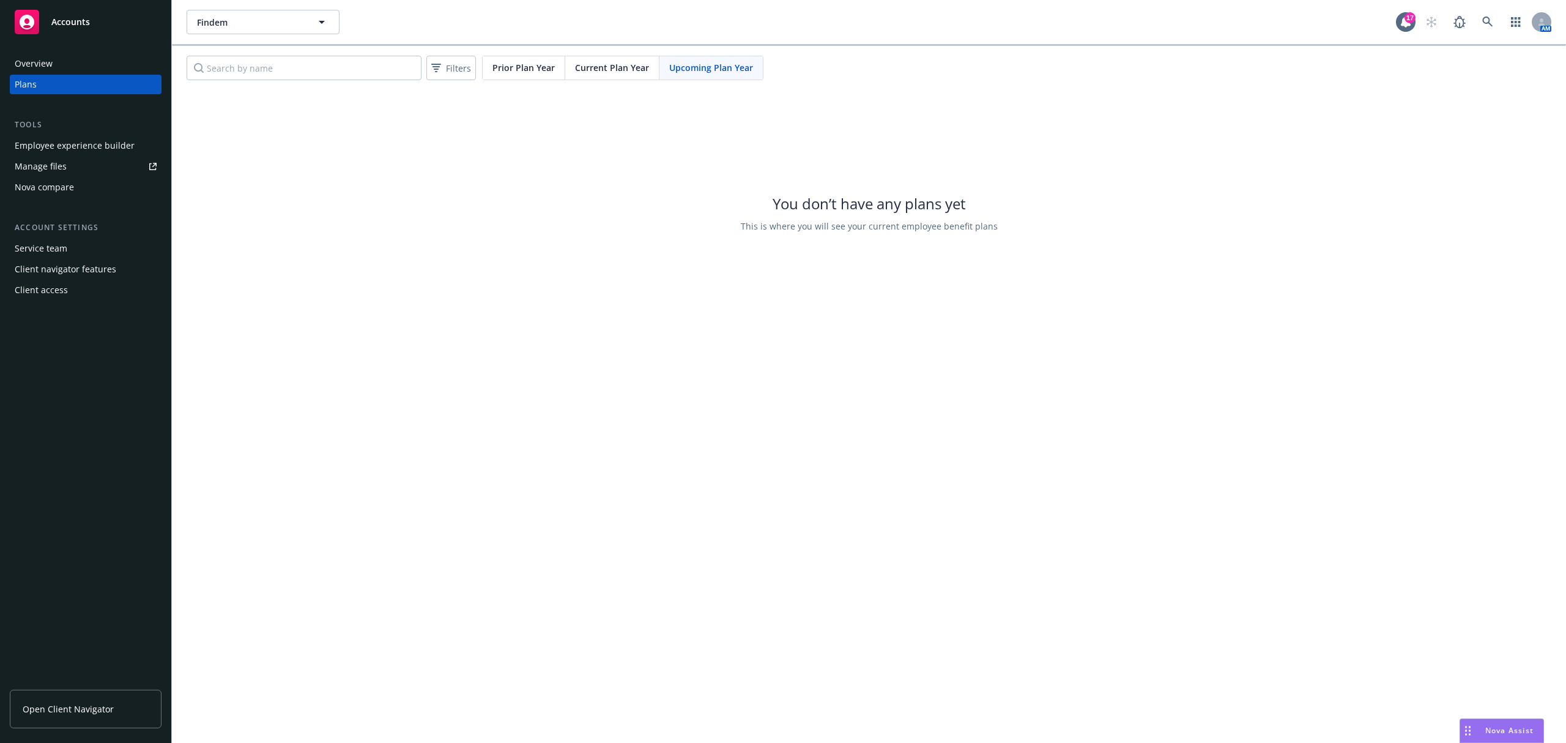
click at [620, 74] on span "Current Plan Year" at bounding box center [612, 67] width 74 height 13
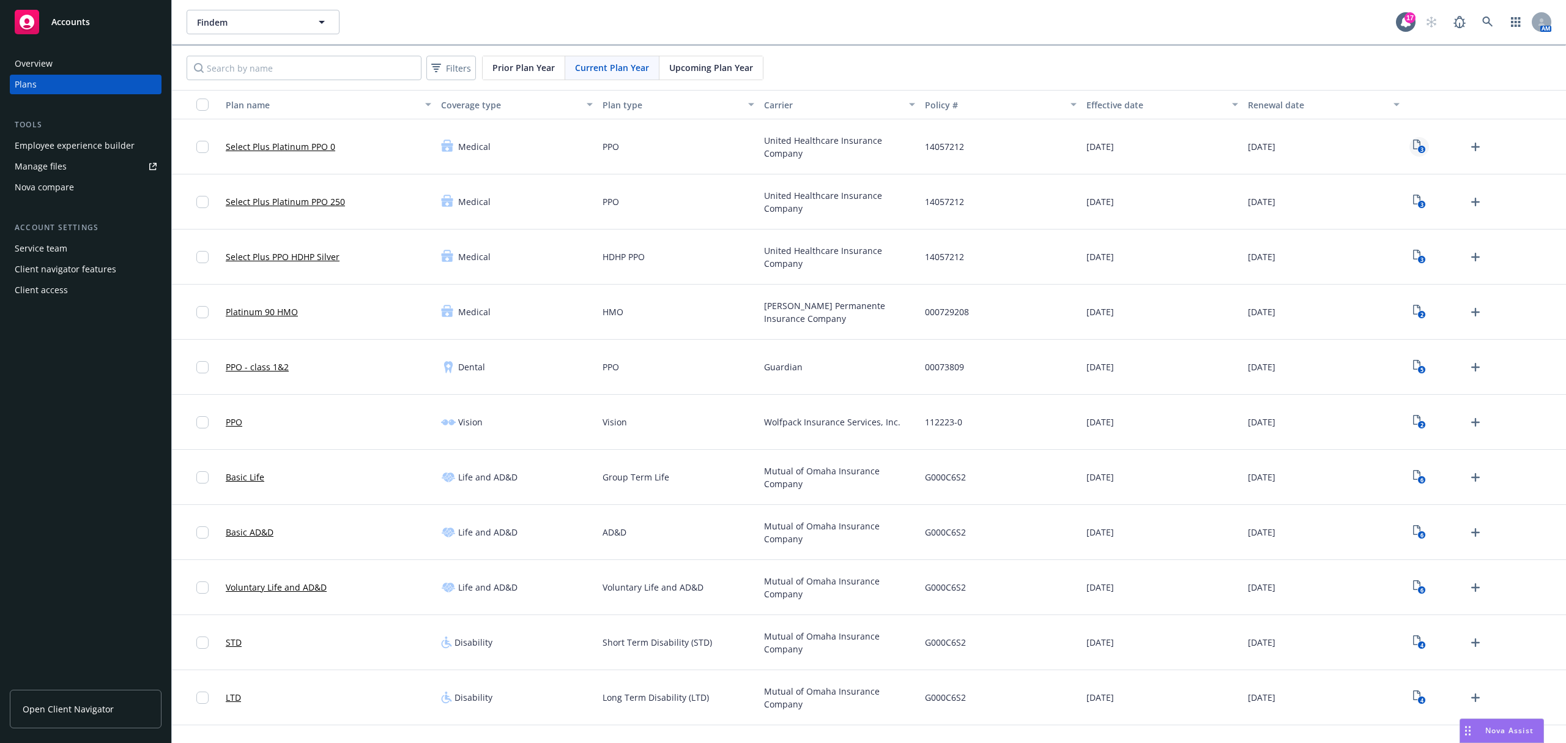
click at [878, 141] on icon "View Plan Documents" at bounding box center [1416, 144] width 7 height 10
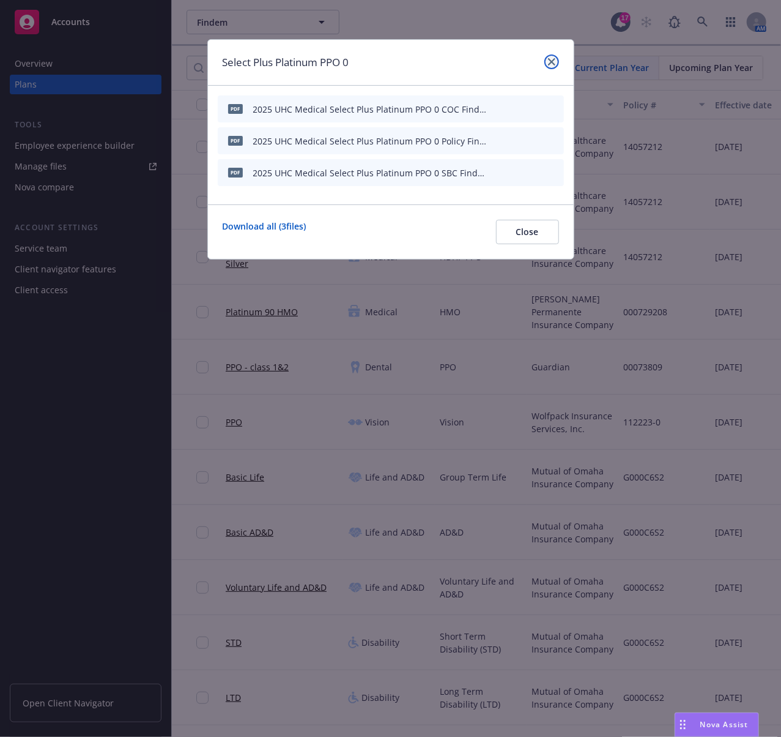
click at [549, 62] on icon "close" at bounding box center [551, 61] width 7 height 7
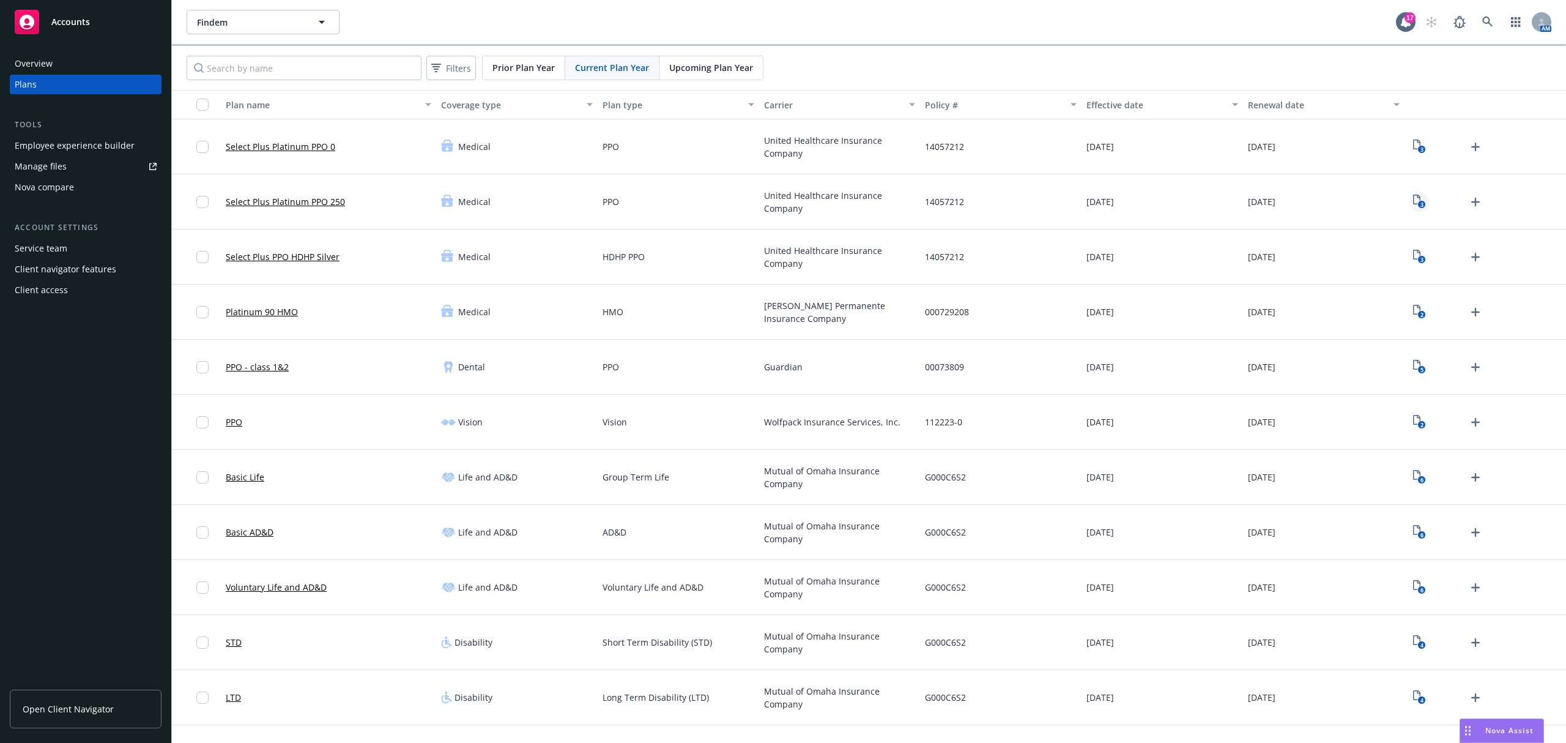
click at [878, 203] on icon "3" at bounding box center [1419, 202] width 13 height 14
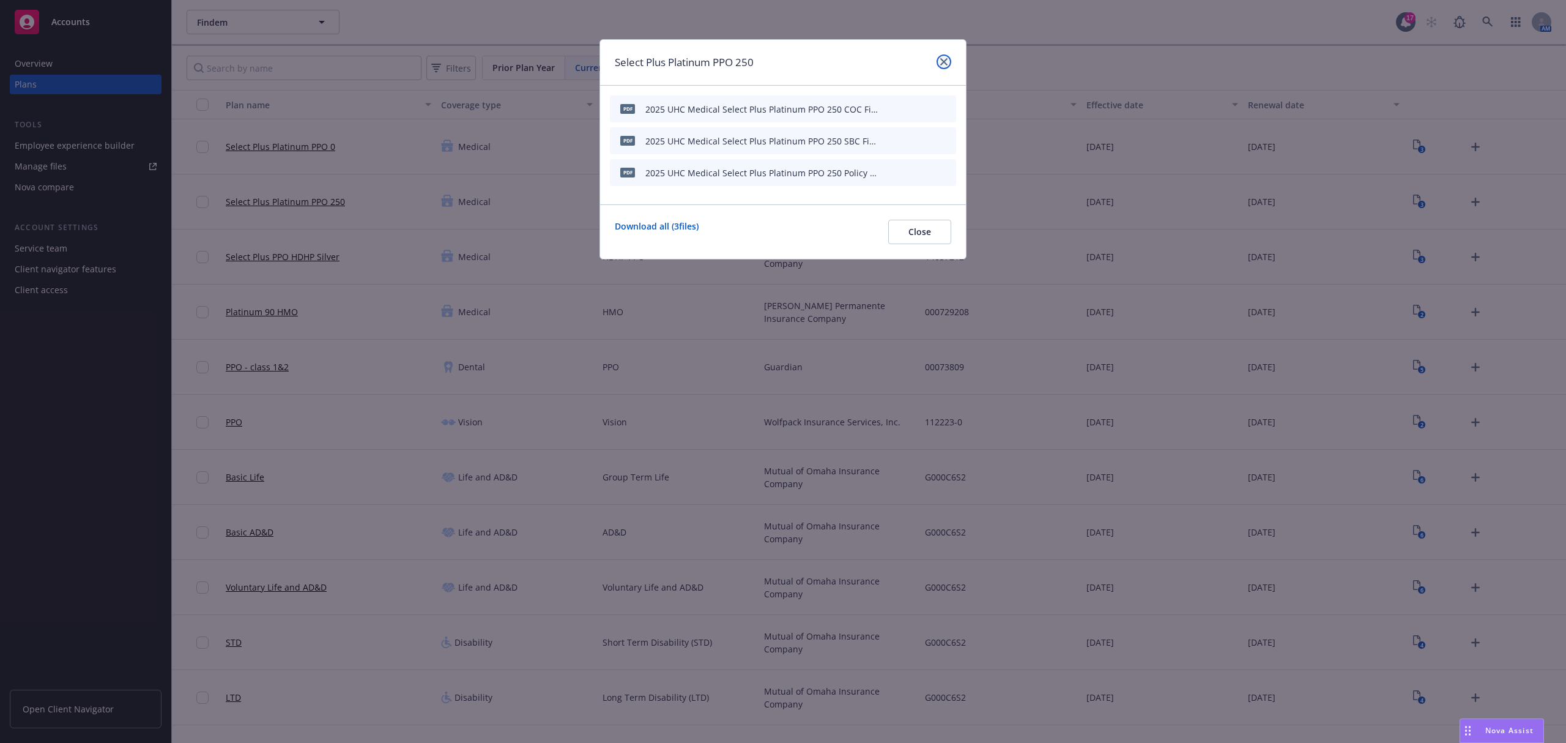
click at [878, 62] on link "close" at bounding box center [944, 61] width 15 height 15
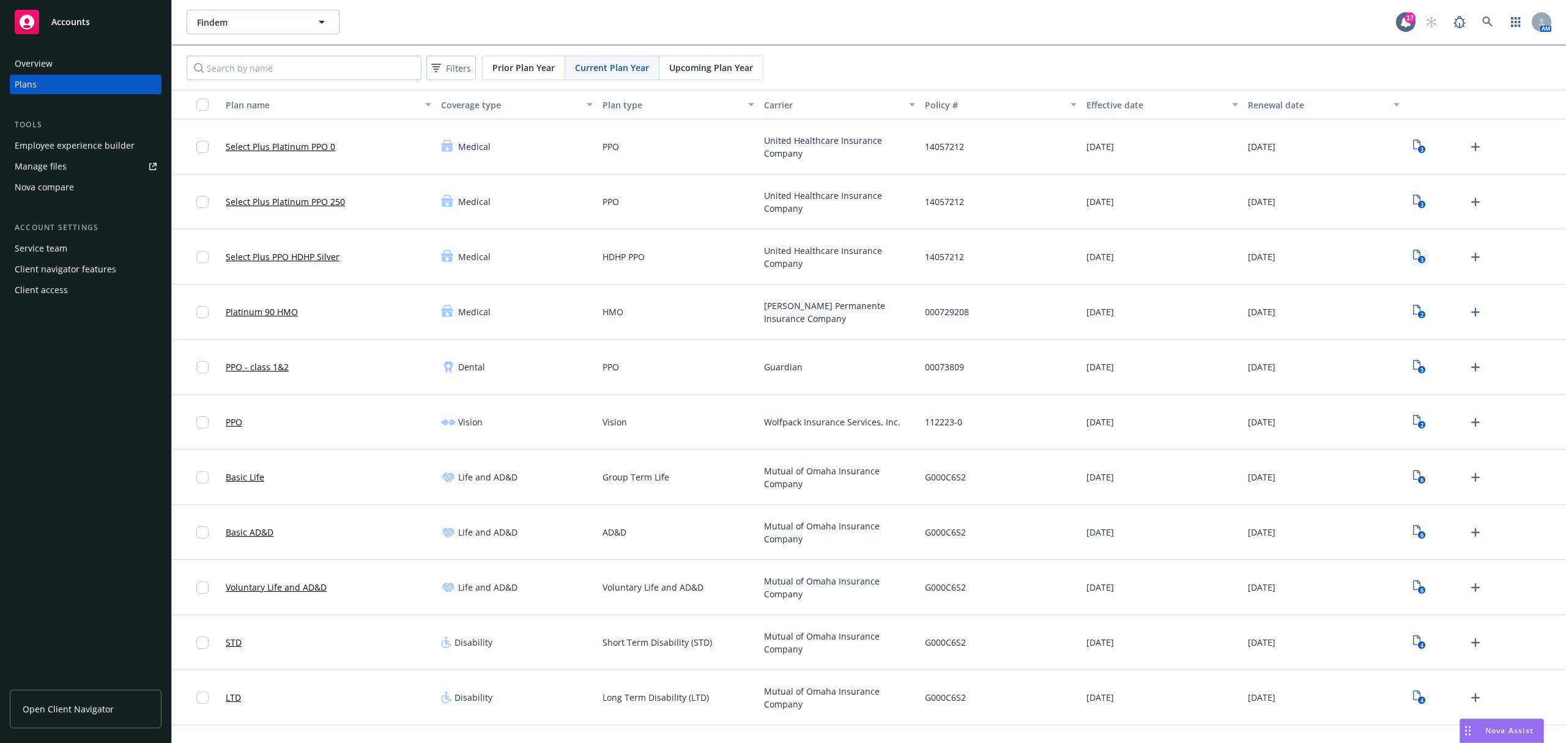
click at [878, 259] on icon "3" at bounding box center [1419, 257] width 13 height 14
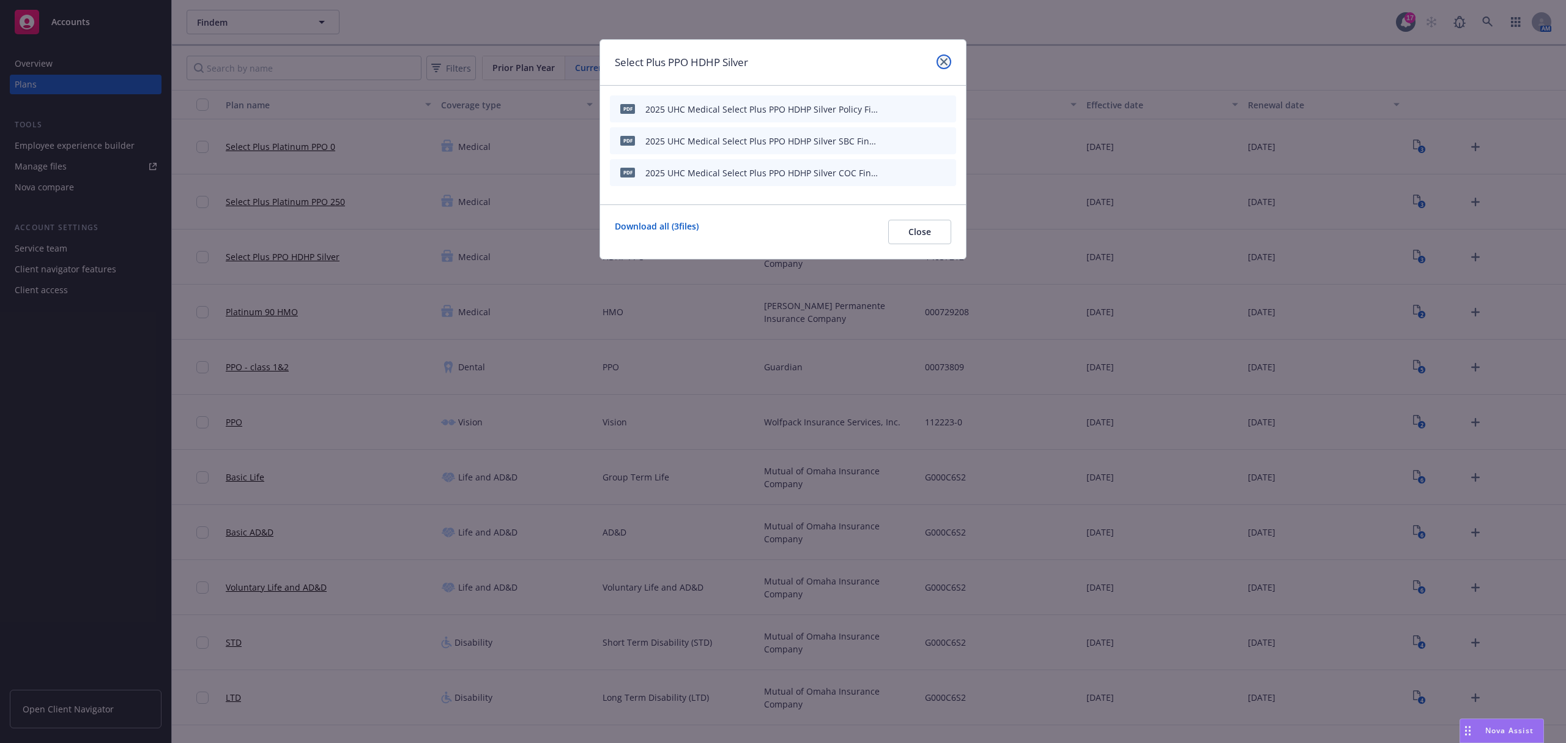
click at [878, 62] on icon "close" at bounding box center [943, 61] width 7 height 7
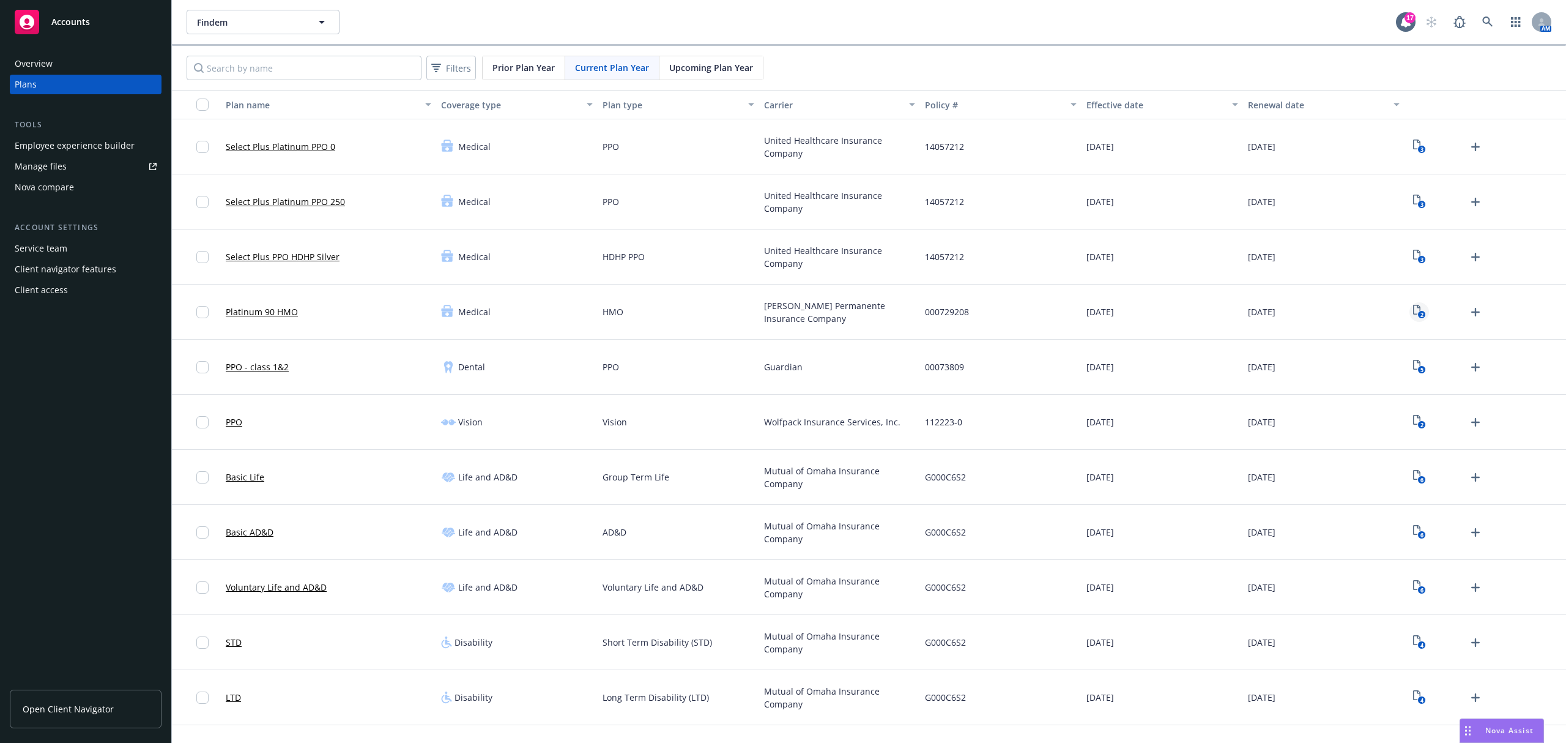
click at [878, 306] on icon "View Plan Documents" at bounding box center [1416, 310] width 7 height 10
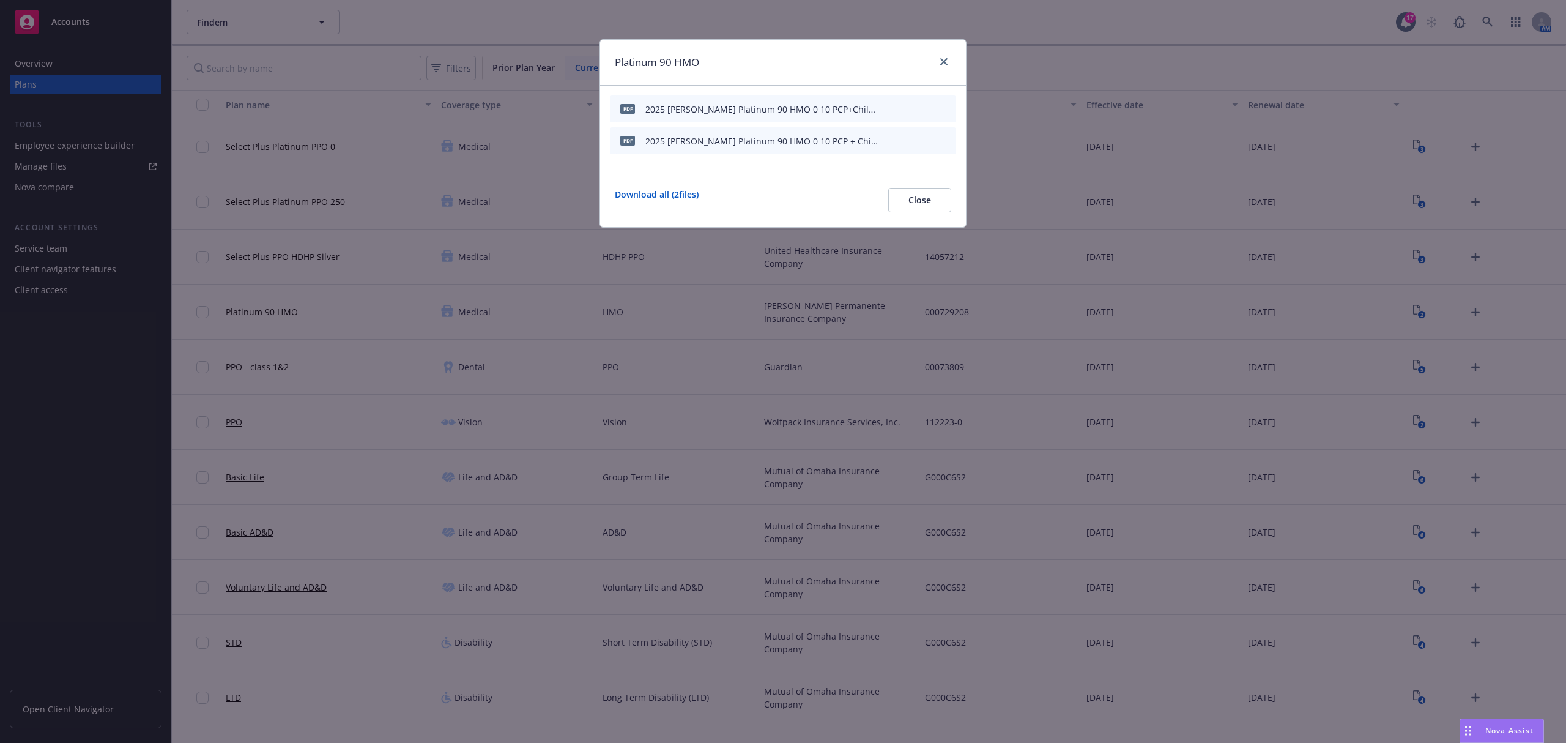
click at [856, 104] on div "2025 Kaiser Platinum 90 HMO 0 10 PCP+Child Dental NCA-EOC Findem.pdf" at bounding box center [762, 109] width 234 height 13
click at [878, 59] on link "close" at bounding box center [944, 61] width 15 height 15
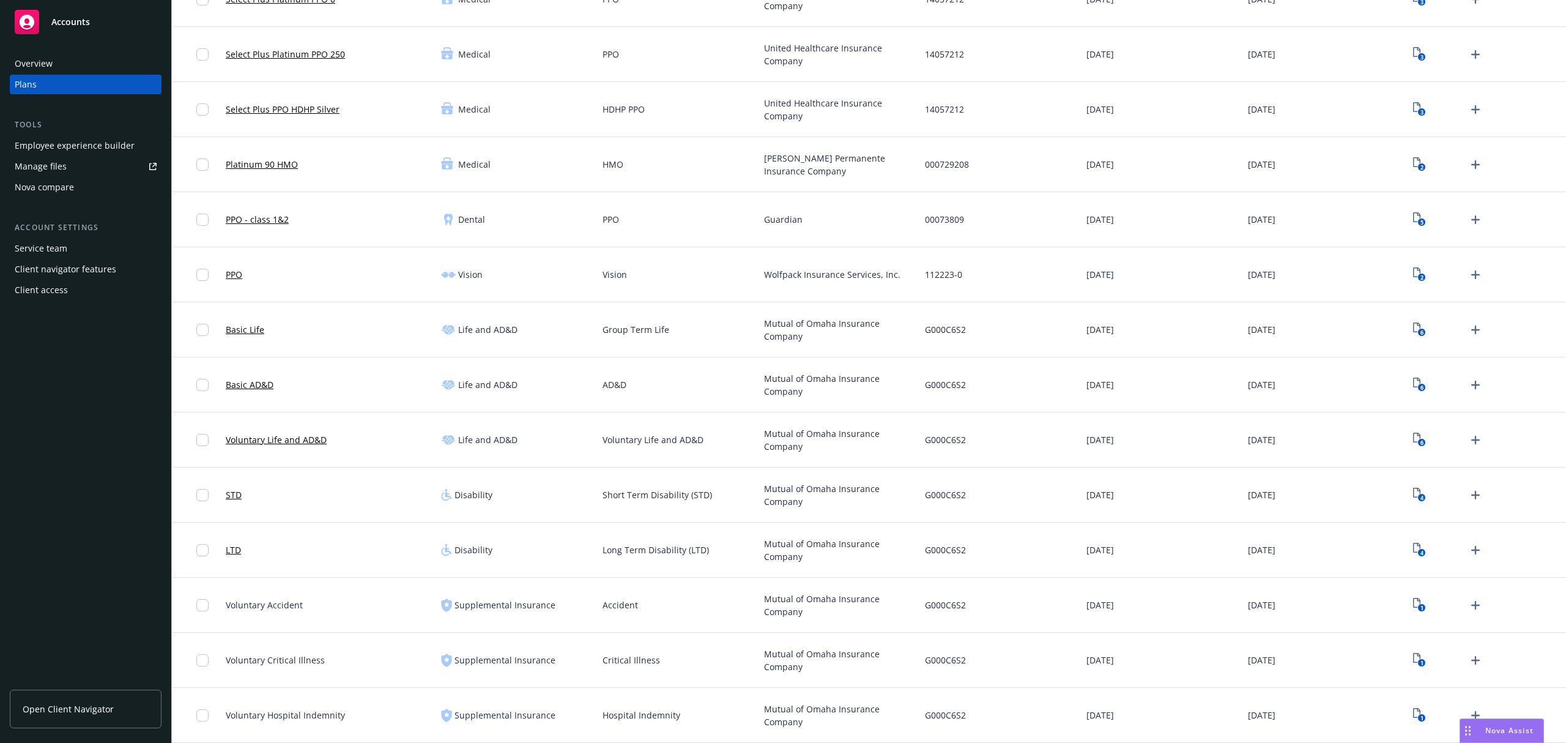
scroll to position [148, 0]
